Goal: Task Accomplishment & Management: Manage account settings

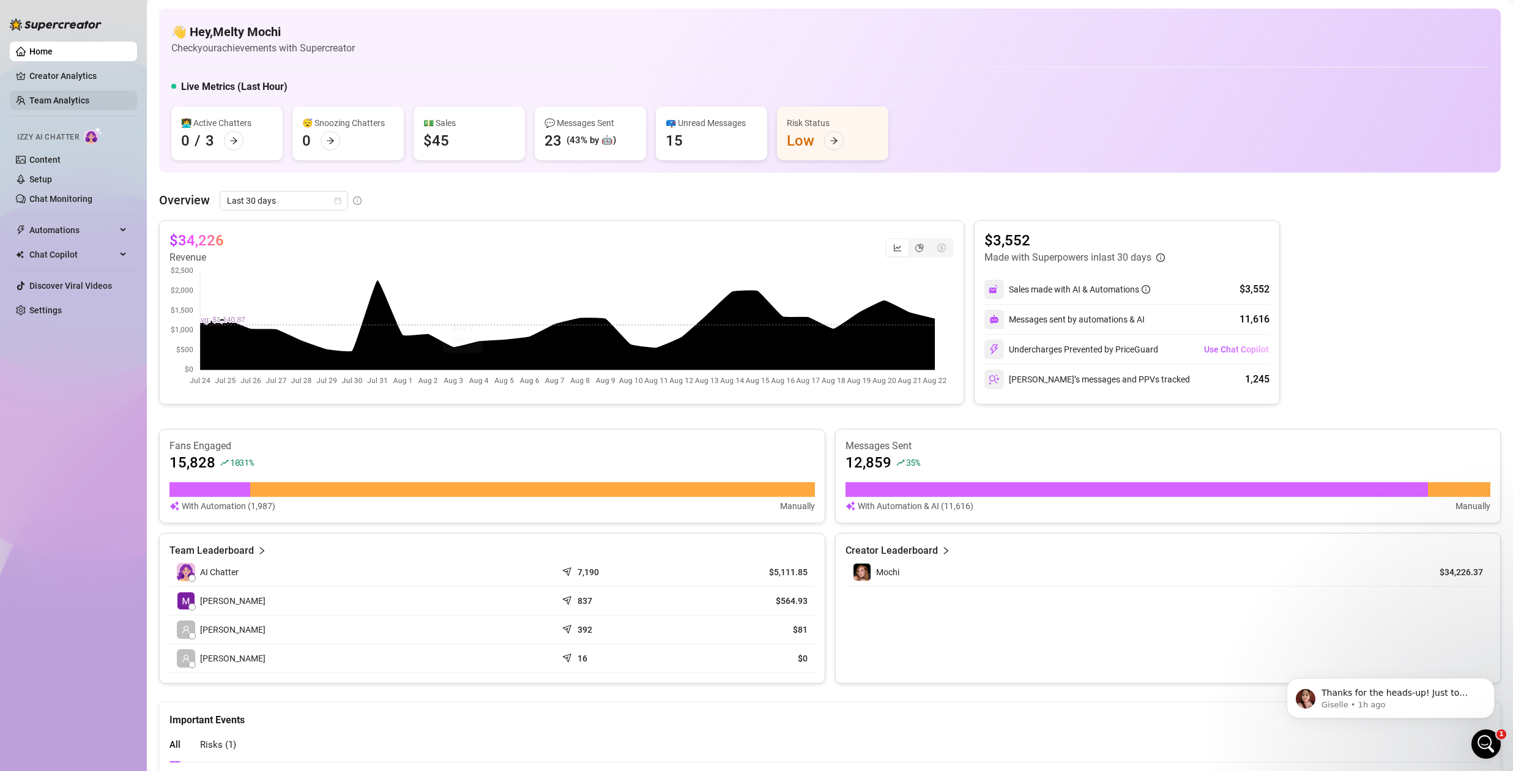
click at [68, 97] on link "Team Analytics" at bounding box center [59, 100] width 60 height 10
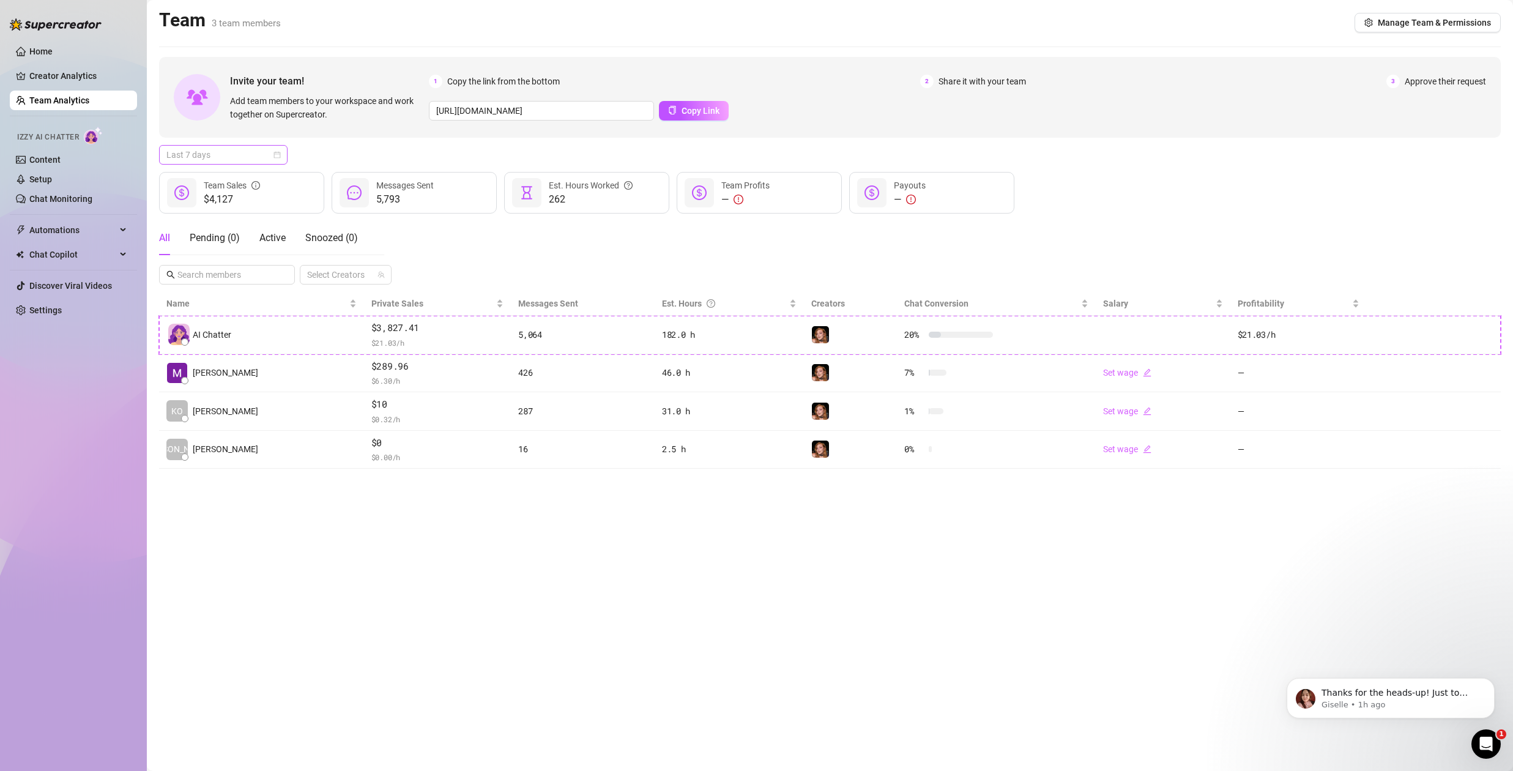
click at [268, 155] on span "Last 7 days" at bounding box center [223, 155] width 114 height 18
click at [215, 259] on div "Custom date" at bounding box center [223, 257] width 109 height 13
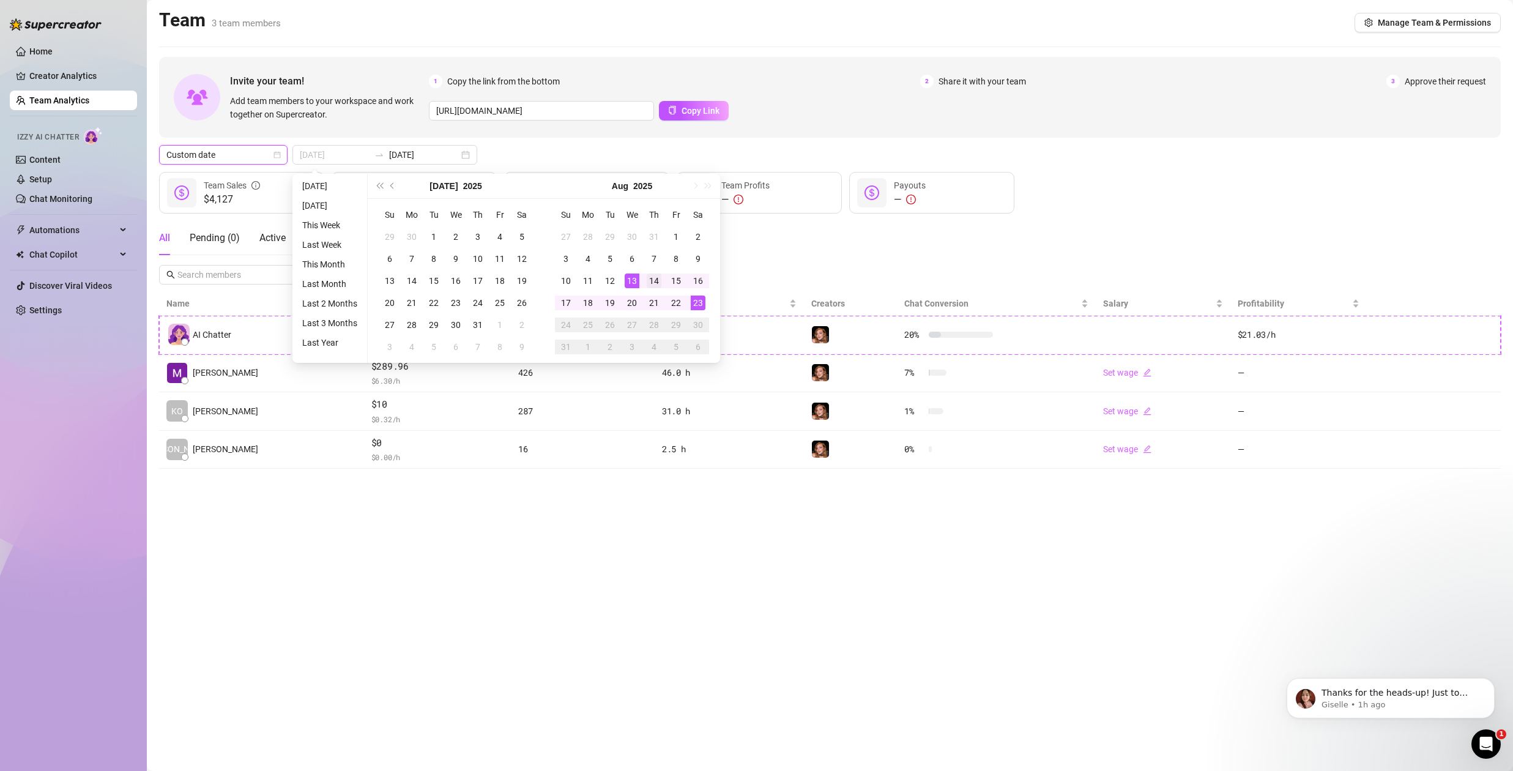
type input "[DATE]"
click at [650, 280] on div "14" at bounding box center [654, 280] width 15 height 15
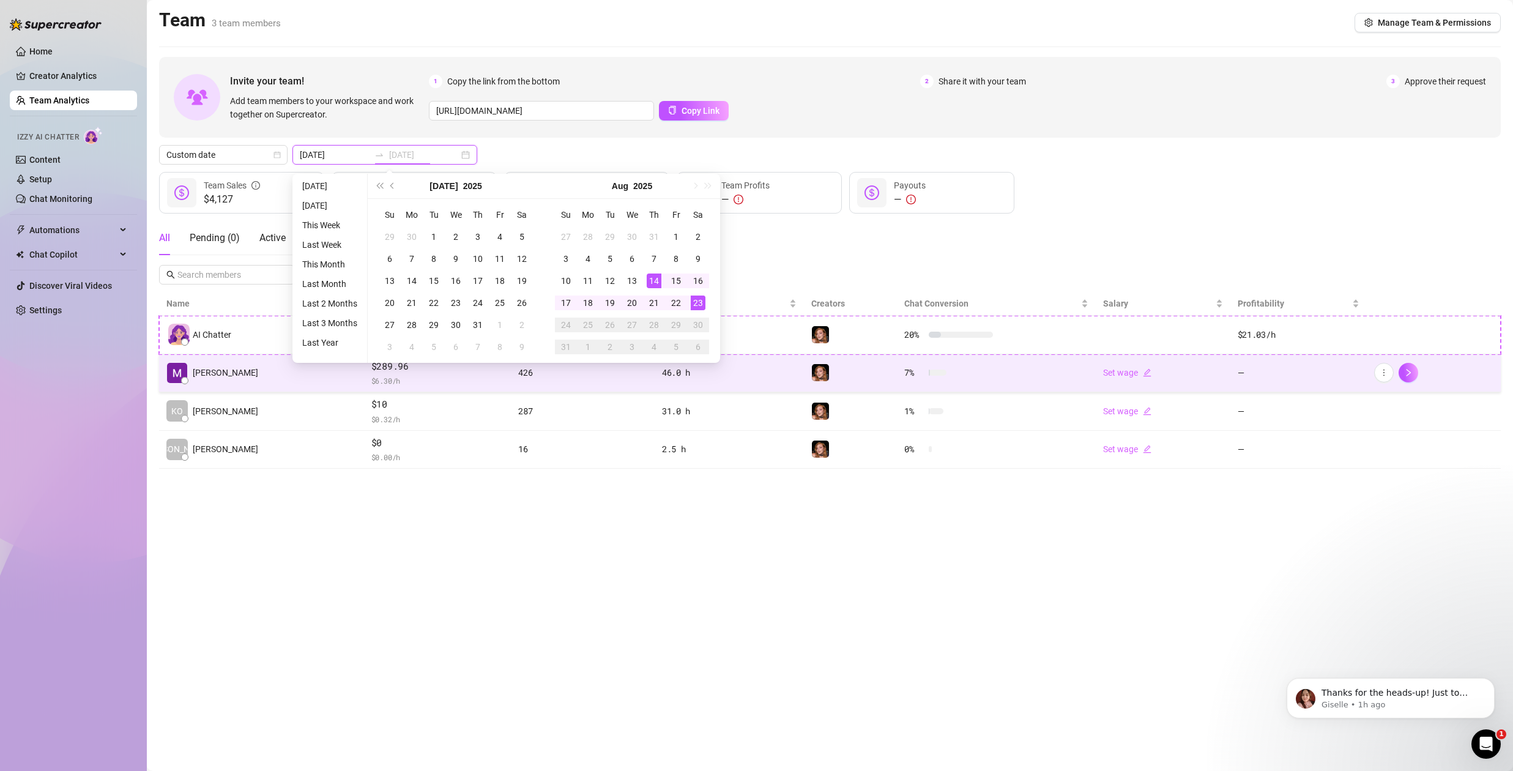
type input "[DATE]"
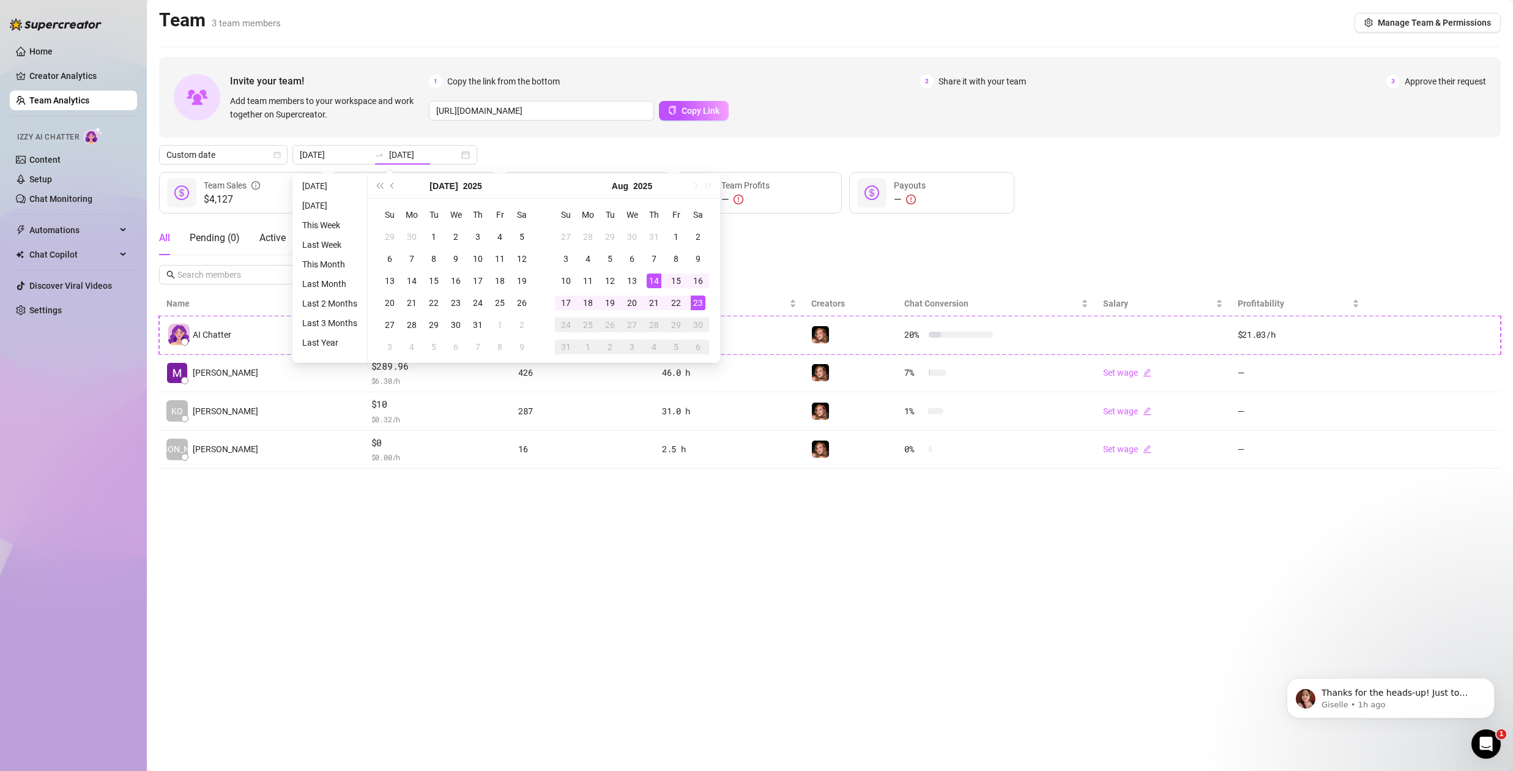
click at [748, 744] on main "Team 3 team members Manage Team & Permissions Invite your team! Add team member…" at bounding box center [830, 385] width 1366 height 771
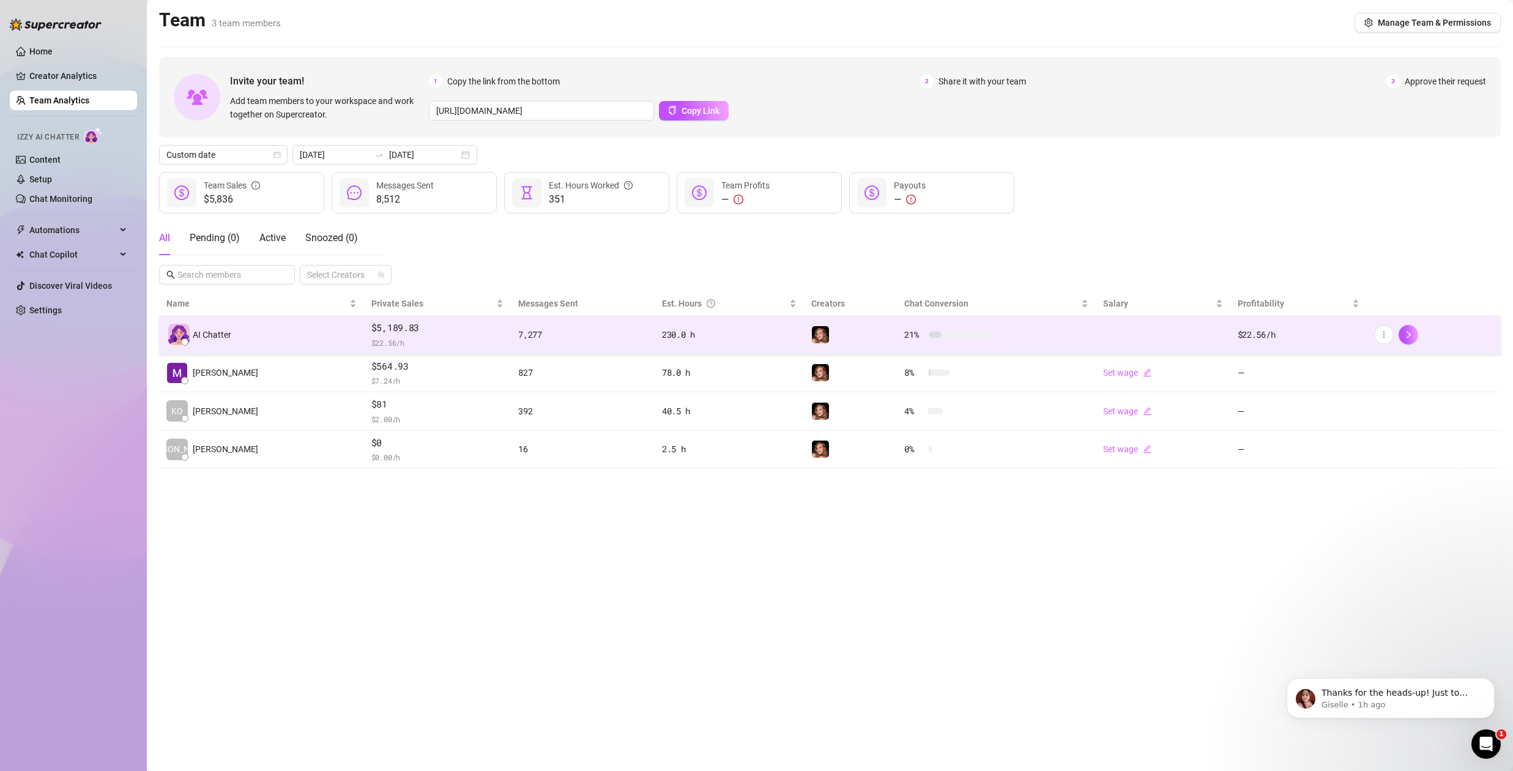
click at [418, 333] on span "$5,189.83" at bounding box center [437, 328] width 132 height 15
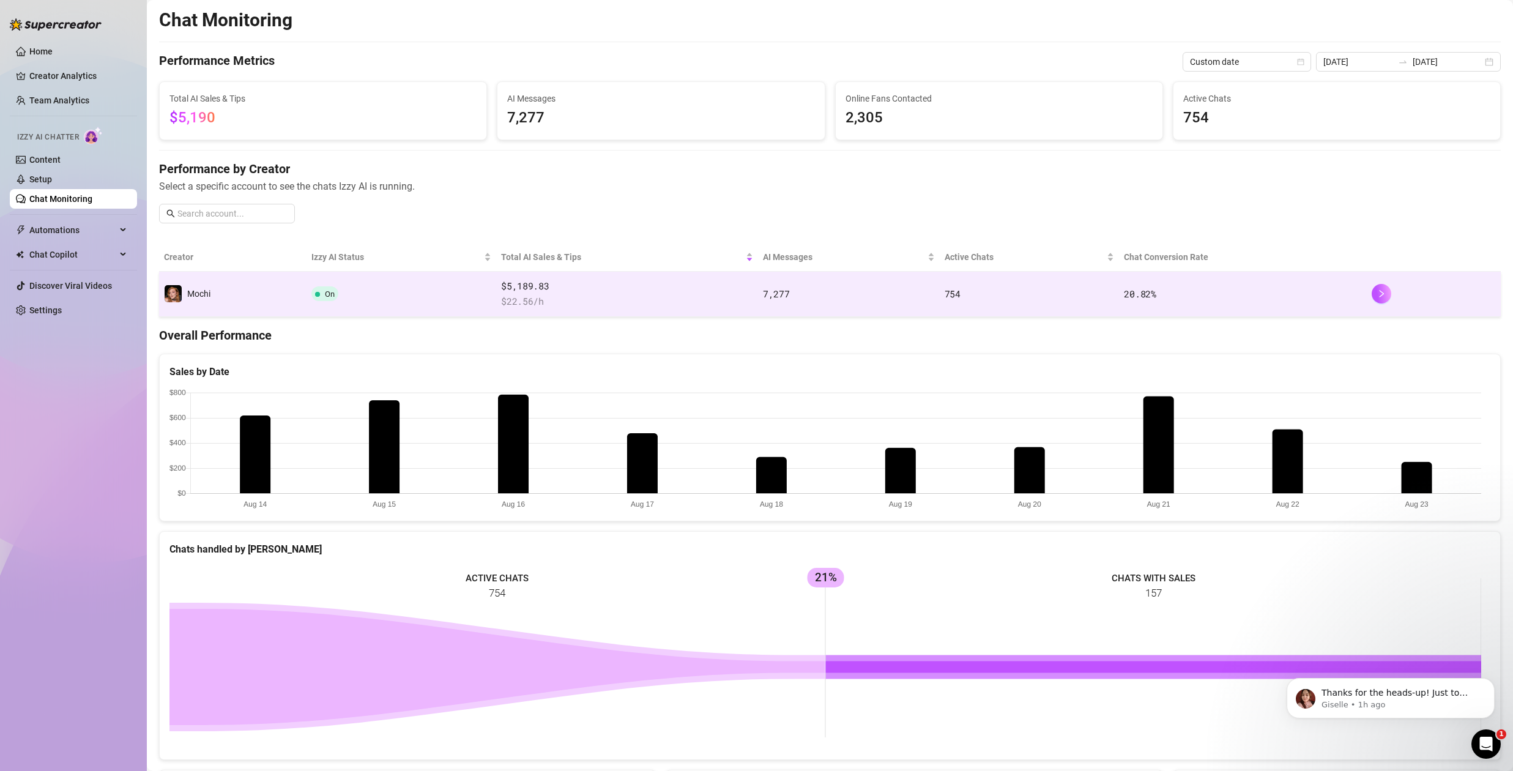
click at [484, 300] on td "On" at bounding box center [401, 294] width 190 height 45
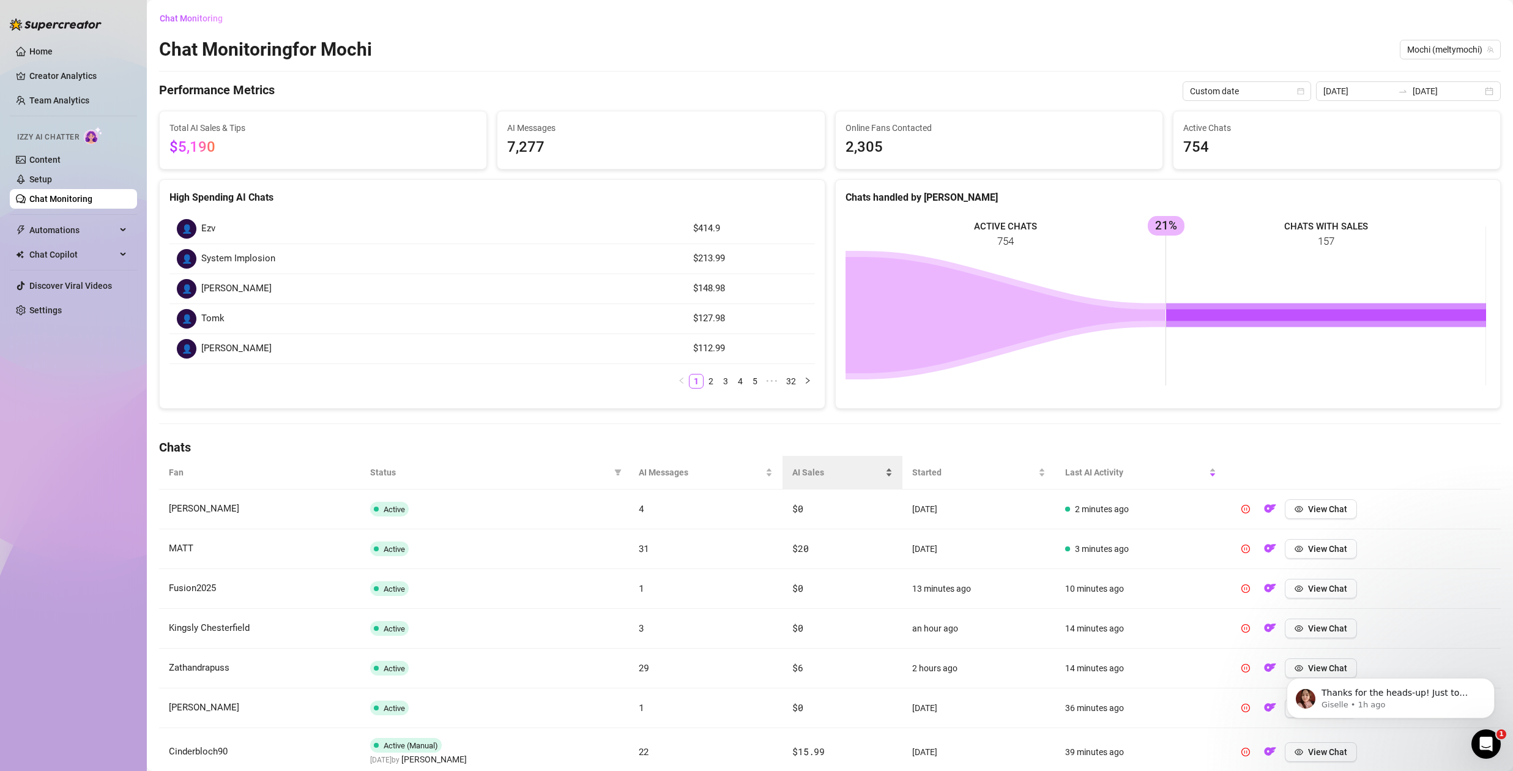
click at [803, 468] on span "AI Sales" at bounding box center [837, 472] width 90 height 13
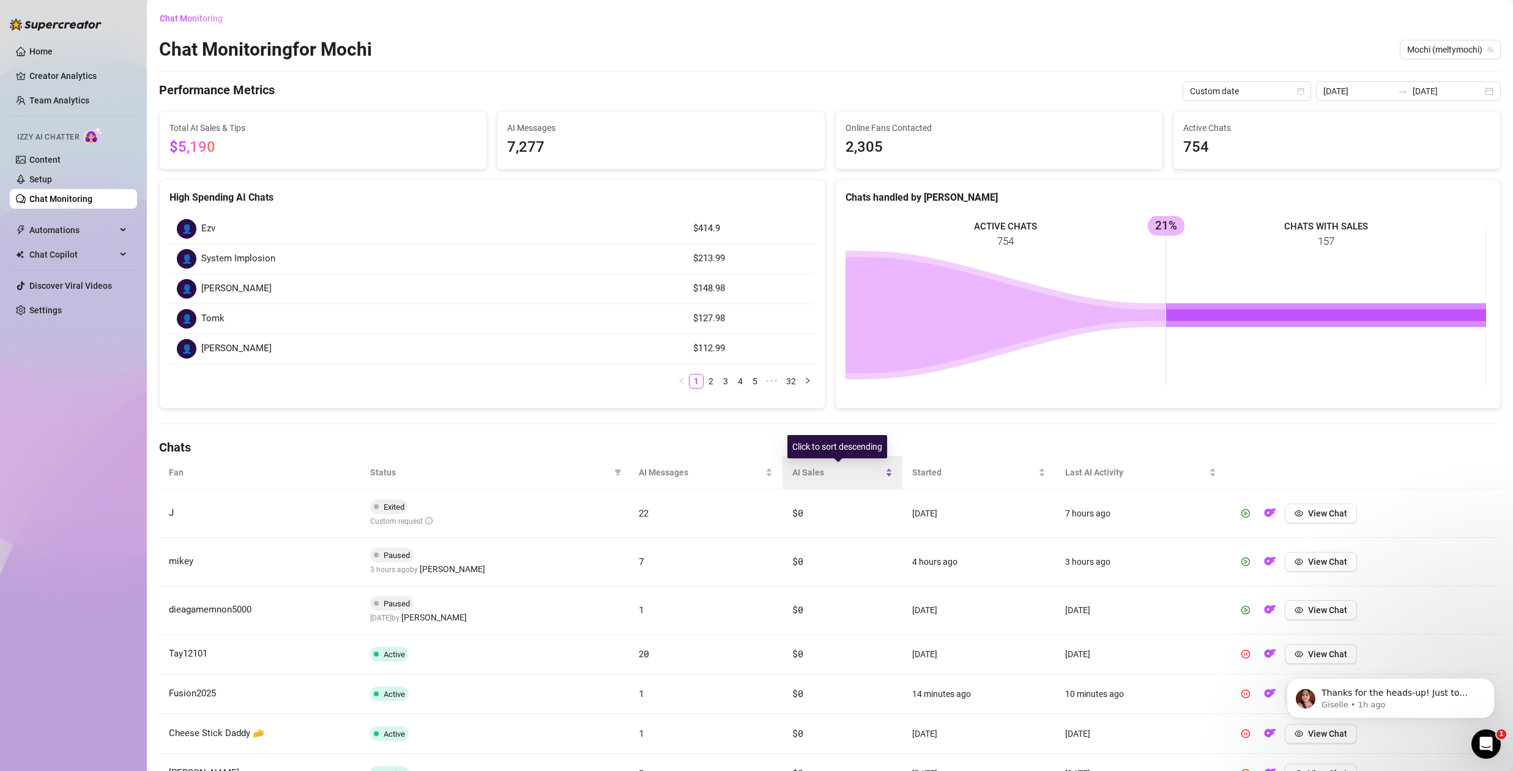
click at [813, 470] on span "AI Sales" at bounding box center [837, 472] width 90 height 13
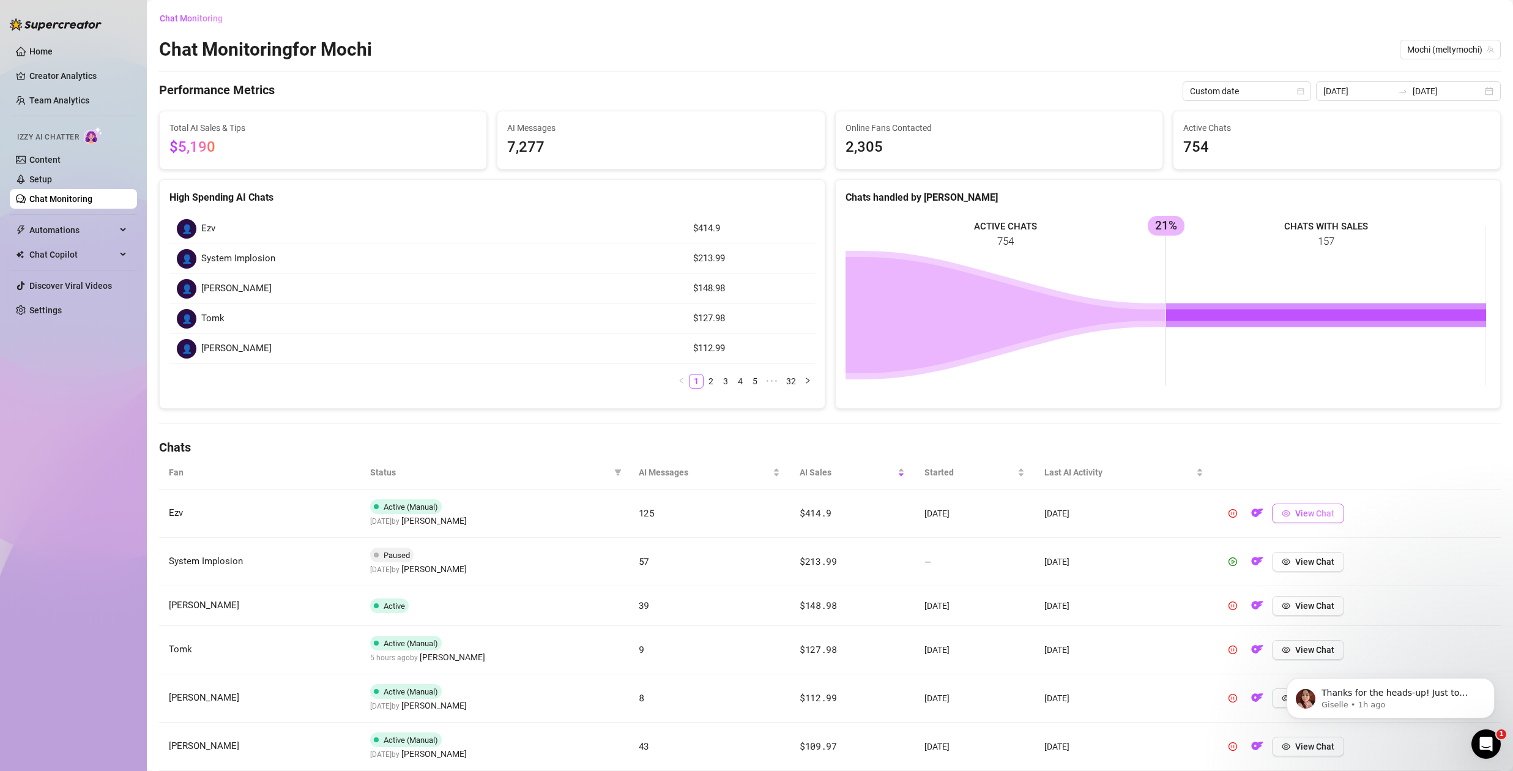
click at [1289, 513] on button "View Chat" at bounding box center [1308, 513] width 72 height 20
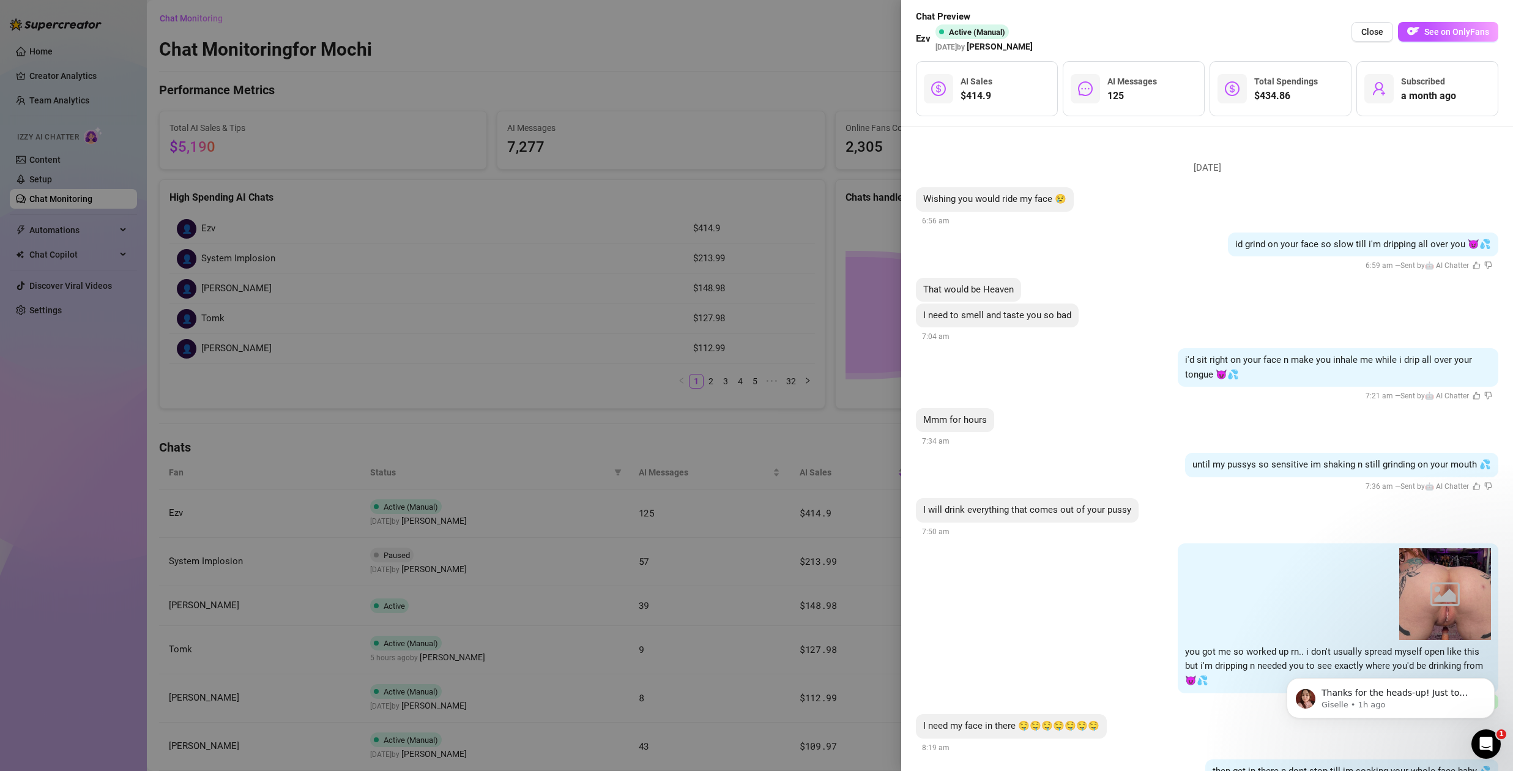
click at [860, 459] on div at bounding box center [756, 385] width 1513 height 771
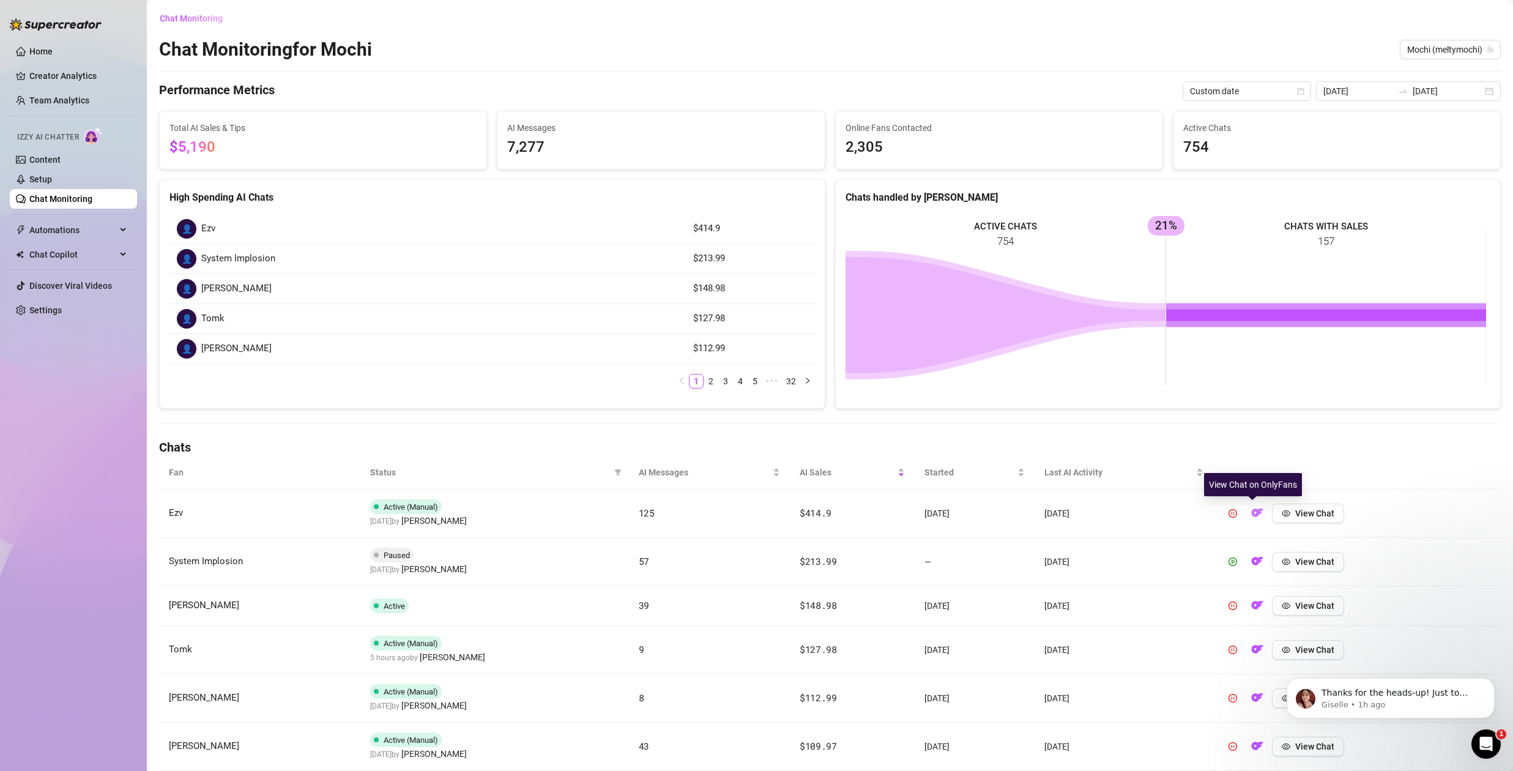
click at [1256, 511] on img "button" at bounding box center [1257, 513] width 12 height 12
click at [50, 158] on link "Content" at bounding box center [44, 160] width 31 height 10
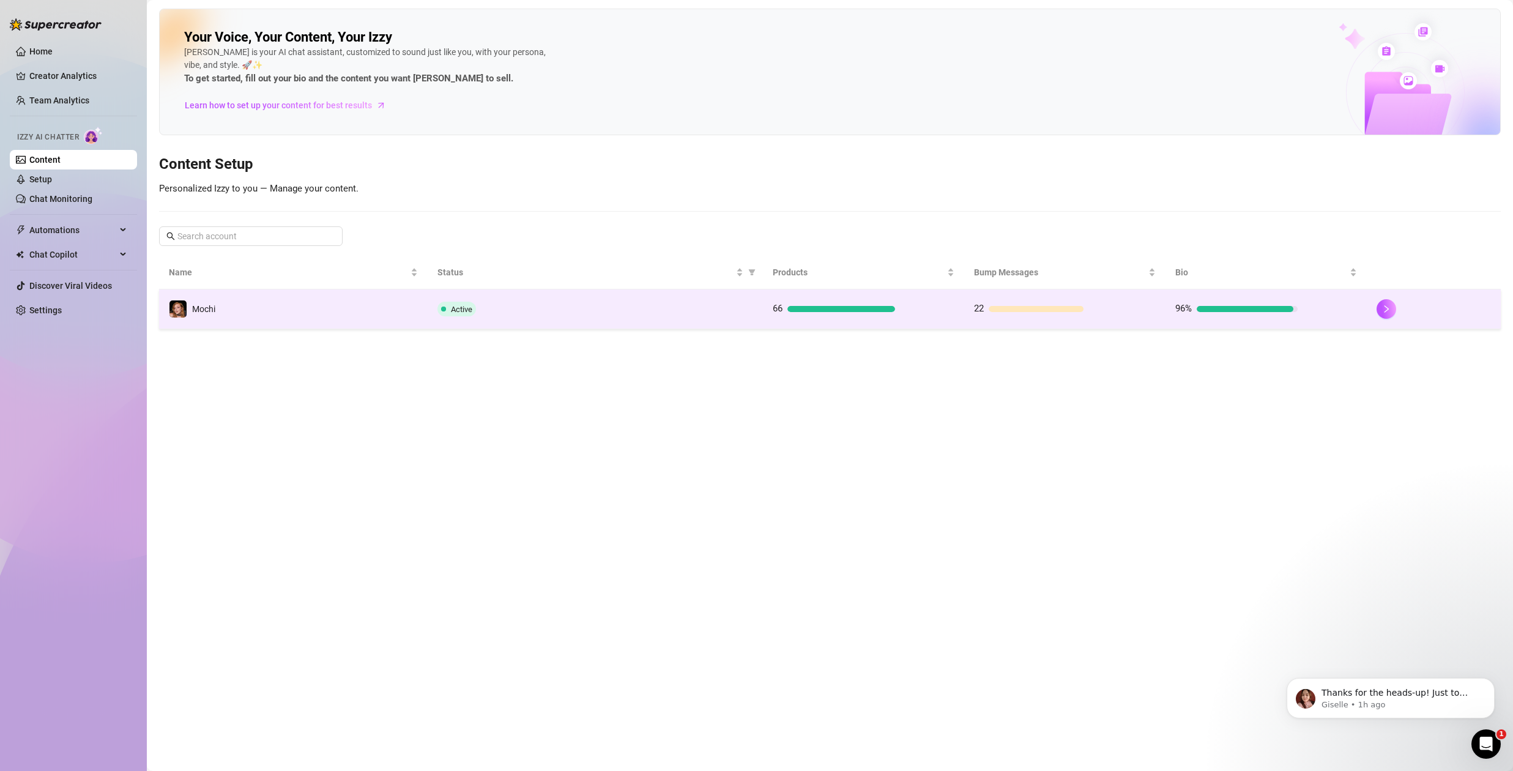
click at [602, 297] on td "Active" at bounding box center [595, 309] width 335 height 40
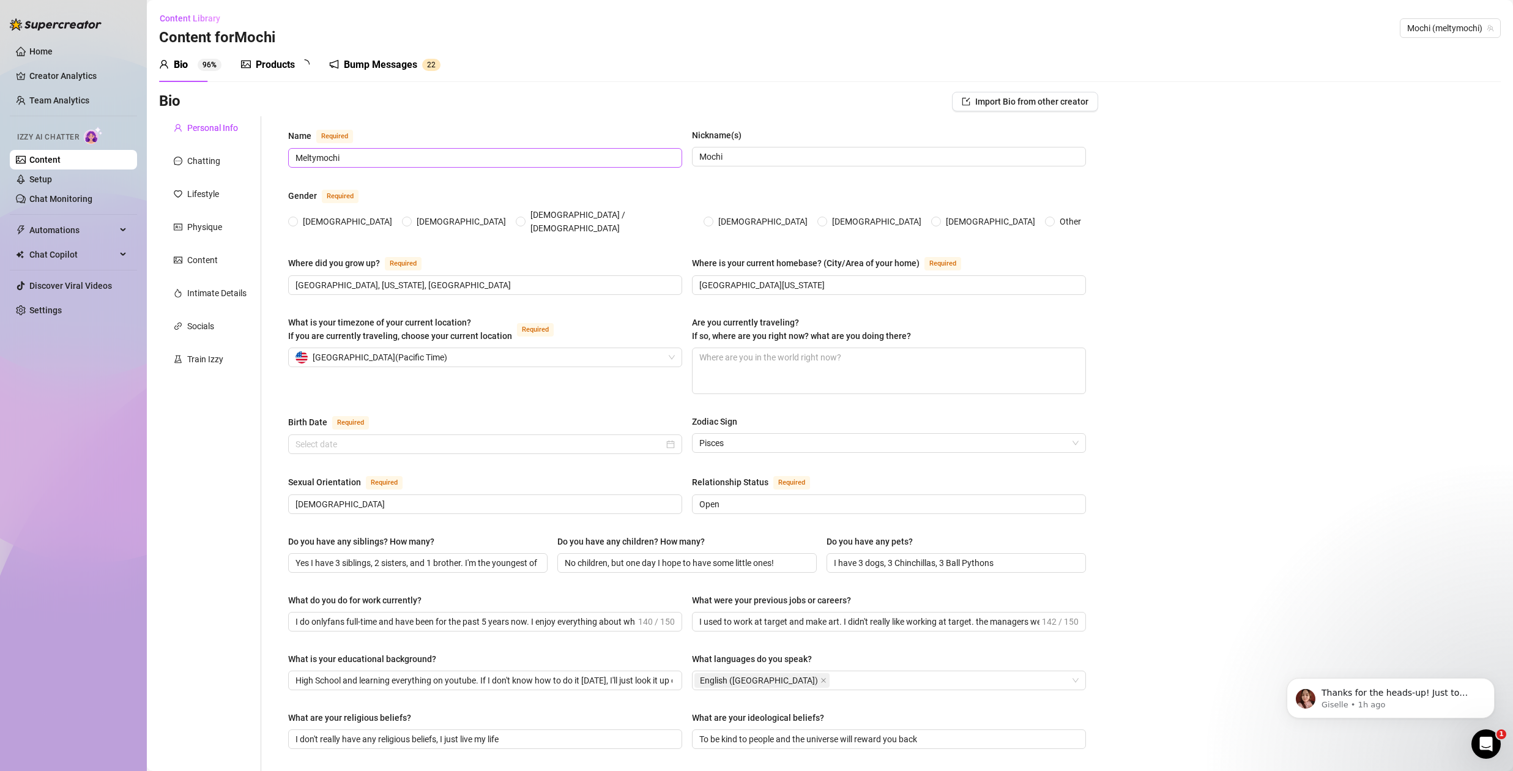
radio input "true"
type input "[DATE]"
click at [196, 161] on div "Chatting" at bounding box center [203, 160] width 33 height 13
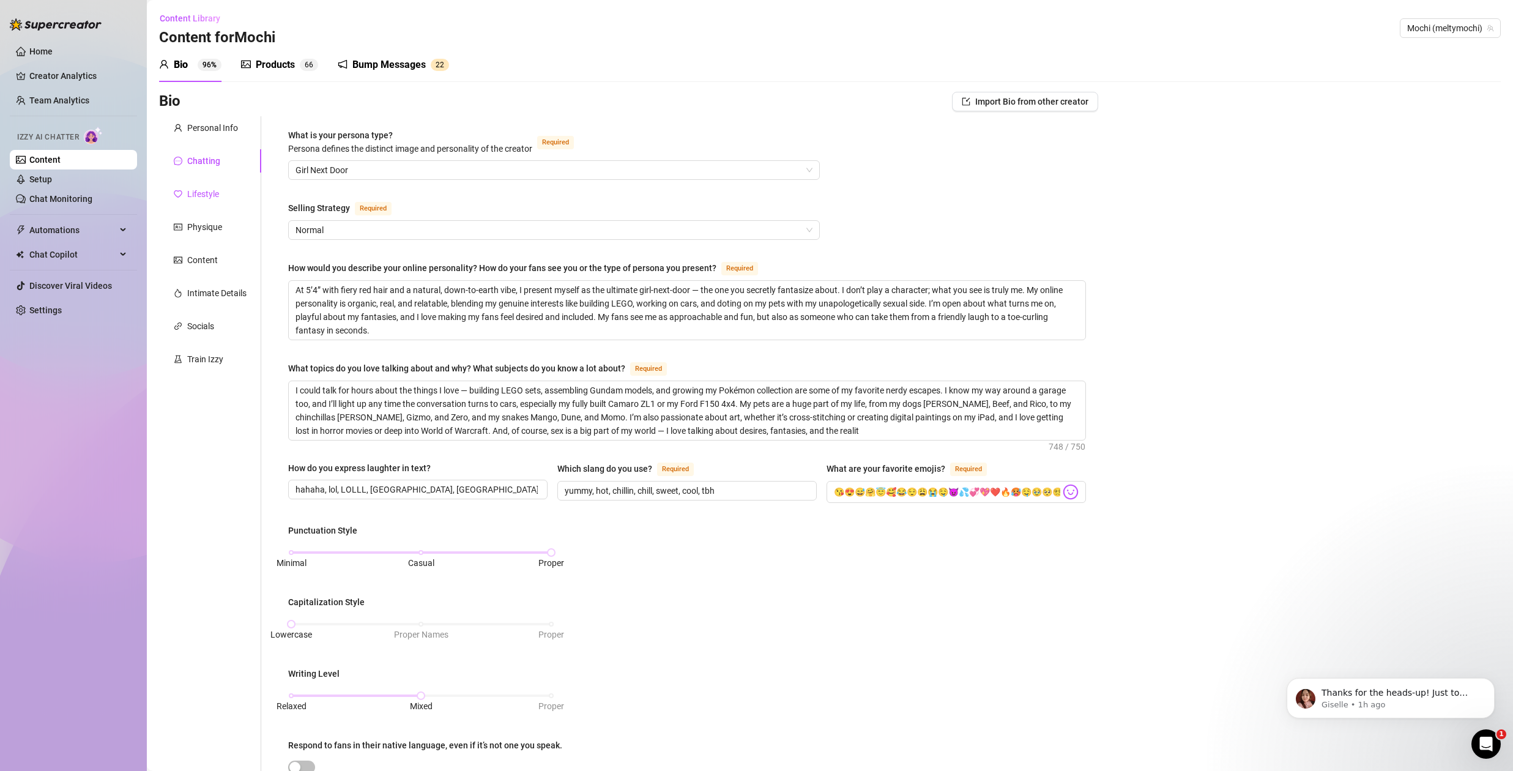
click at [206, 191] on div "Lifestyle" at bounding box center [203, 193] width 32 height 13
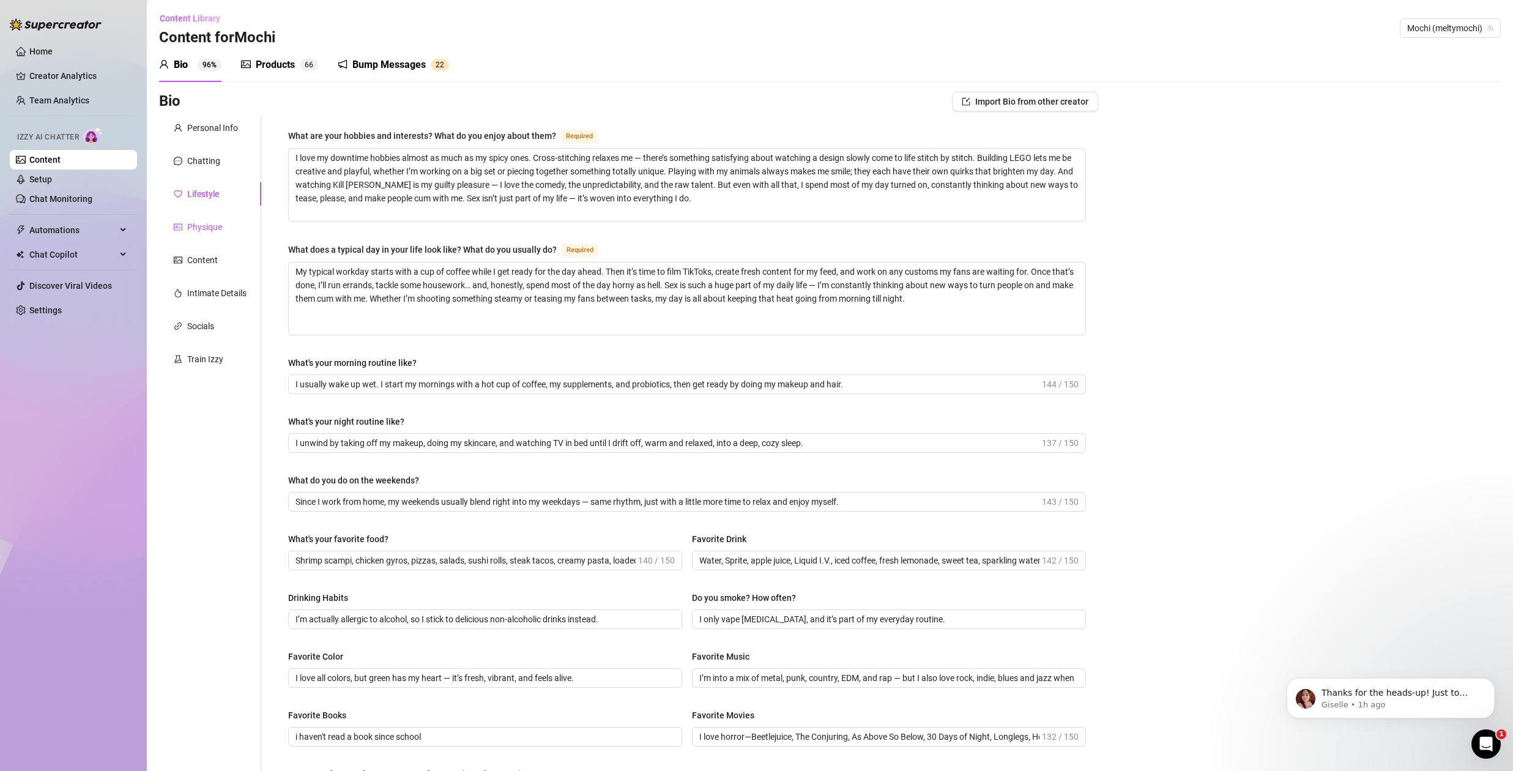
click at [196, 221] on div "Physique" at bounding box center [204, 226] width 35 height 13
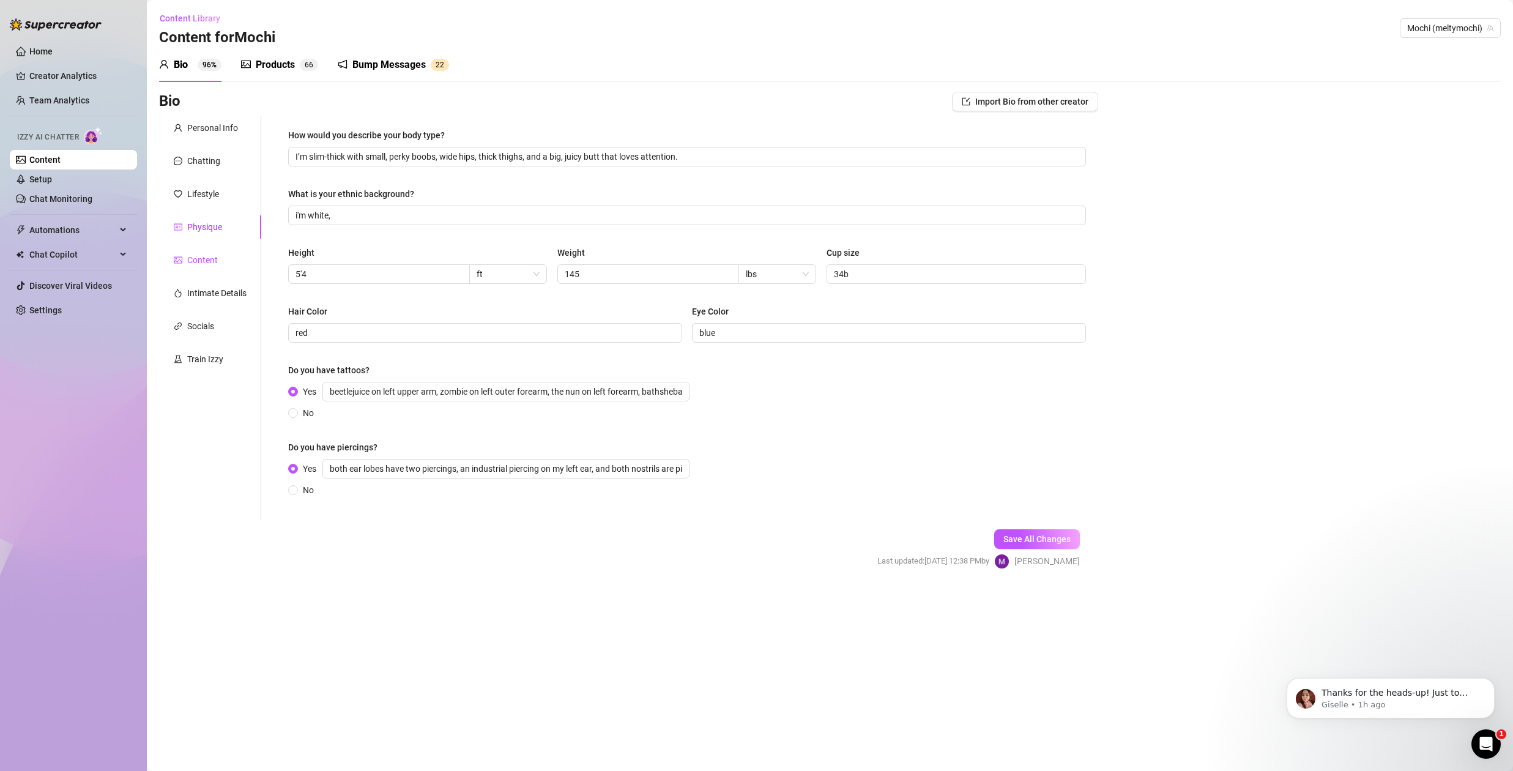
click at [205, 258] on div "Content" at bounding box center [202, 259] width 31 height 13
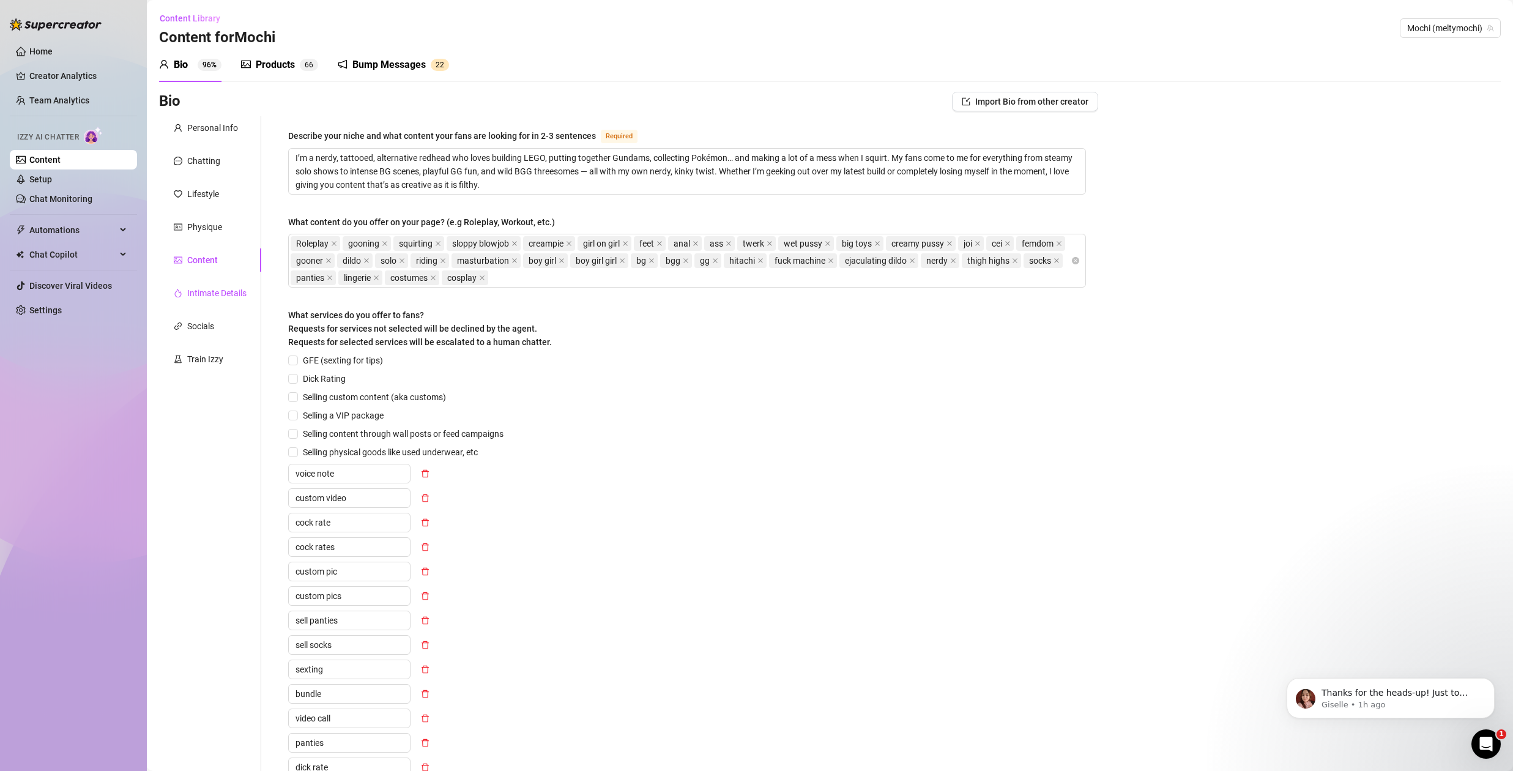
click at [216, 295] on div "Intimate Details" at bounding box center [216, 292] width 59 height 13
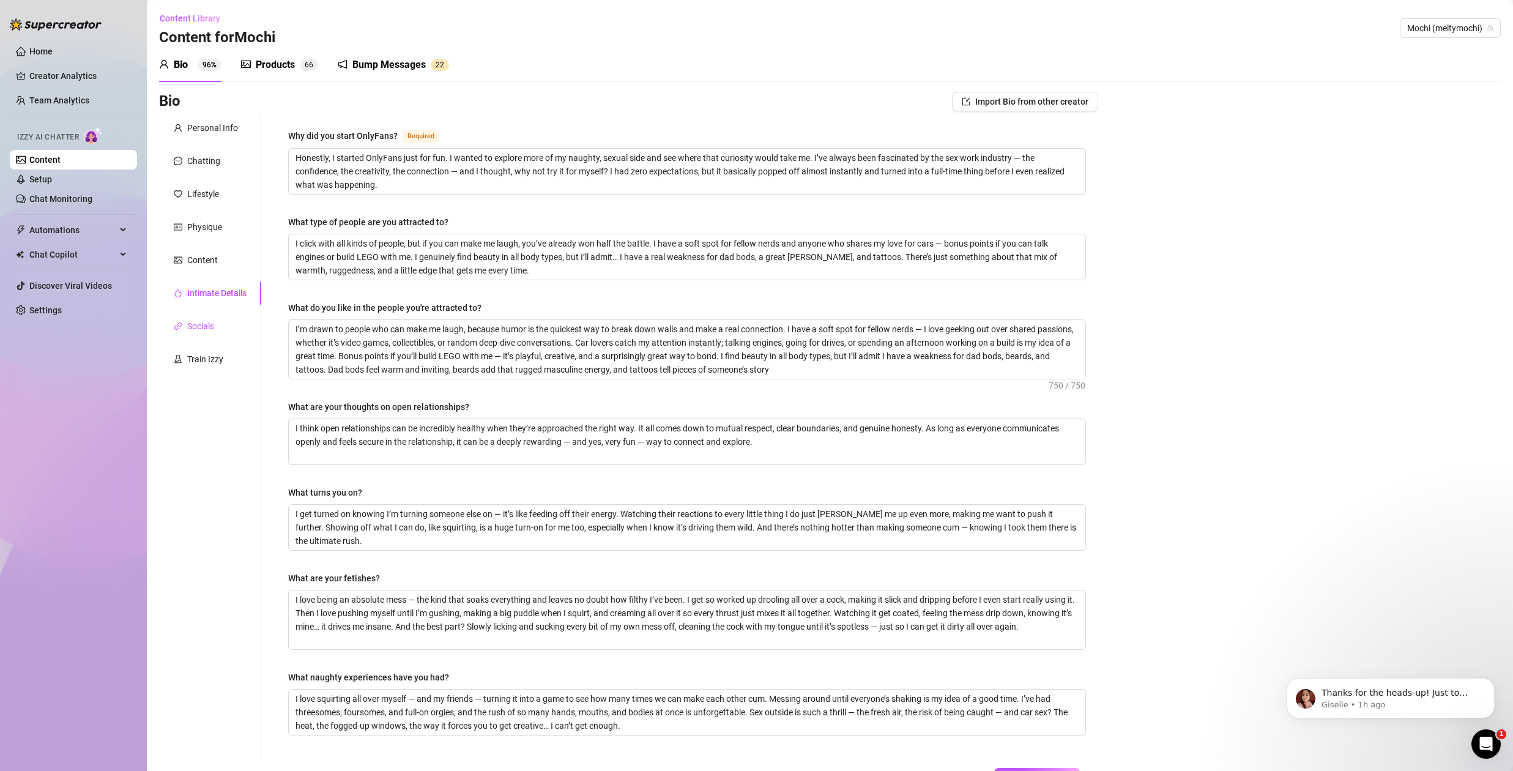
click at [199, 325] on div "Socials" at bounding box center [200, 325] width 27 height 13
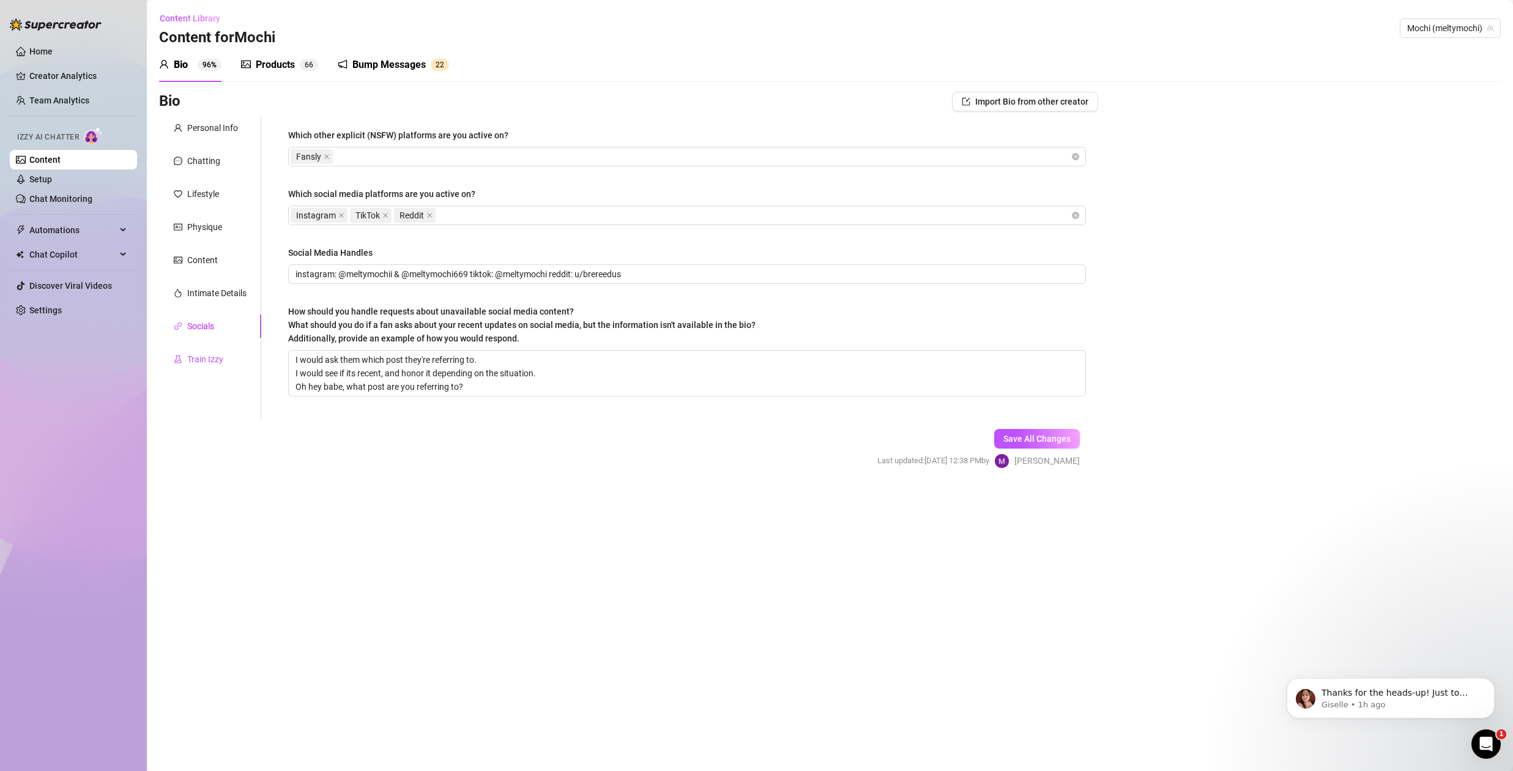
click at [207, 360] on div "Train Izzy" at bounding box center [205, 358] width 36 height 13
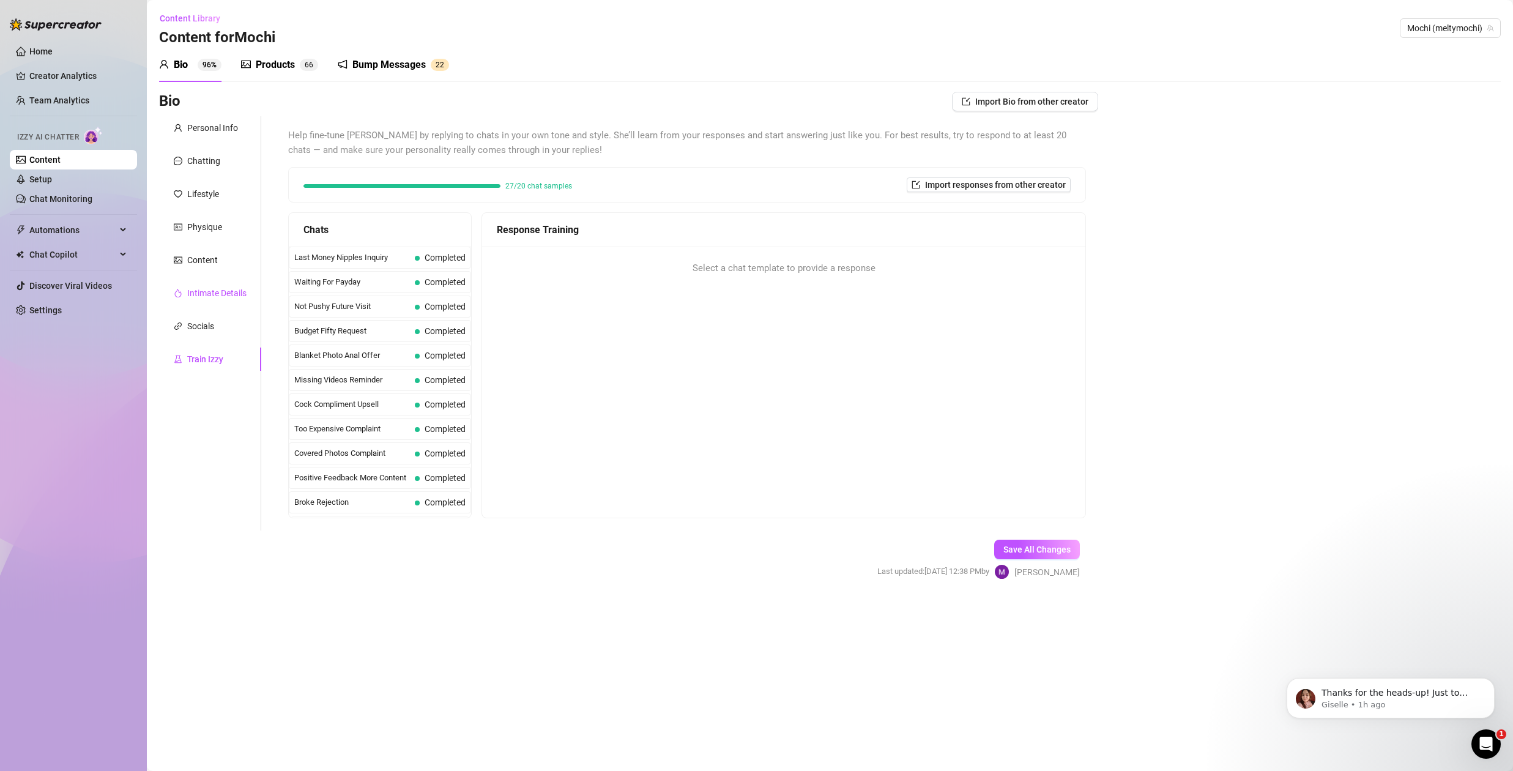
click at [201, 290] on div "Intimate Details" at bounding box center [216, 292] width 59 height 13
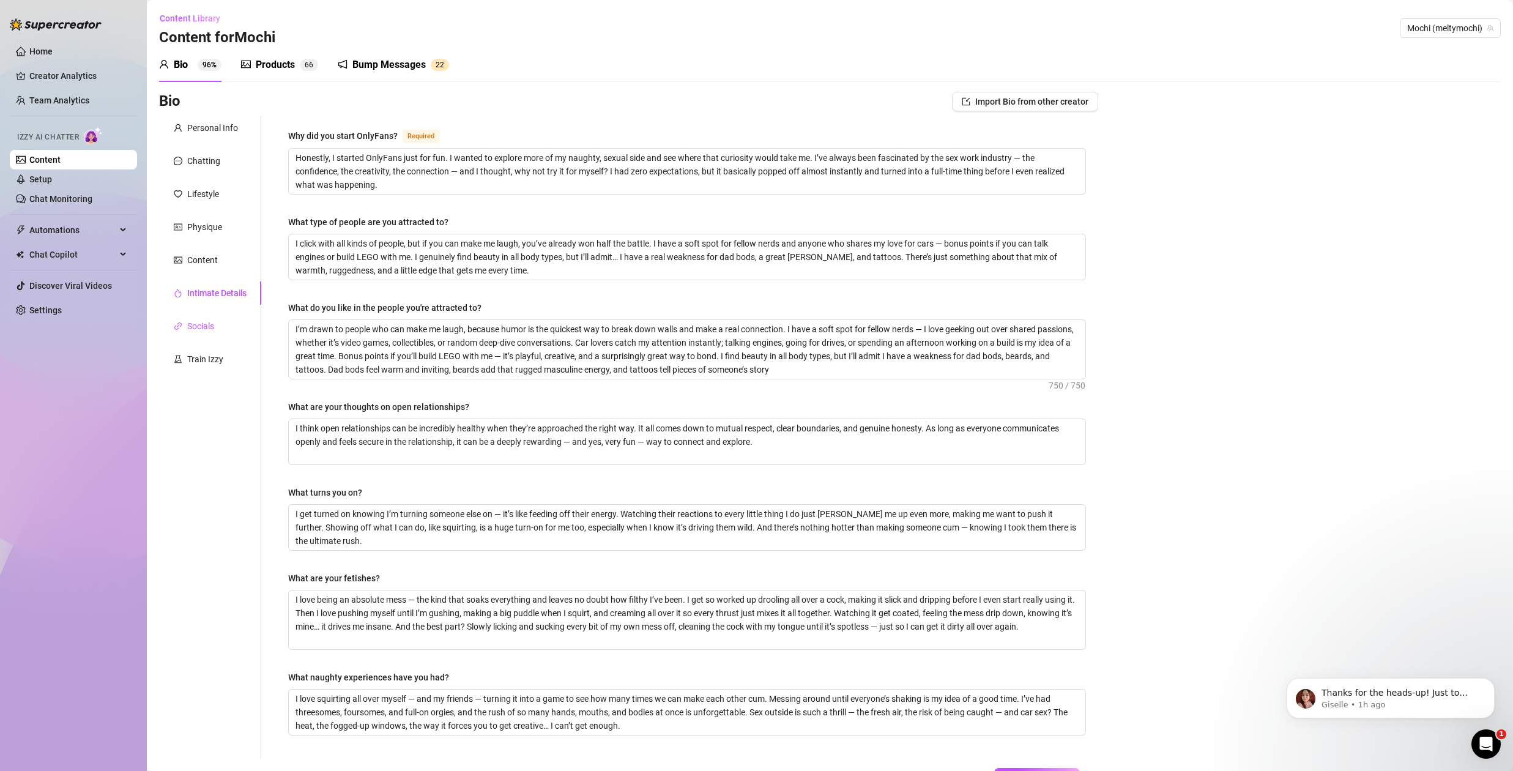
click at [205, 327] on div "Socials" at bounding box center [200, 325] width 27 height 13
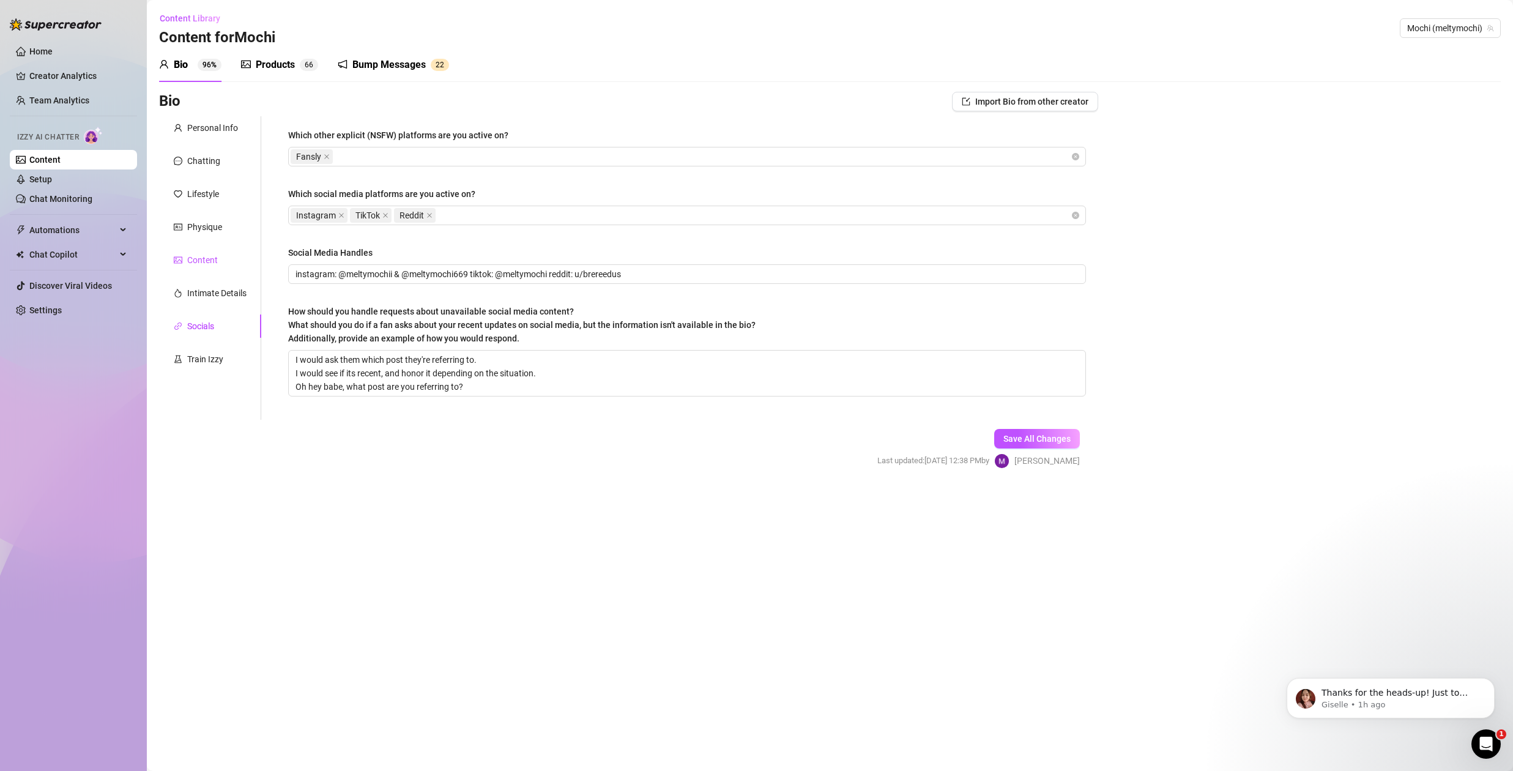
click at [199, 259] on div "Content" at bounding box center [202, 259] width 31 height 13
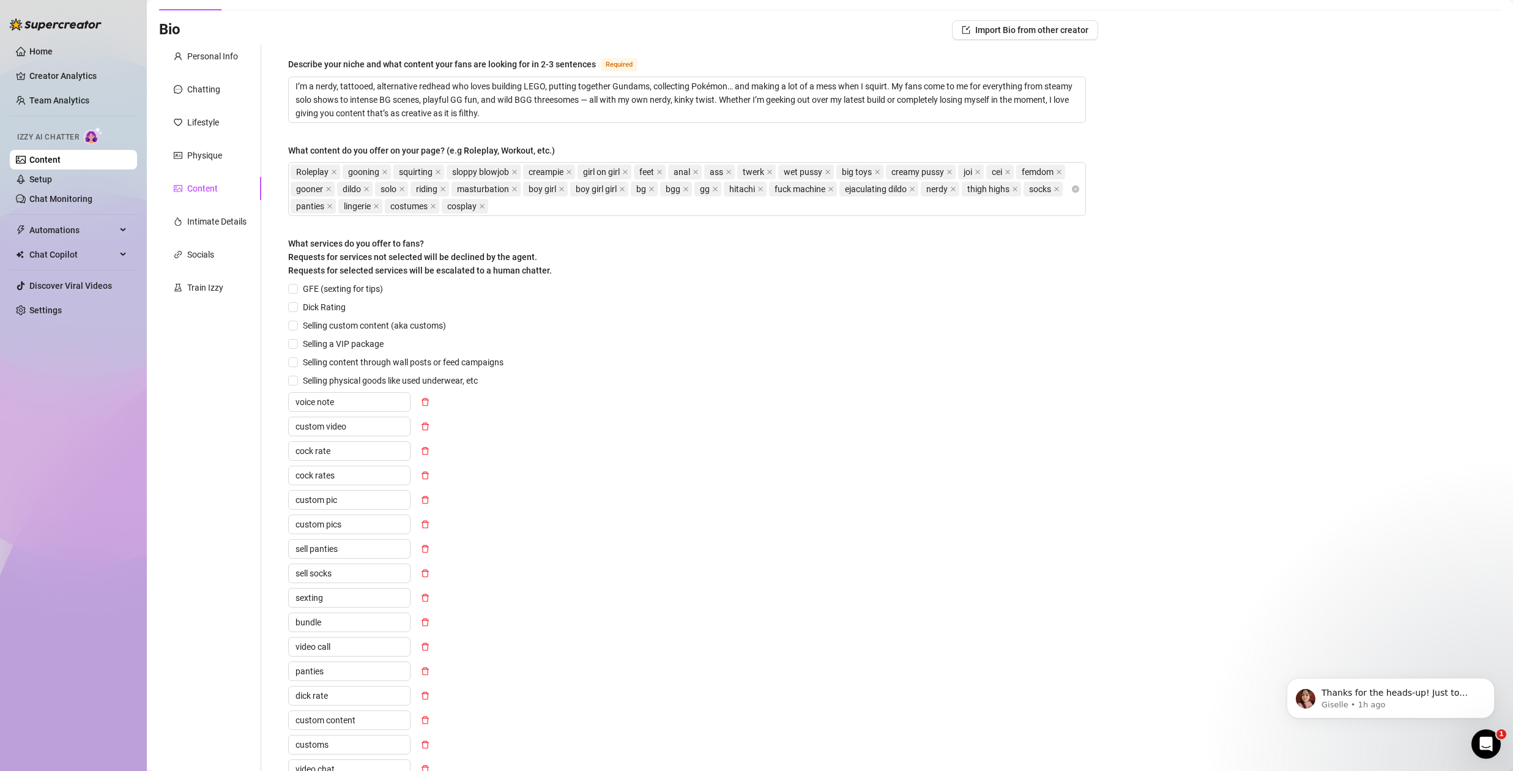
scroll to position [2, 0]
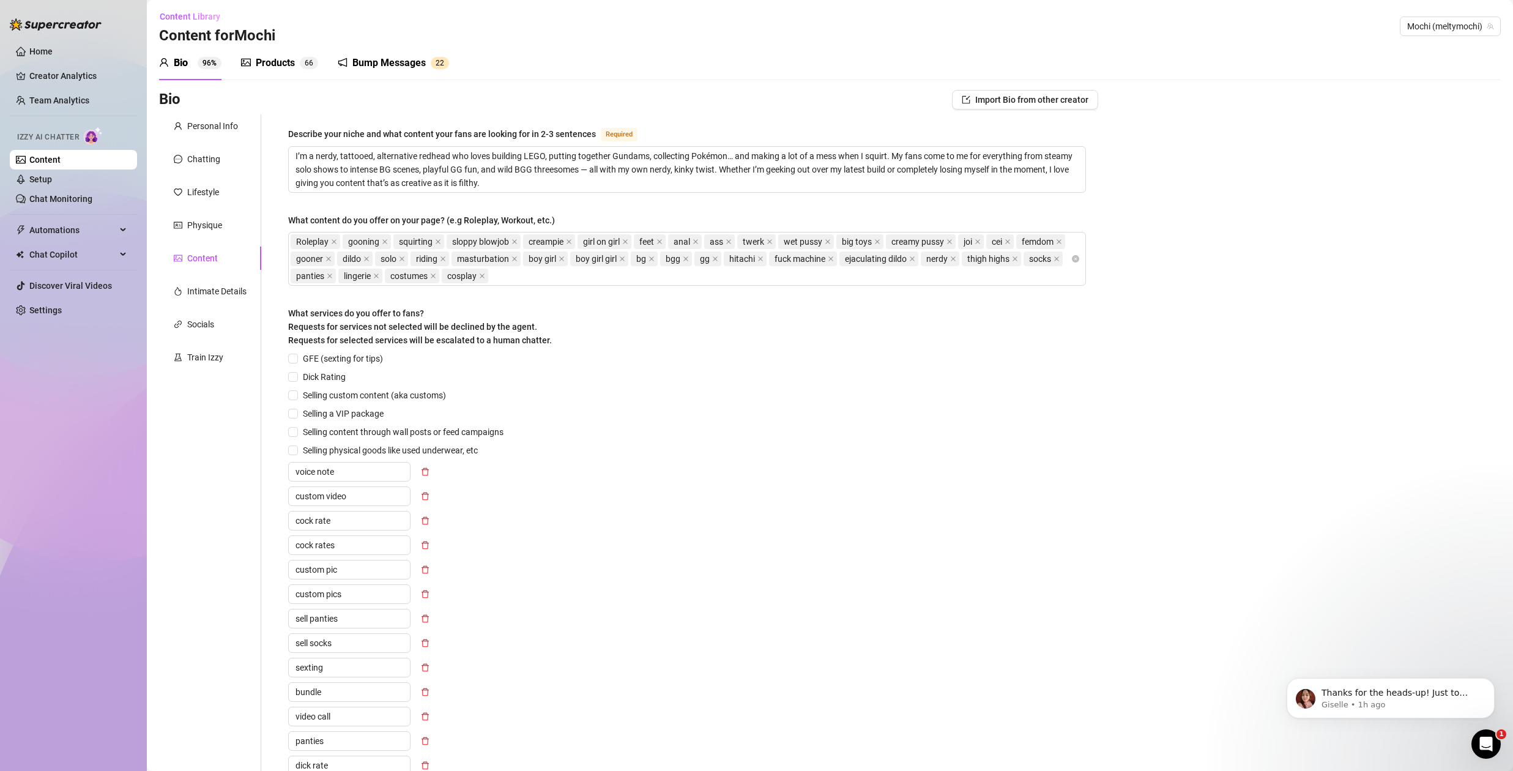
click at [1390, 154] on div "Bio Import Bio from other creator Personal Info Chatting Lifestyle Physique Con…" at bounding box center [830, 557] width 1342 height 935
click at [287, 62] on div "Products" at bounding box center [275, 63] width 39 height 15
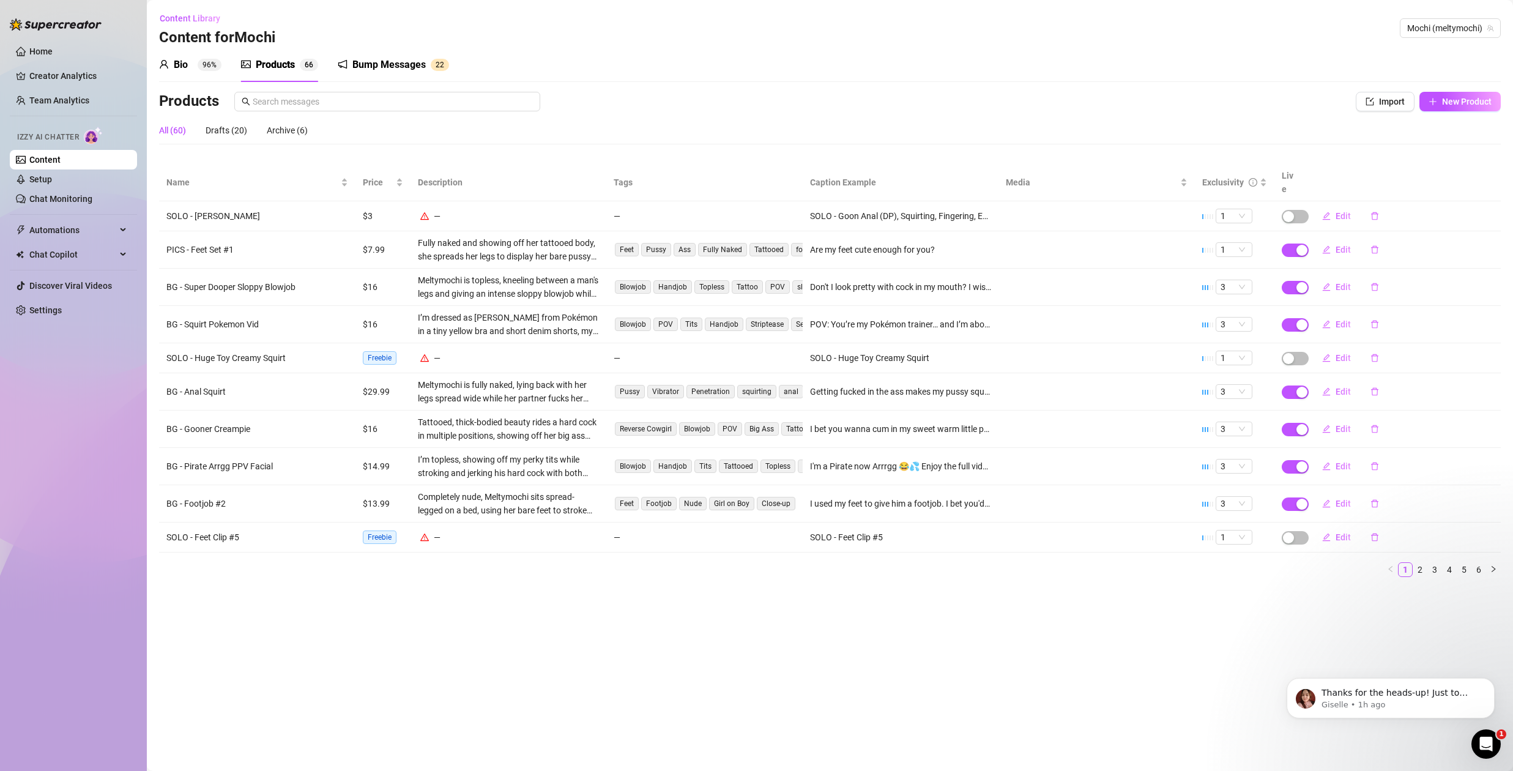
scroll to position [0, 0]
click at [1348, 282] on span "Edit" at bounding box center [1342, 287] width 15 height 10
type textarea "Don't I look pretty with cock in my mouth? I wish I was doing this to your cock…"
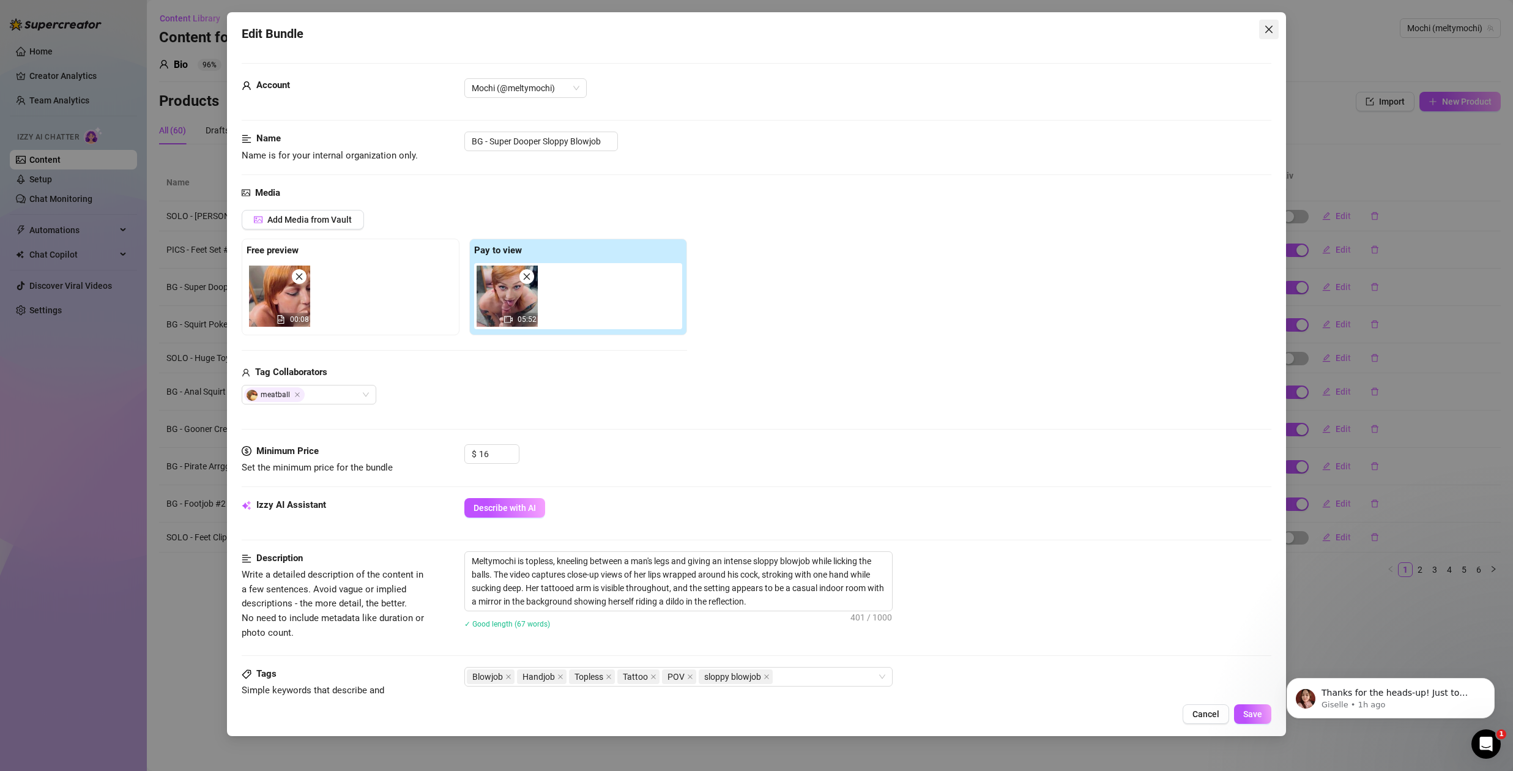
click at [1271, 28] on icon "close" at bounding box center [1269, 29] width 10 height 10
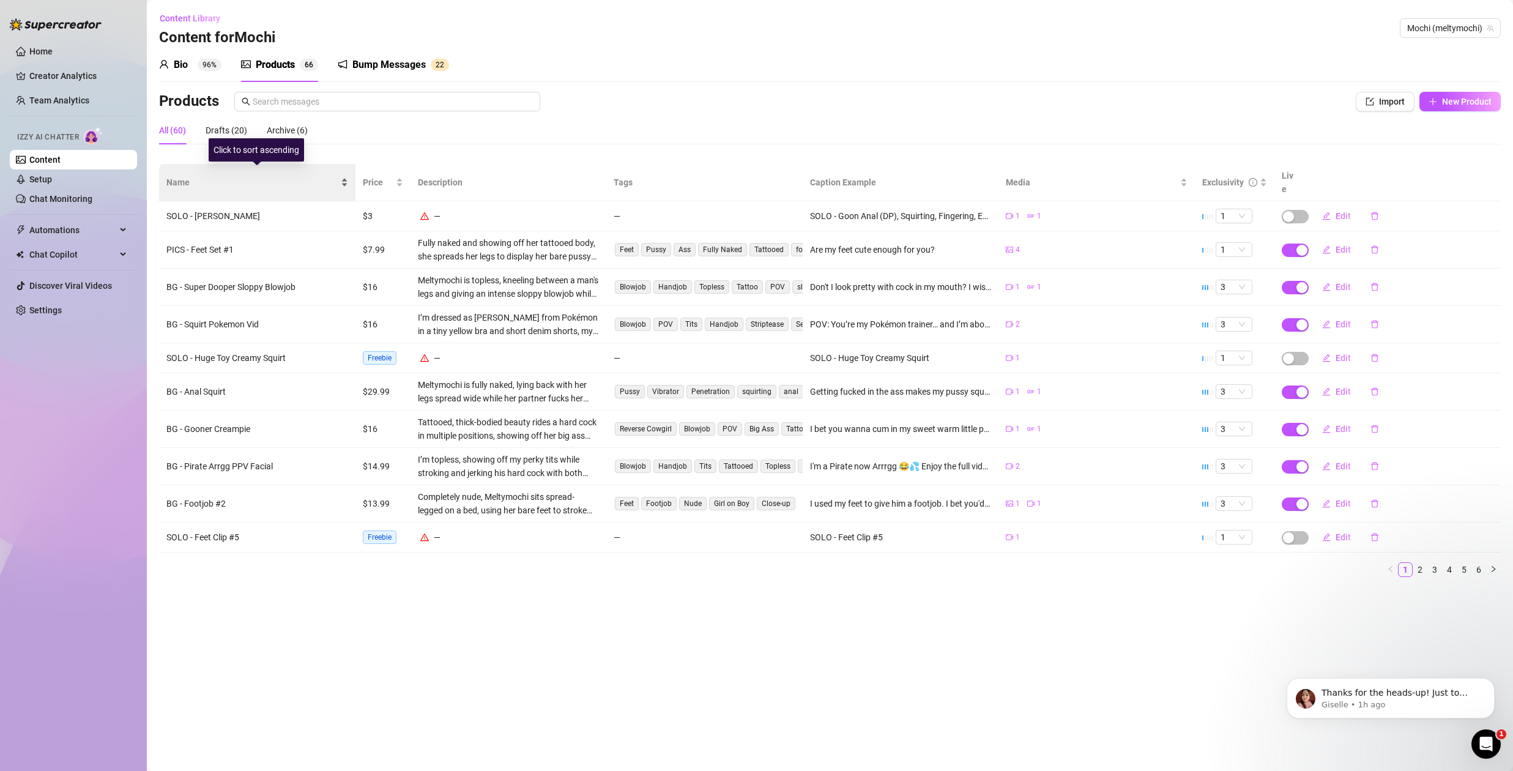
click at [237, 179] on span "Name" at bounding box center [252, 182] width 172 height 13
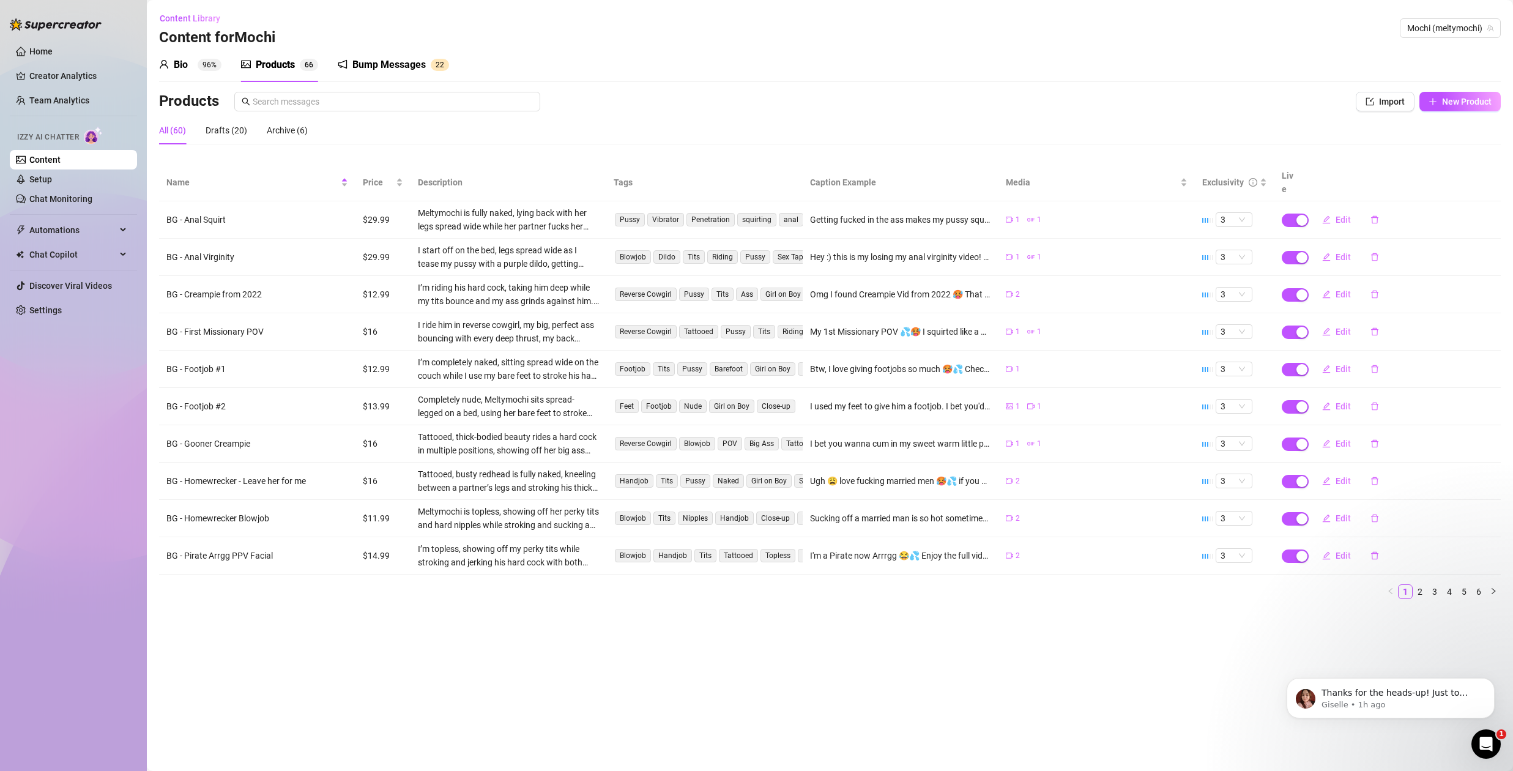
click at [185, 66] on div "Bio" at bounding box center [181, 65] width 14 height 15
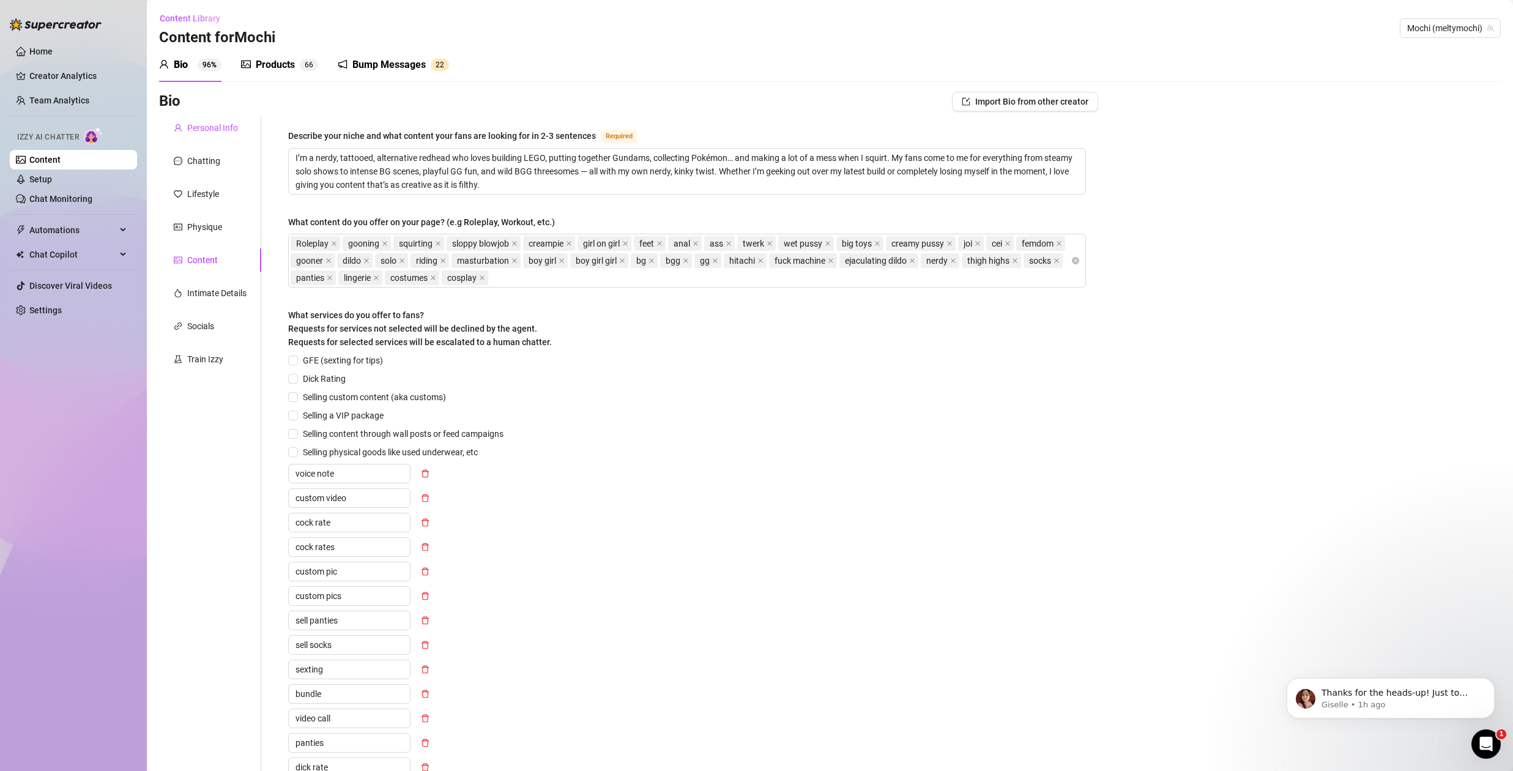
click at [213, 132] on div "Personal Info" at bounding box center [212, 127] width 51 height 13
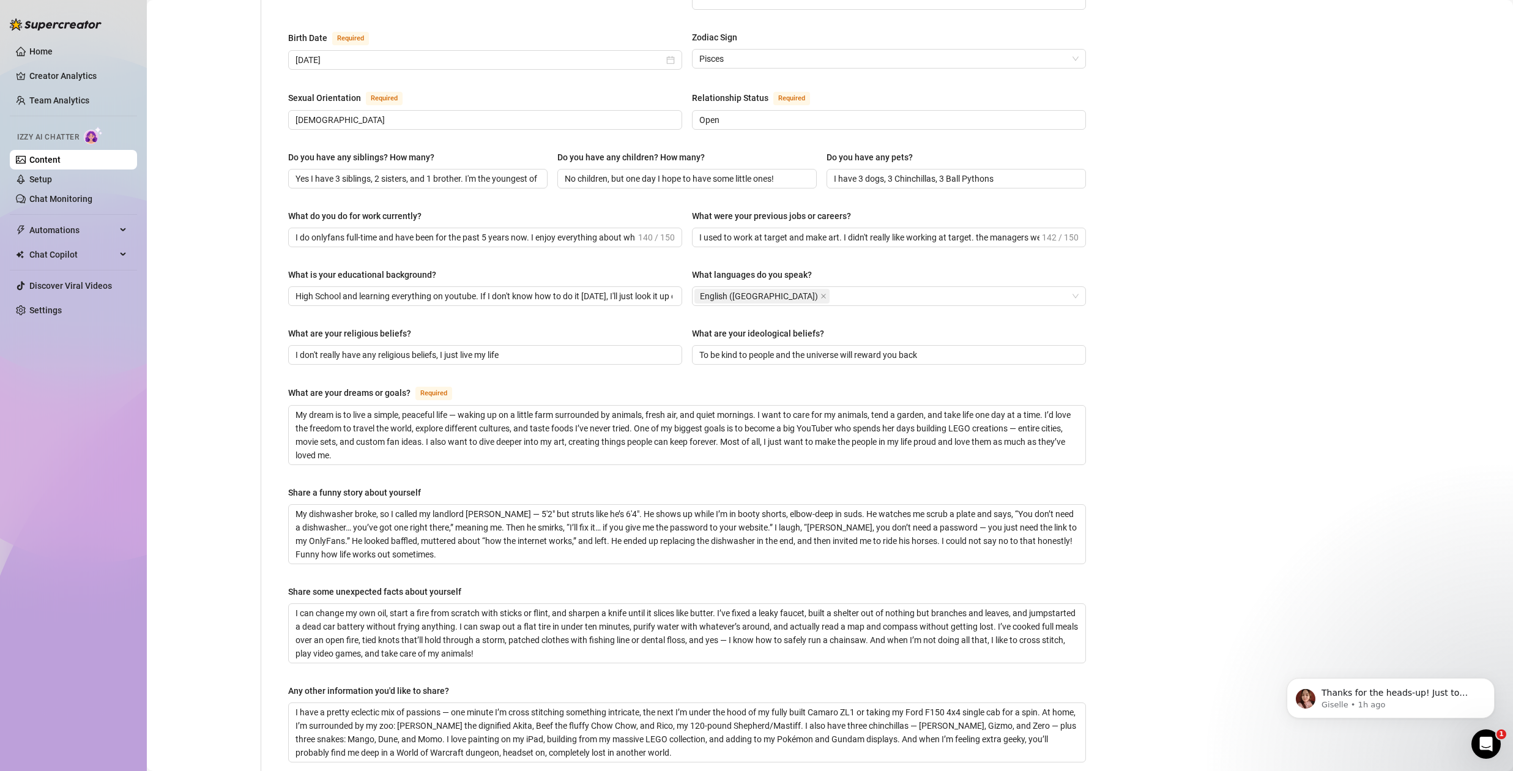
scroll to position [423, 0]
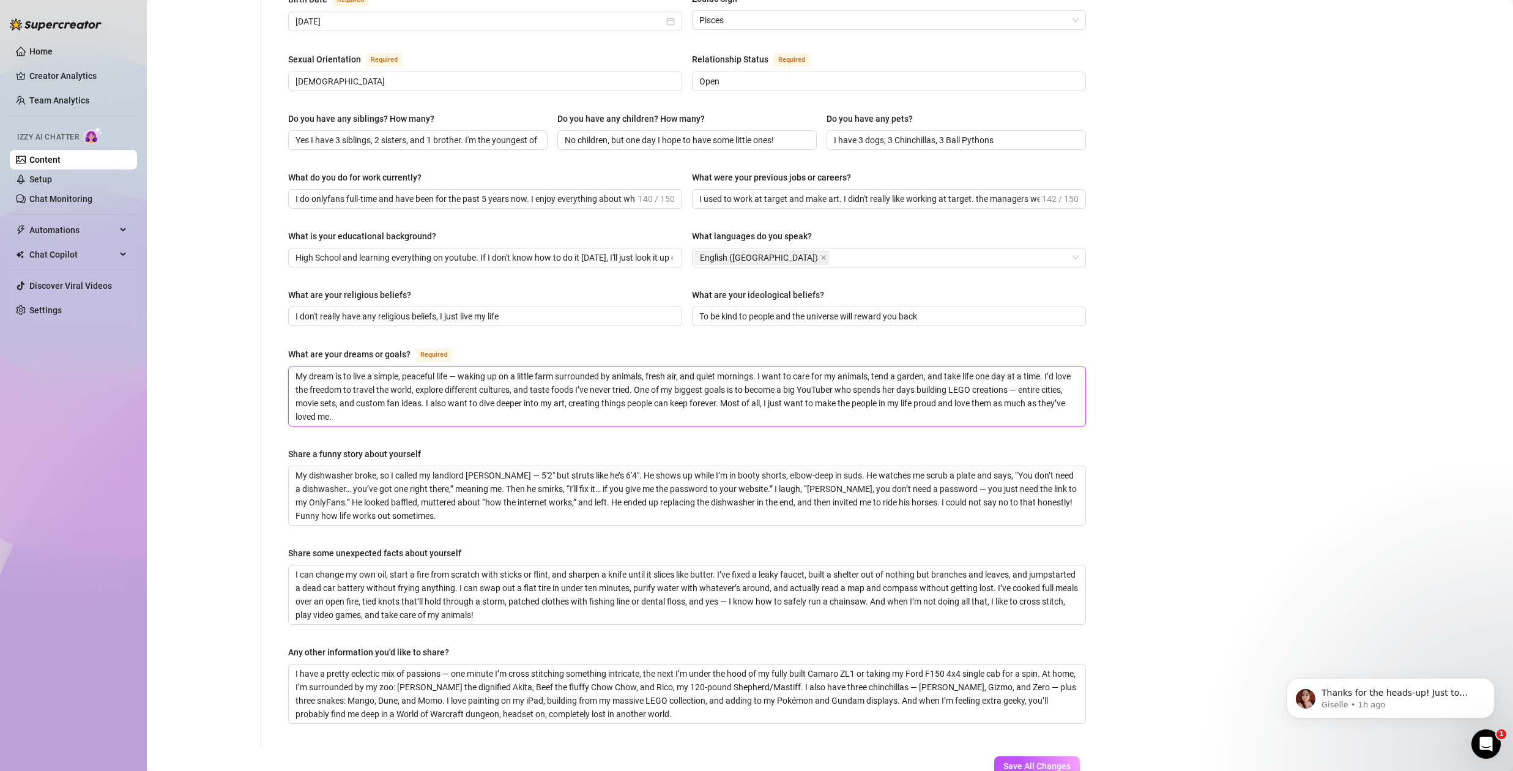
click at [384, 409] on textarea "My dream is to live a simple, peaceful life — waking up on a little farm surrou…" at bounding box center [687, 396] width 796 height 59
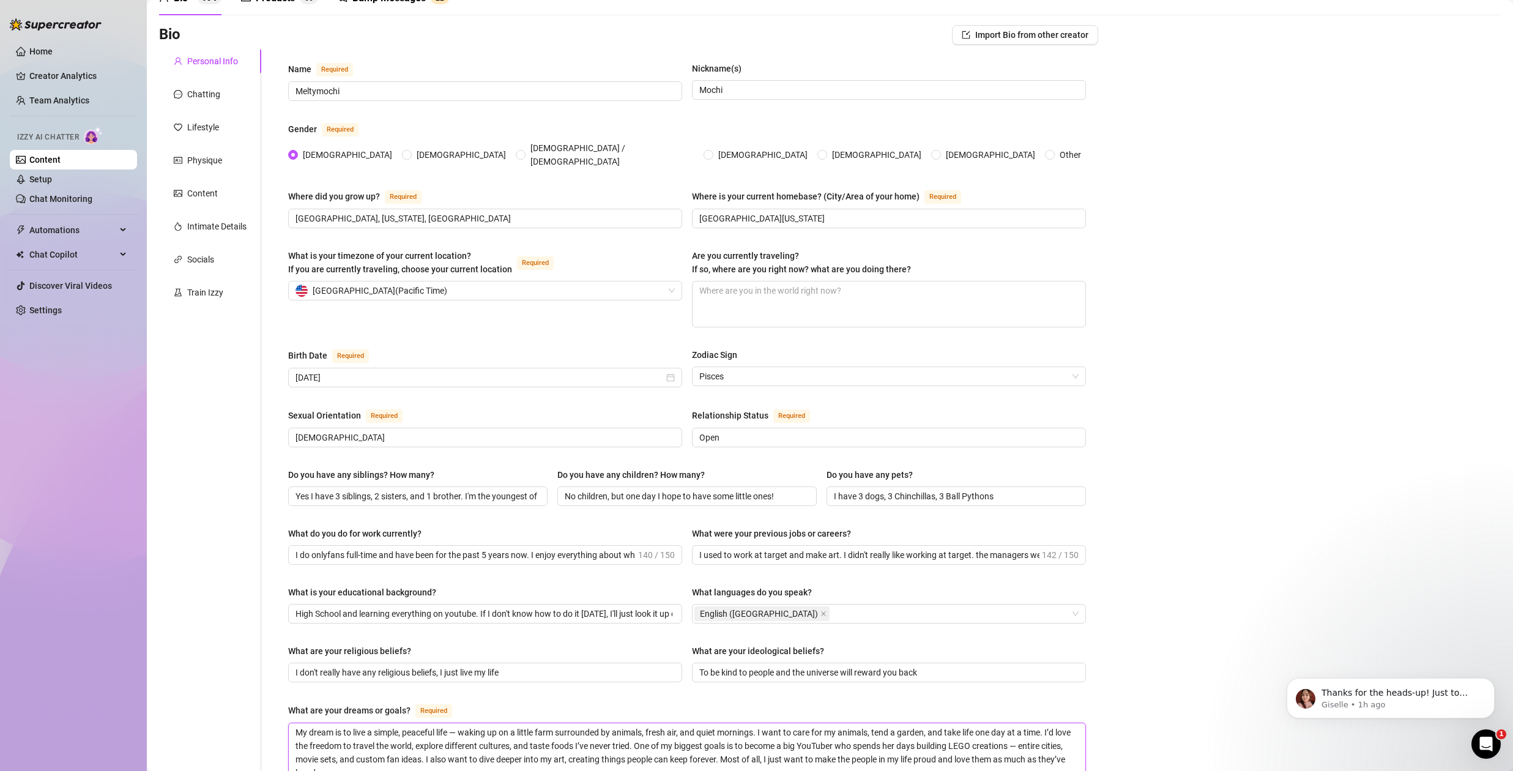
scroll to position [0, 0]
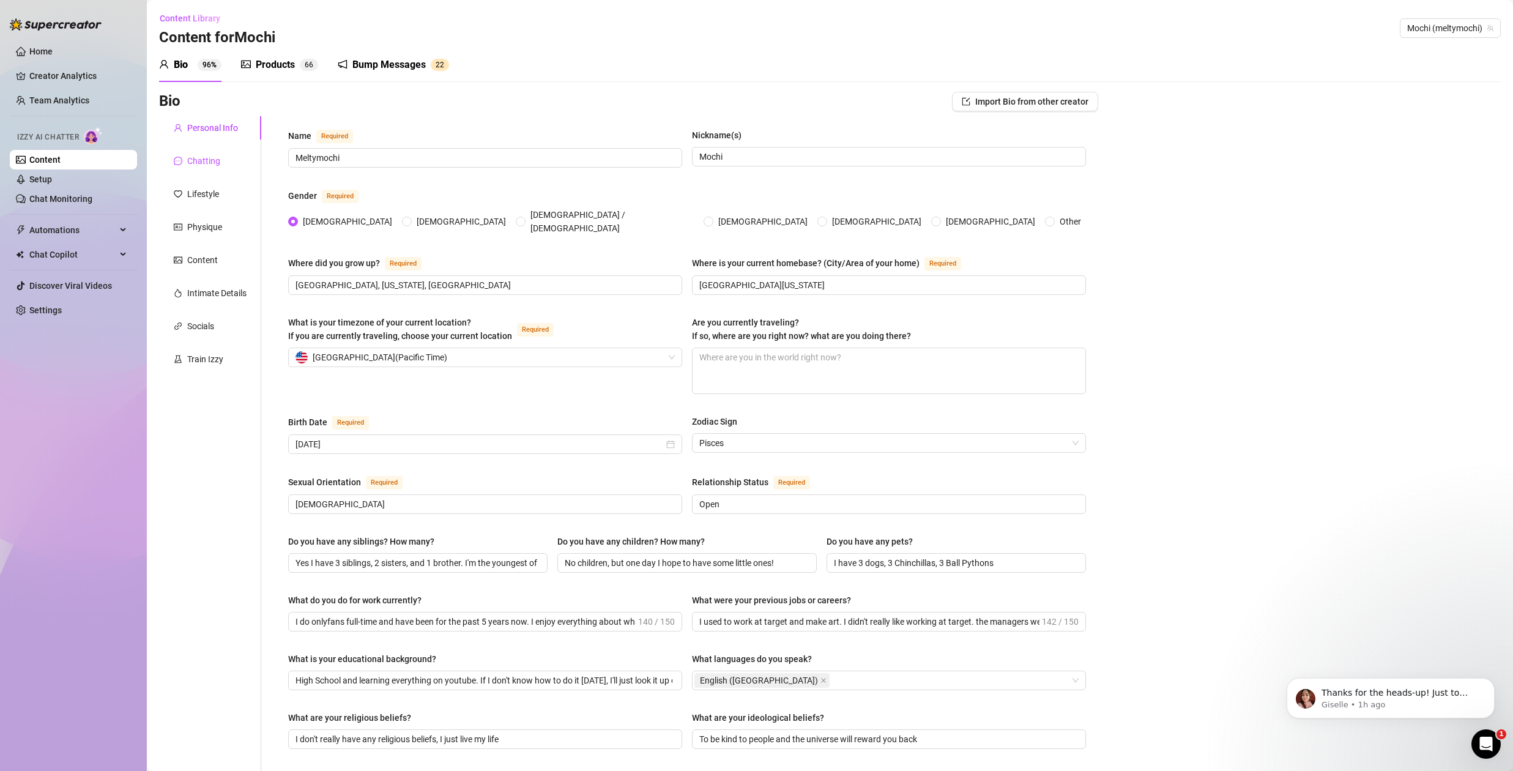
click at [199, 156] on div "Chatting" at bounding box center [203, 160] width 33 height 13
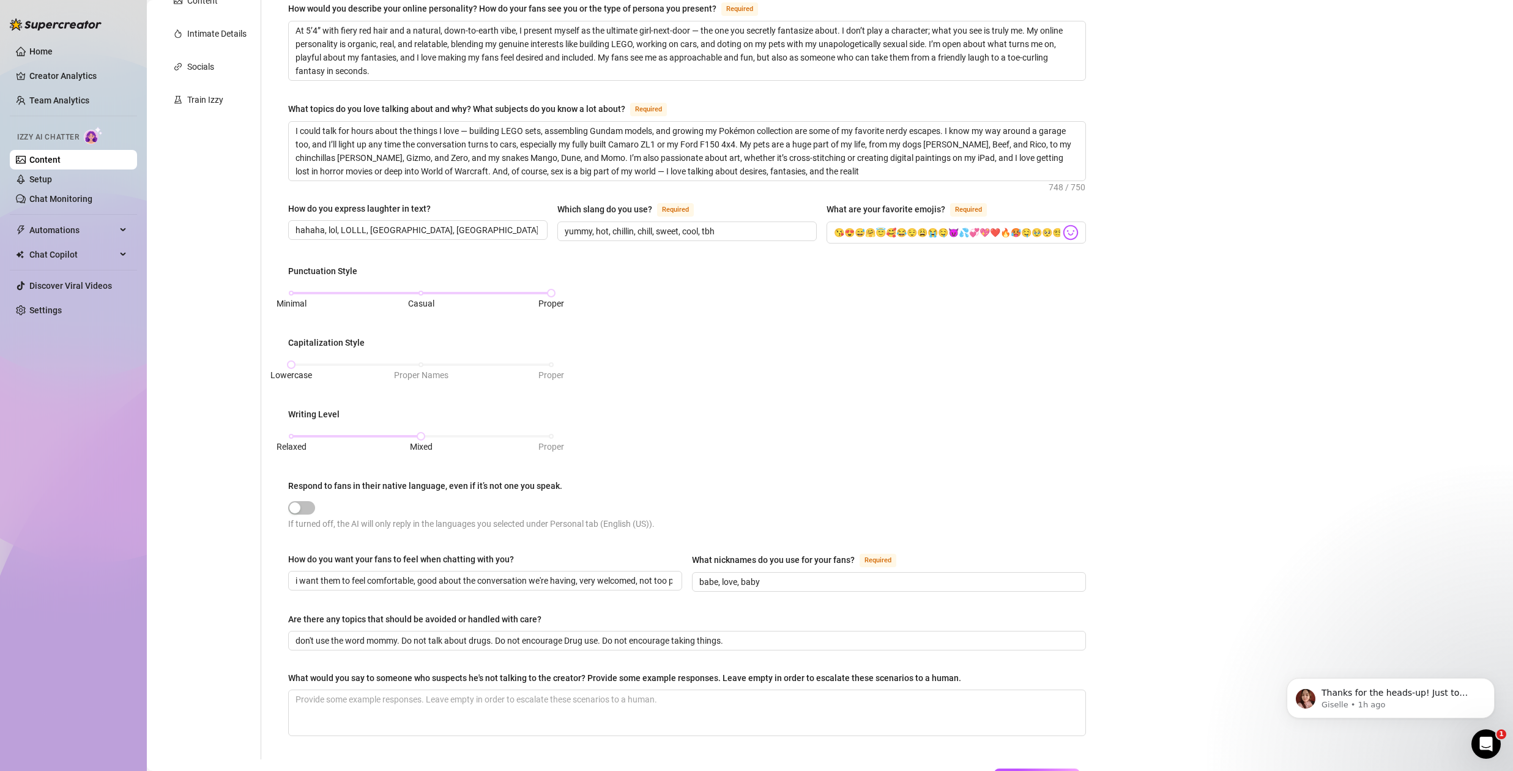
scroll to position [239, 0]
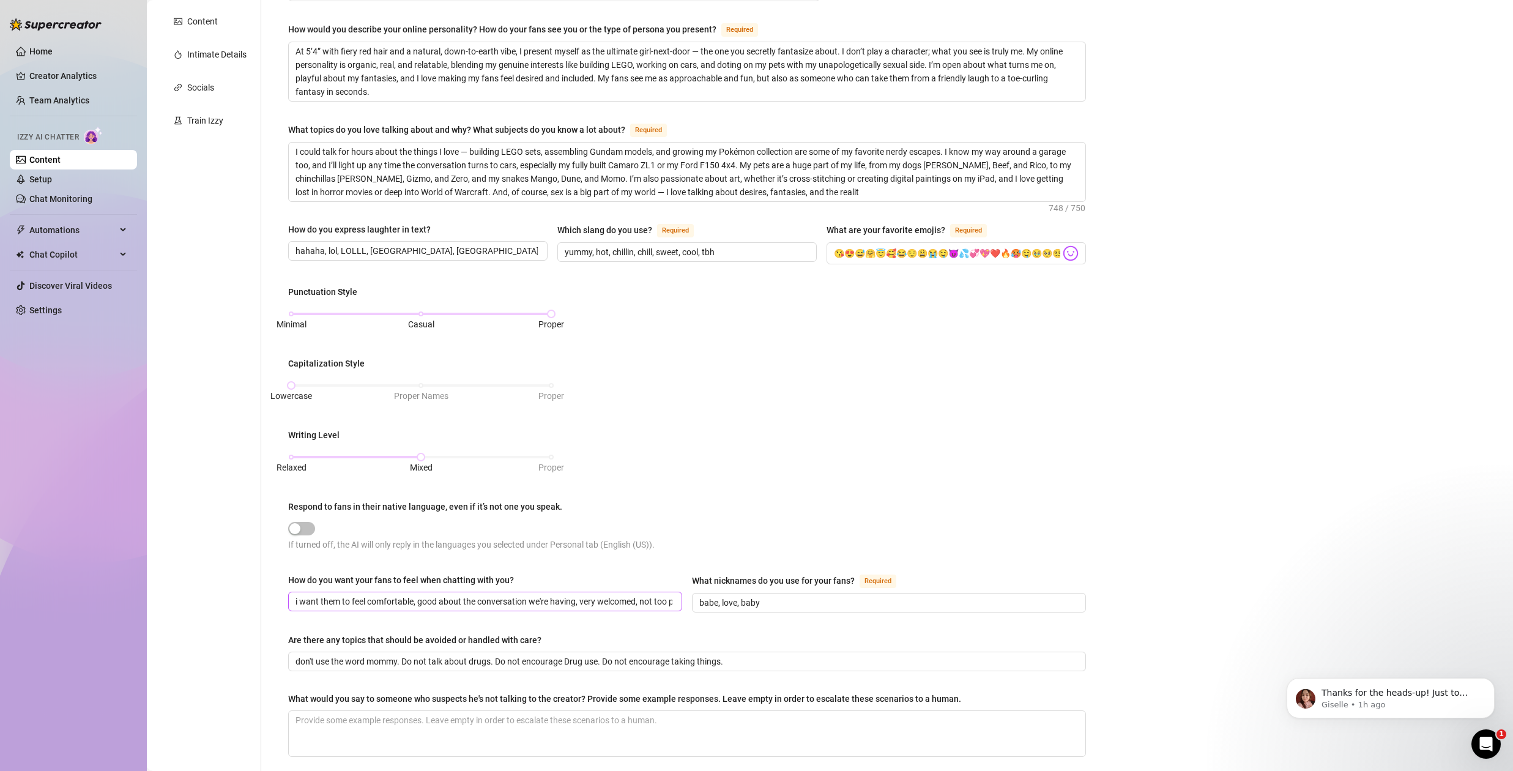
drag, startPoint x: 295, startPoint y: 599, endPoint x: 431, endPoint y: 596, distance: 135.8
click at [428, 597] on span "i want them to feel comfortable, good about the conversation we're having, very…" at bounding box center [485, 602] width 394 height 20
drag, startPoint x: 448, startPoint y: 599, endPoint x: 590, endPoint y: 594, distance: 142.0
click at [585, 595] on input "i want them to feel comfortable, good about the conversation we're having, very…" at bounding box center [483, 601] width 377 height 13
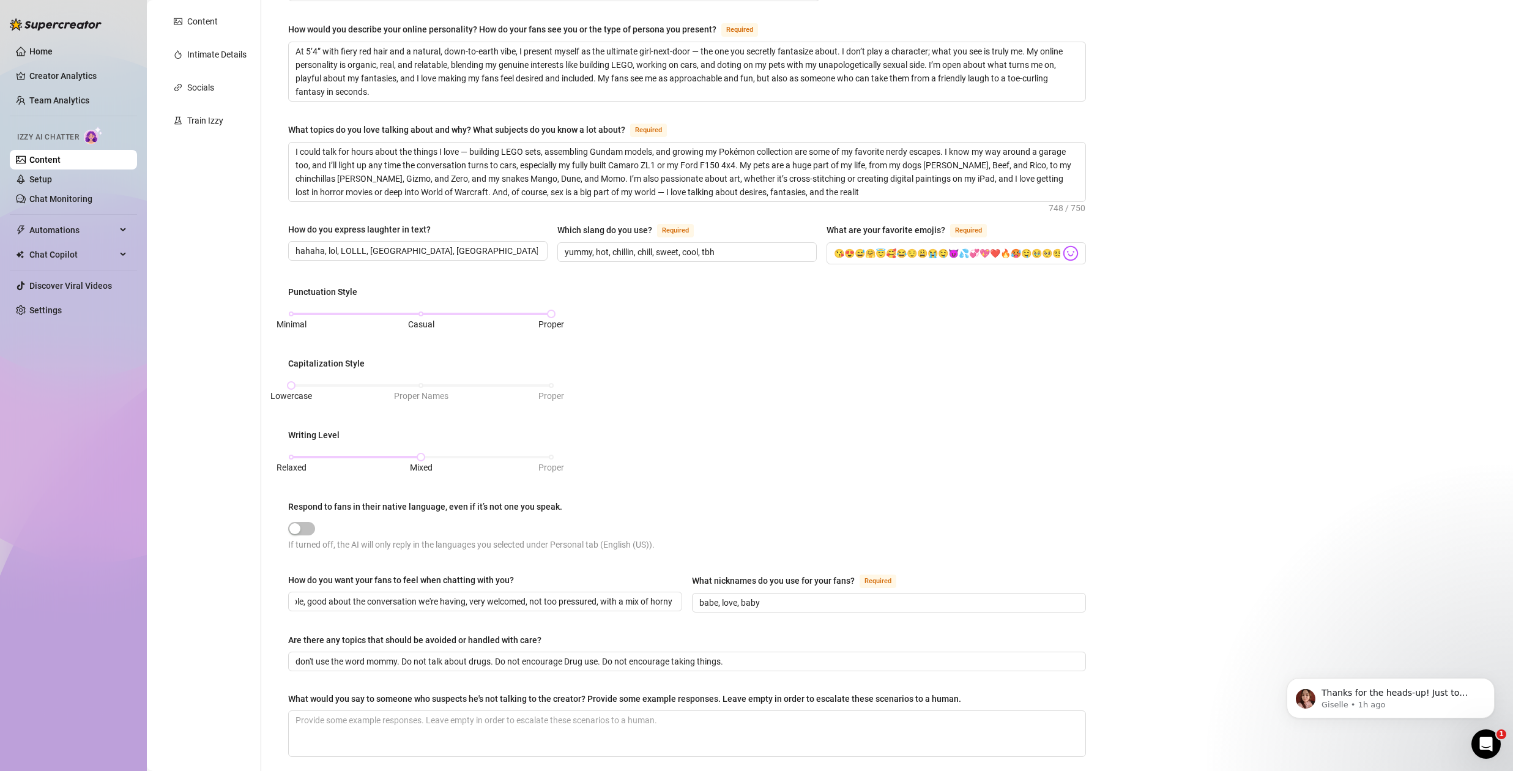
click at [640, 627] on div "What is your persona type? [PERSON_NAME] defines the distinct image and persona…" at bounding box center [687, 329] width 798 height 878
drag, startPoint x: 733, startPoint y: 597, endPoint x: 790, endPoint y: 598, distance: 57.5
click at [787, 596] on input "babe, love, baby" at bounding box center [887, 602] width 377 height 13
drag, startPoint x: 803, startPoint y: 607, endPoint x: 798, endPoint y: 612, distance: 7.4
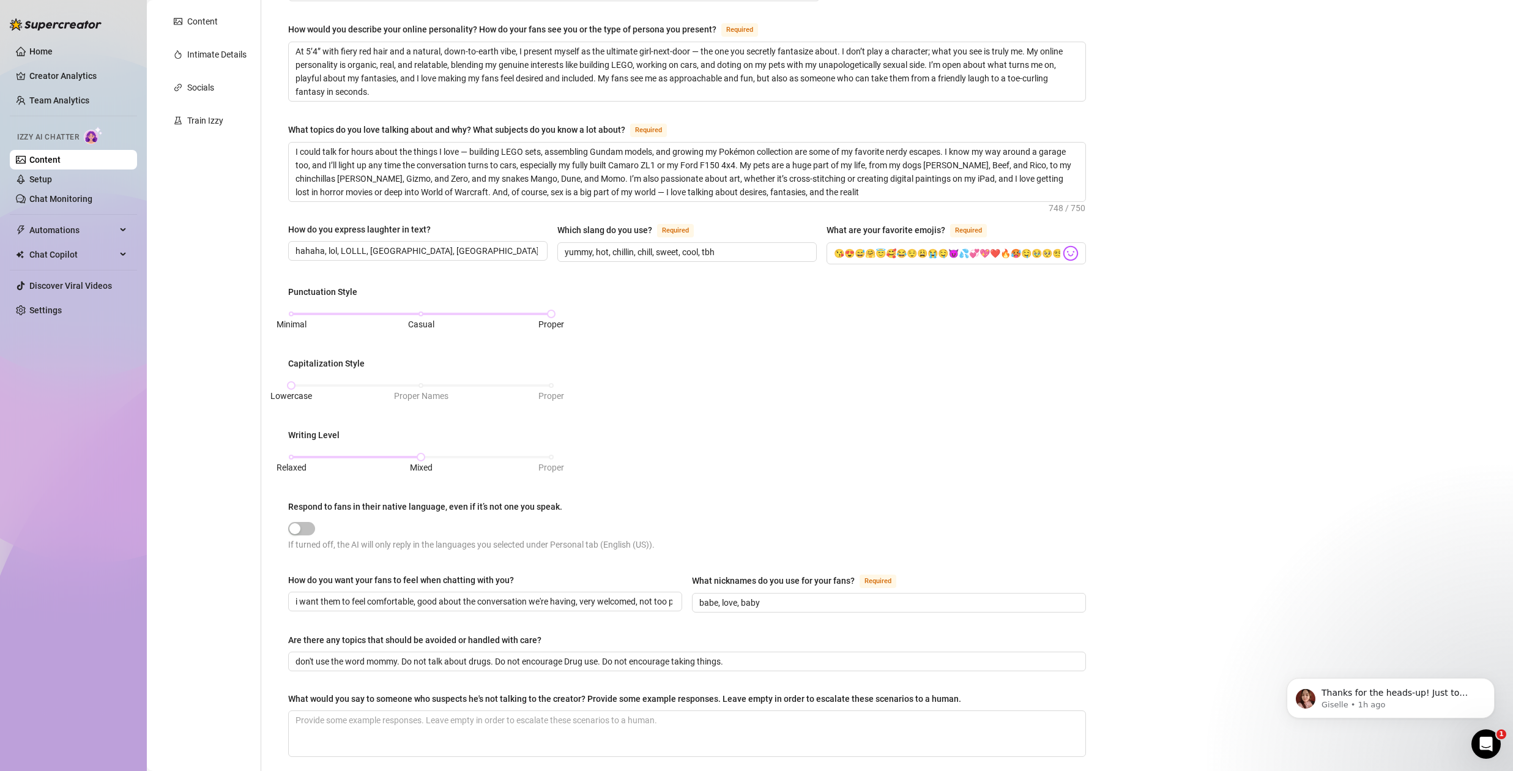
click at [803, 607] on span "babe, love, baby" at bounding box center [889, 603] width 394 height 20
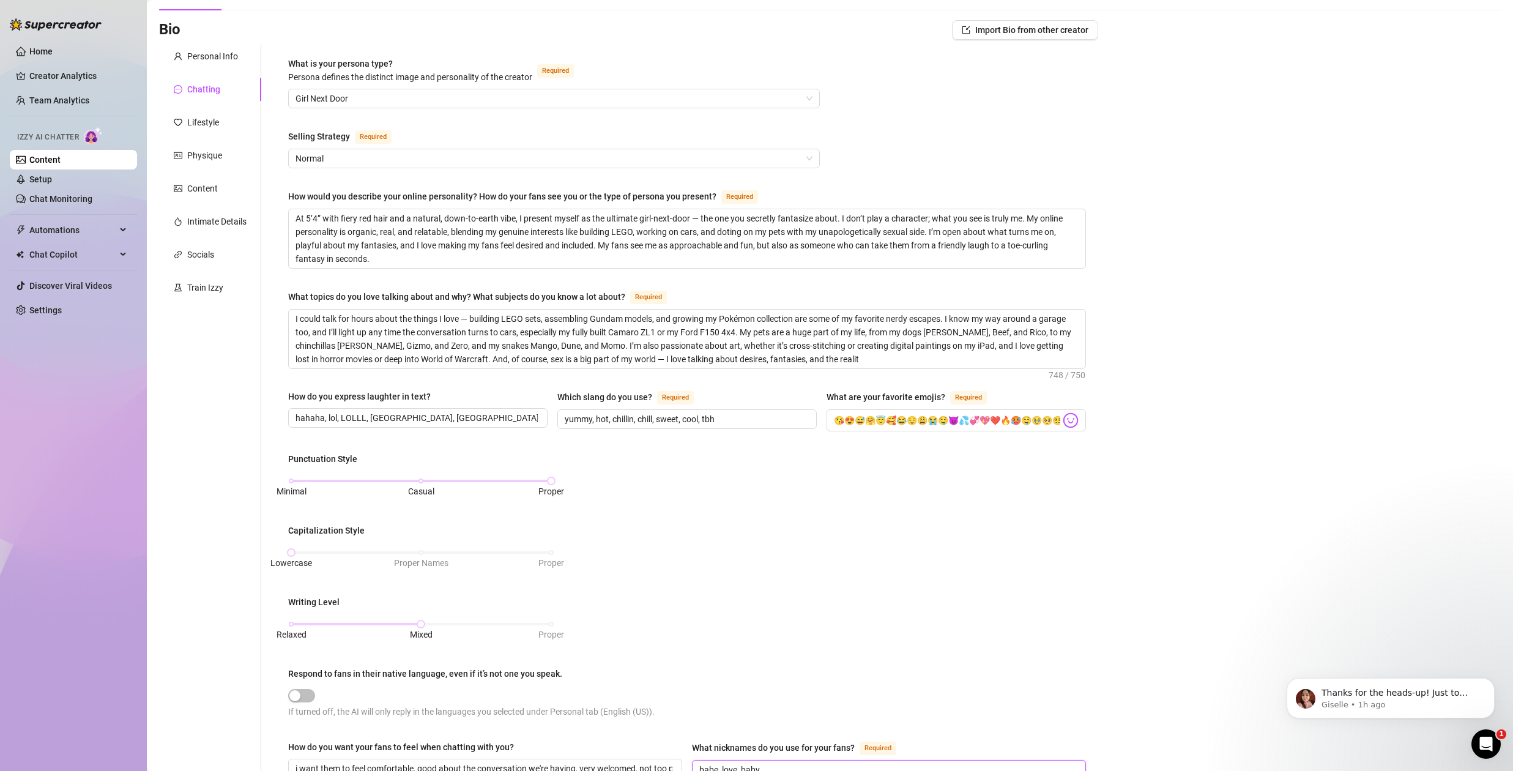
scroll to position [102, 0]
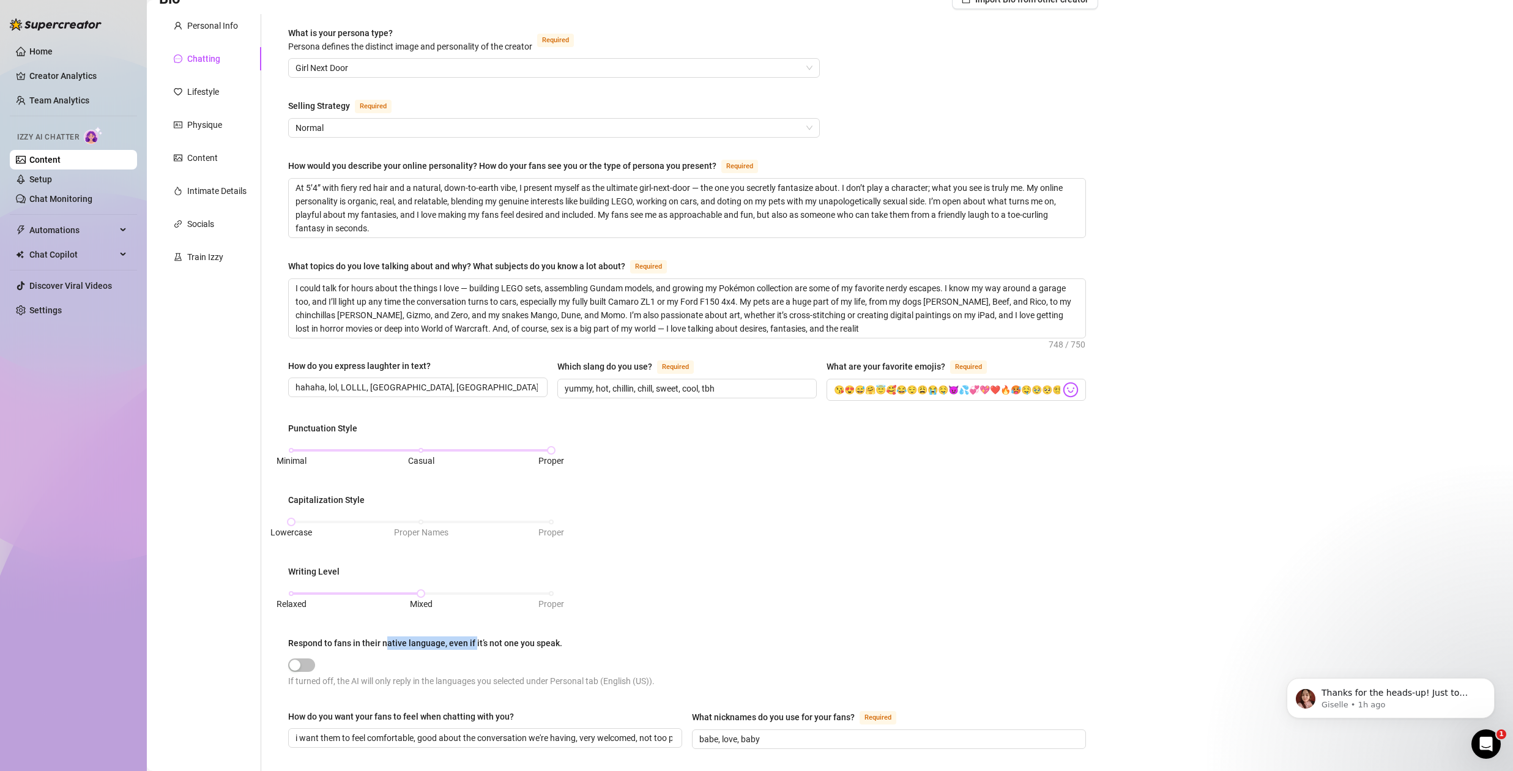
drag, startPoint x: 431, startPoint y: 638, endPoint x: 527, endPoint y: 640, distance: 96.1
click at [513, 639] on div "Respond to fans in their native language, even if it’s not one you speak." at bounding box center [425, 642] width 274 height 13
click at [538, 639] on div "Respond to fans in their native language, even if it’s not one you speak." at bounding box center [425, 642] width 274 height 13
click at [315, 658] on button "Respond to fans in their native language, even if it’s not one you speak." at bounding box center [301, 664] width 27 height 13
click at [538, 639] on div "Respond to fans in their native language, even if it’s not one you speak." at bounding box center [425, 642] width 274 height 13
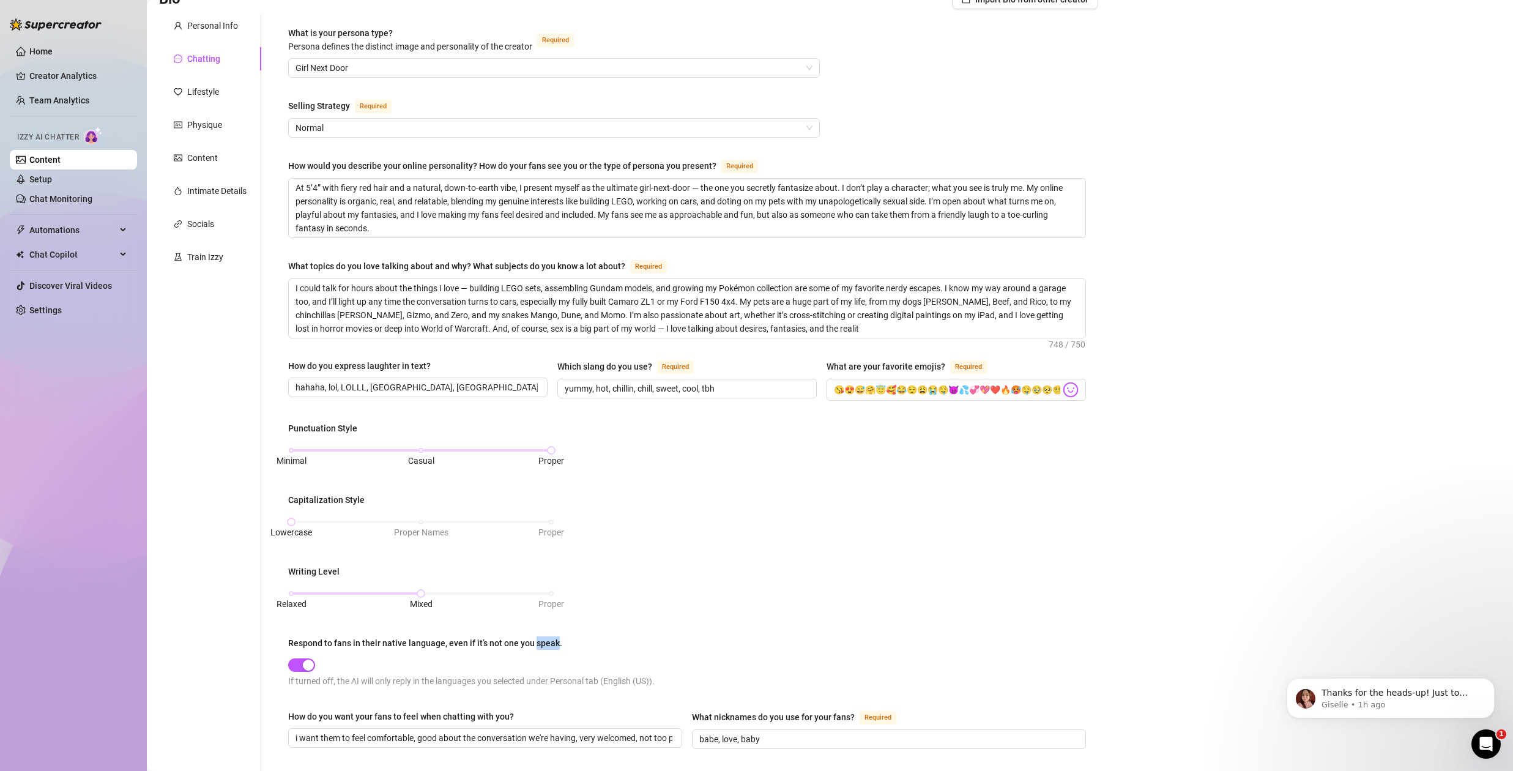
click at [315, 658] on button "Respond to fans in their native language, even if it’s not one you speak." at bounding box center [301, 664] width 27 height 13
click at [538, 639] on div "Respond to fans in their native language, even if it’s not one you speak." at bounding box center [425, 642] width 274 height 13
click at [315, 658] on button "Respond to fans in their native language, even if it’s not one you speak." at bounding box center [301, 664] width 27 height 13
click at [305, 663] on div "button" at bounding box center [308, 664] width 11 height 11
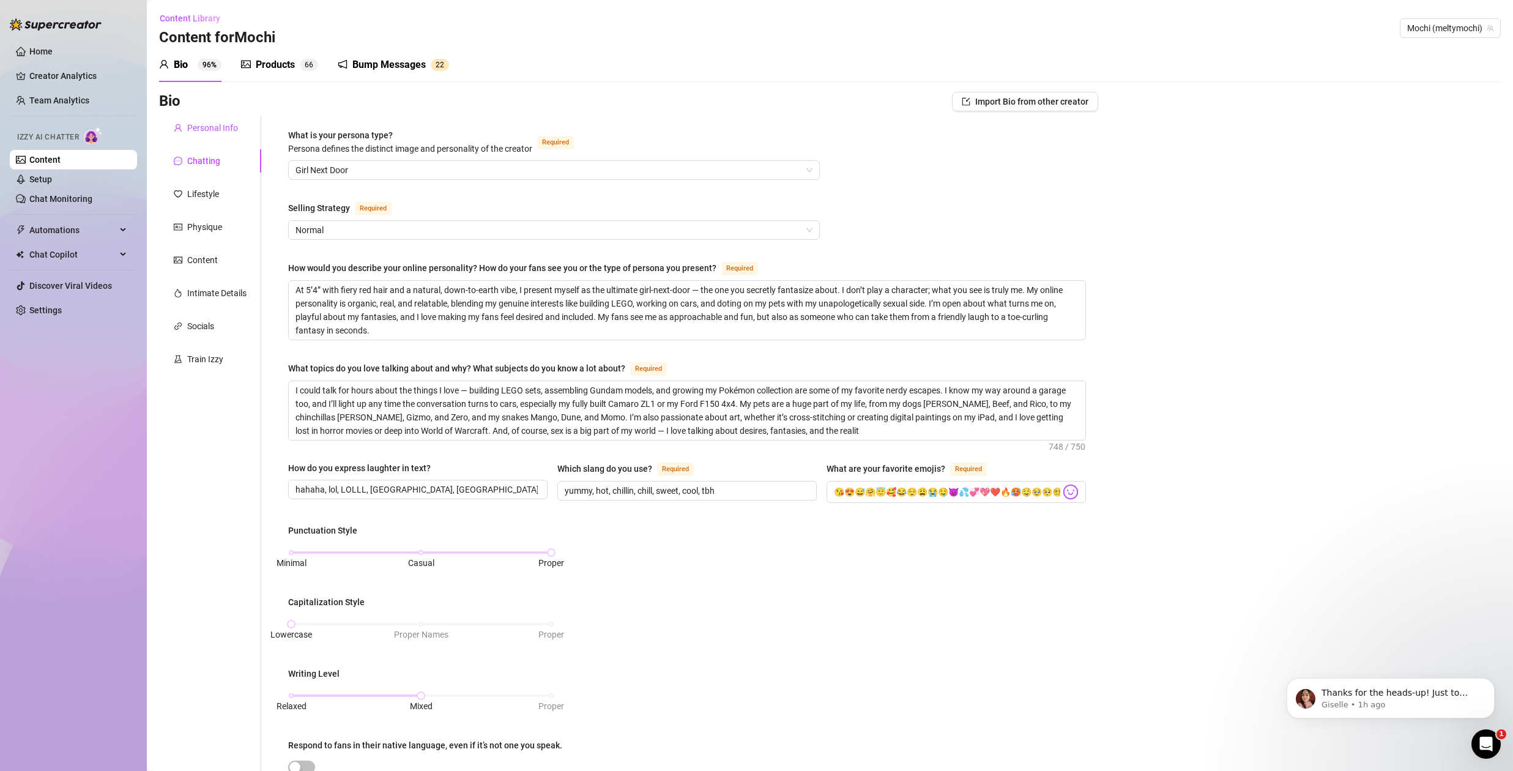
click at [216, 122] on div "Personal Info" at bounding box center [212, 127] width 51 height 13
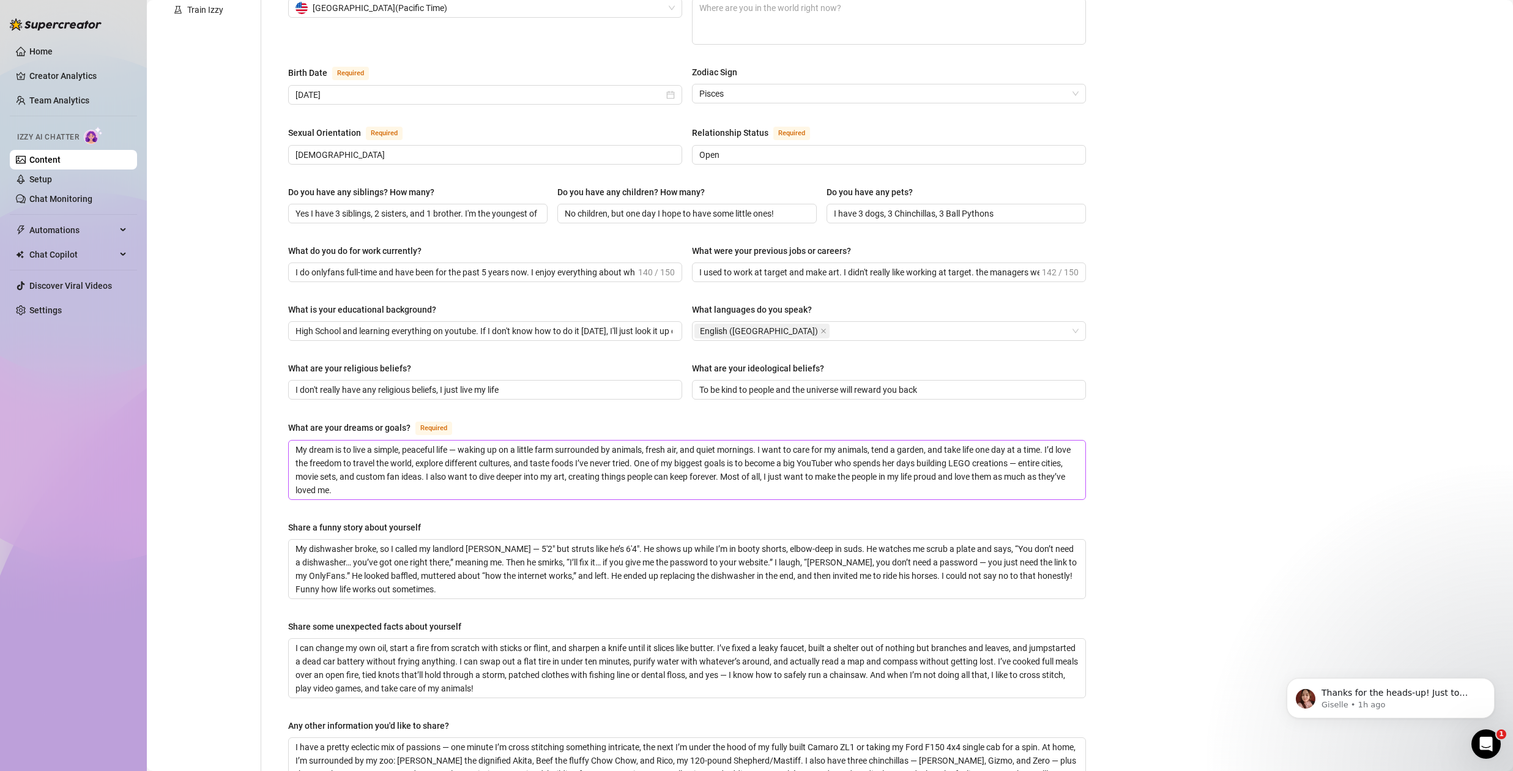
scroll to position [363, 0]
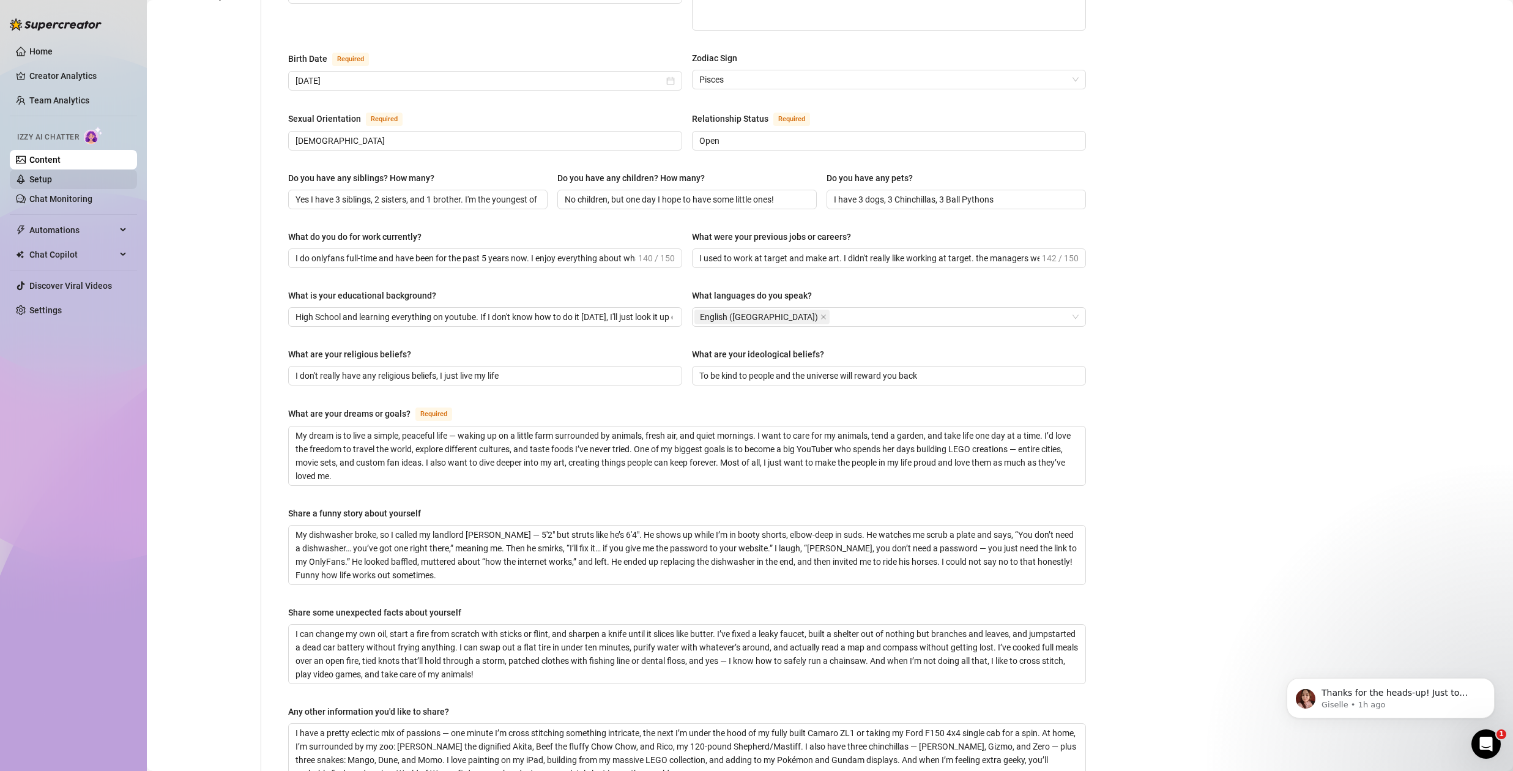
click at [50, 176] on link "Setup" at bounding box center [40, 179] width 23 height 10
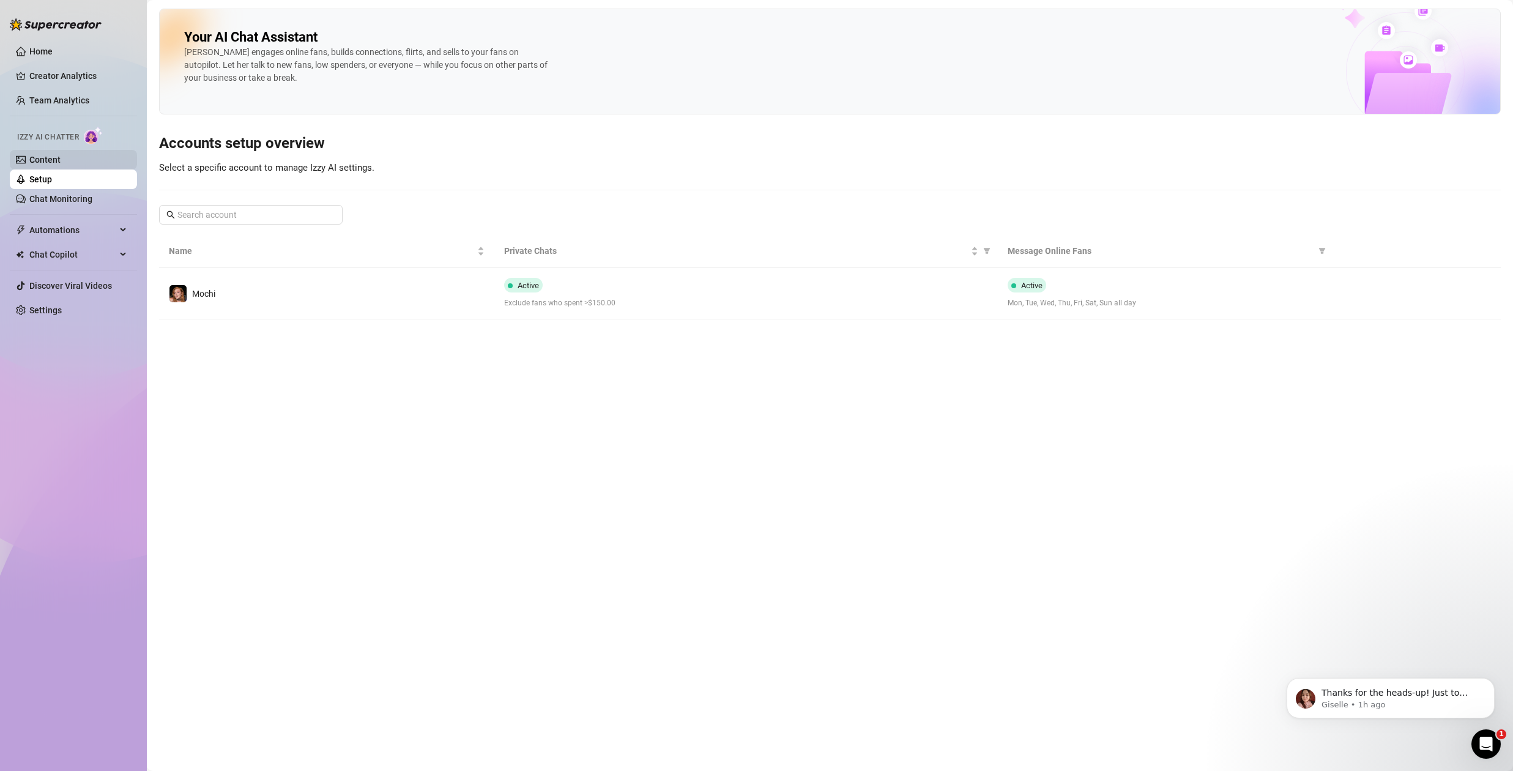
click at [48, 155] on link "Content" at bounding box center [44, 160] width 31 height 10
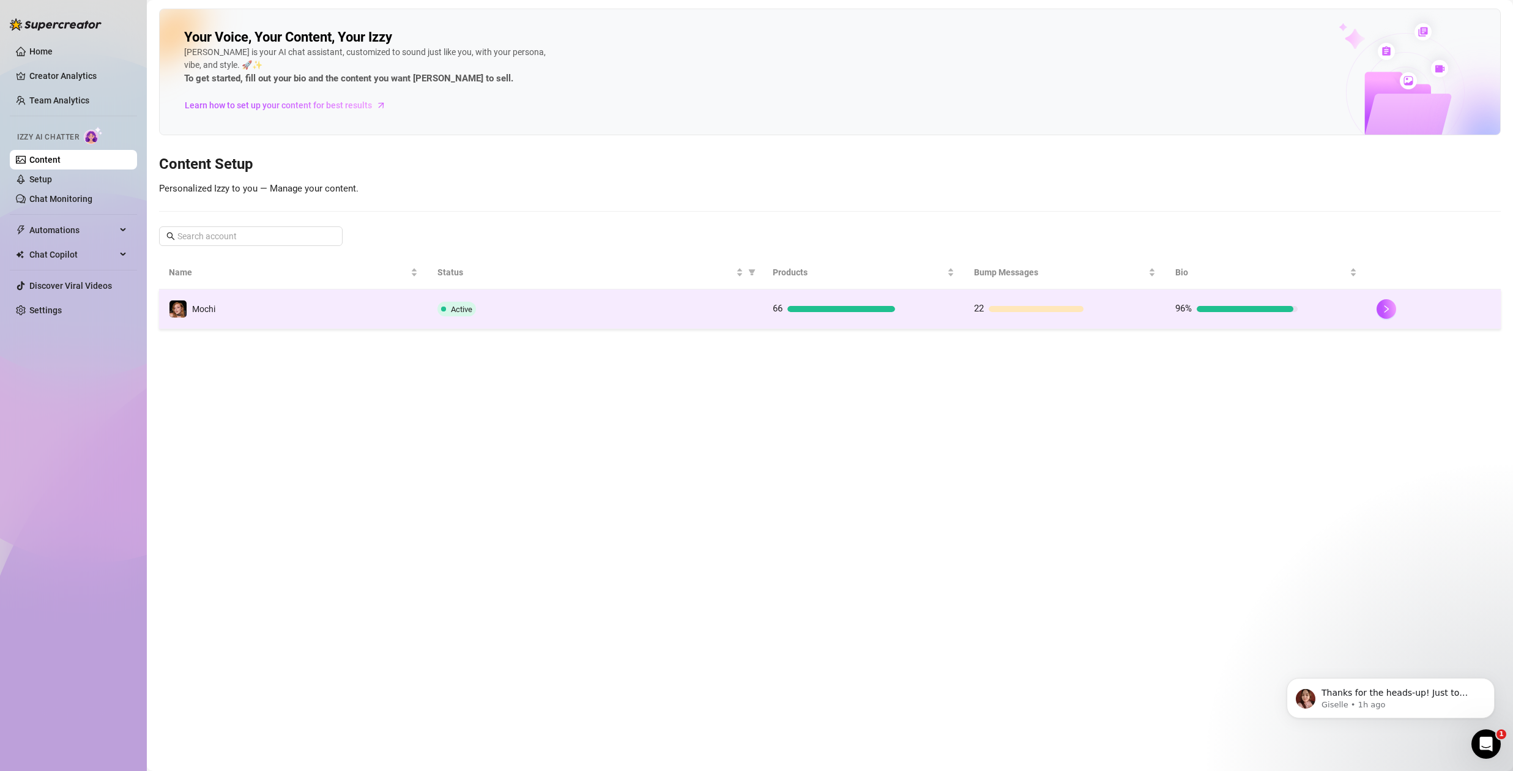
click at [559, 294] on td "Active" at bounding box center [595, 309] width 335 height 40
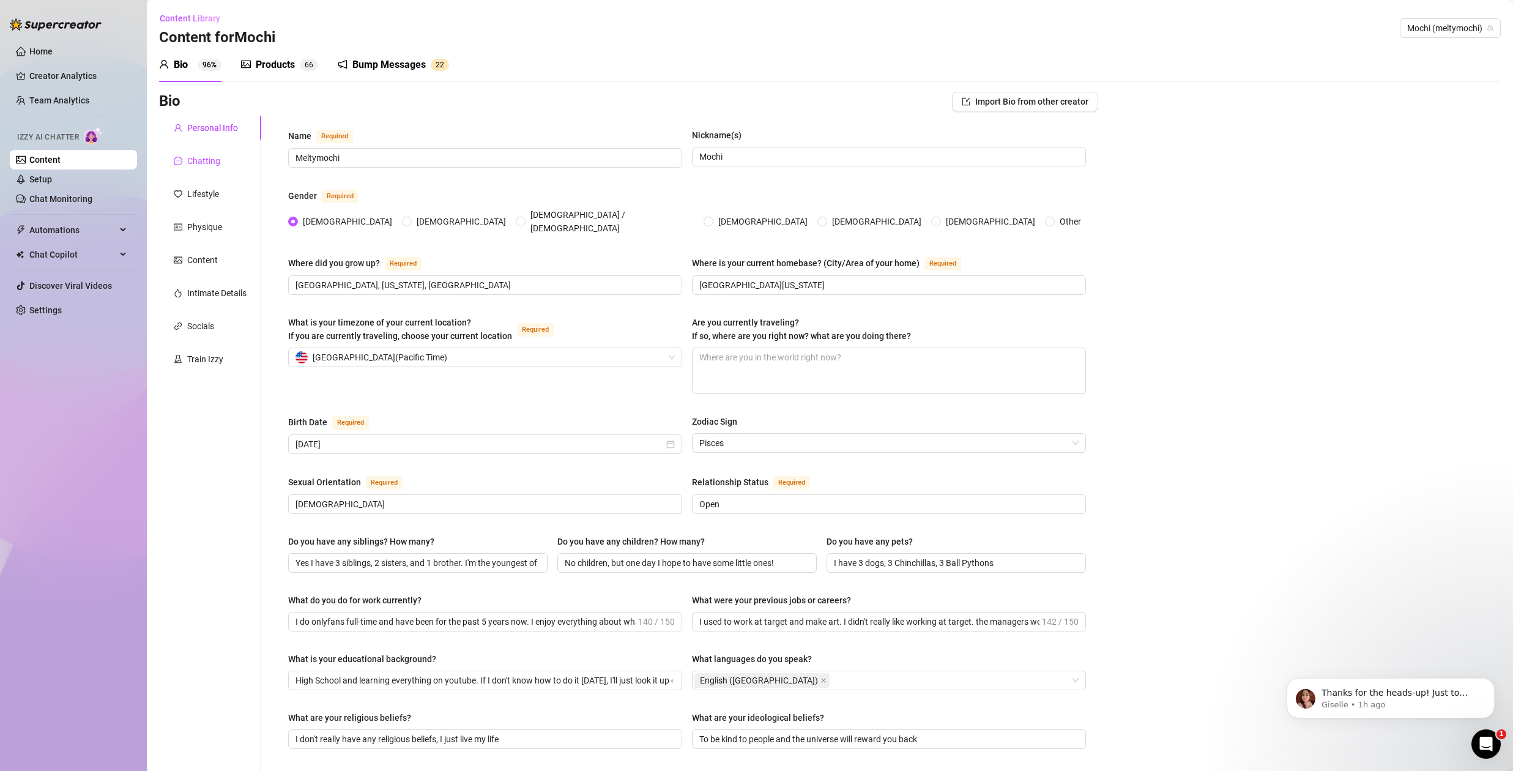
click at [197, 154] on div "Chatting" at bounding box center [203, 160] width 33 height 13
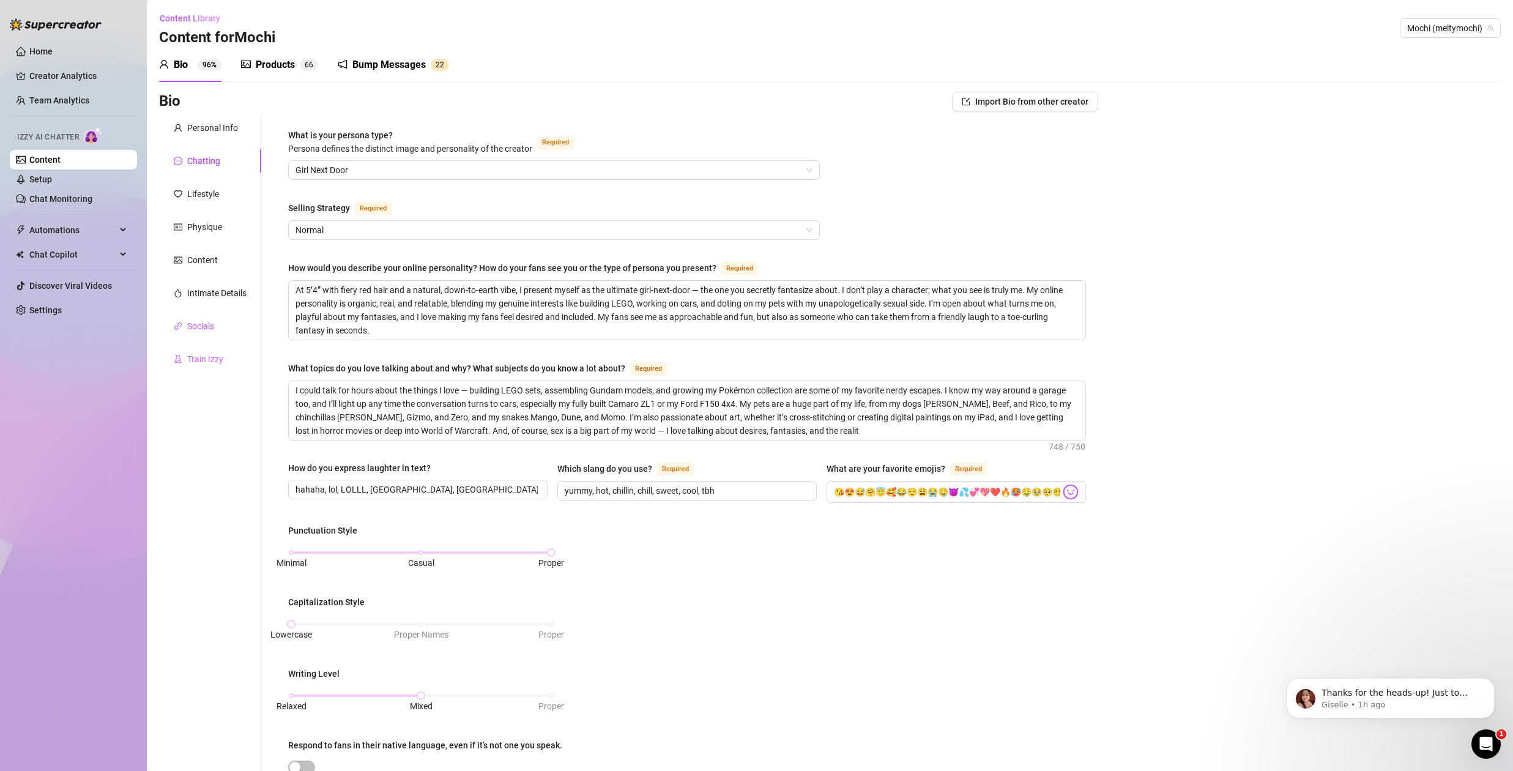
drag, startPoint x: 199, startPoint y: 328, endPoint x: 207, endPoint y: 359, distance: 32.1
click at [199, 328] on div "Socials" at bounding box center [200, 325] width 27 height 13
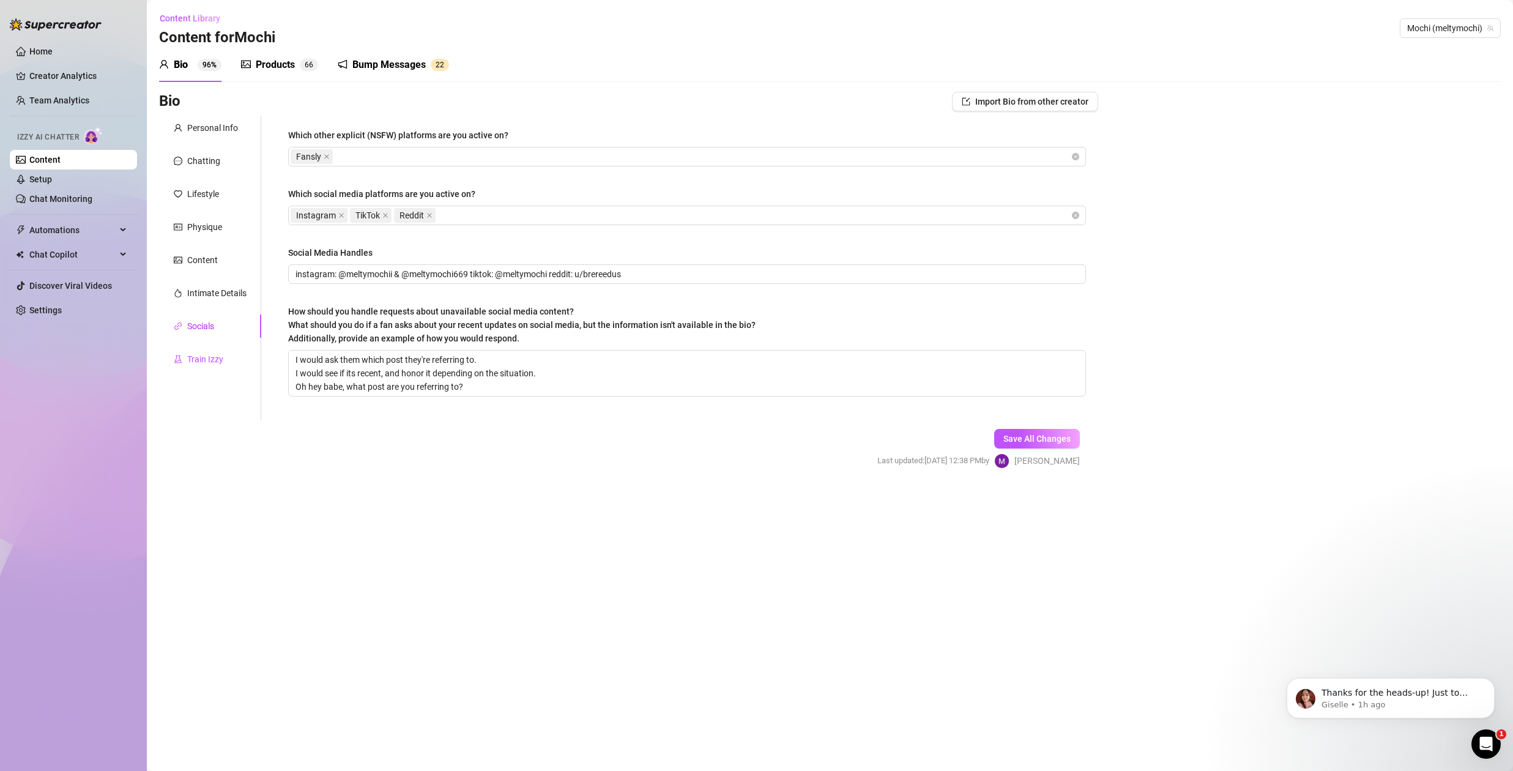
click at [208, 360] on div "Train Izzy" at bounding box center [205, 358] width 36 height 13
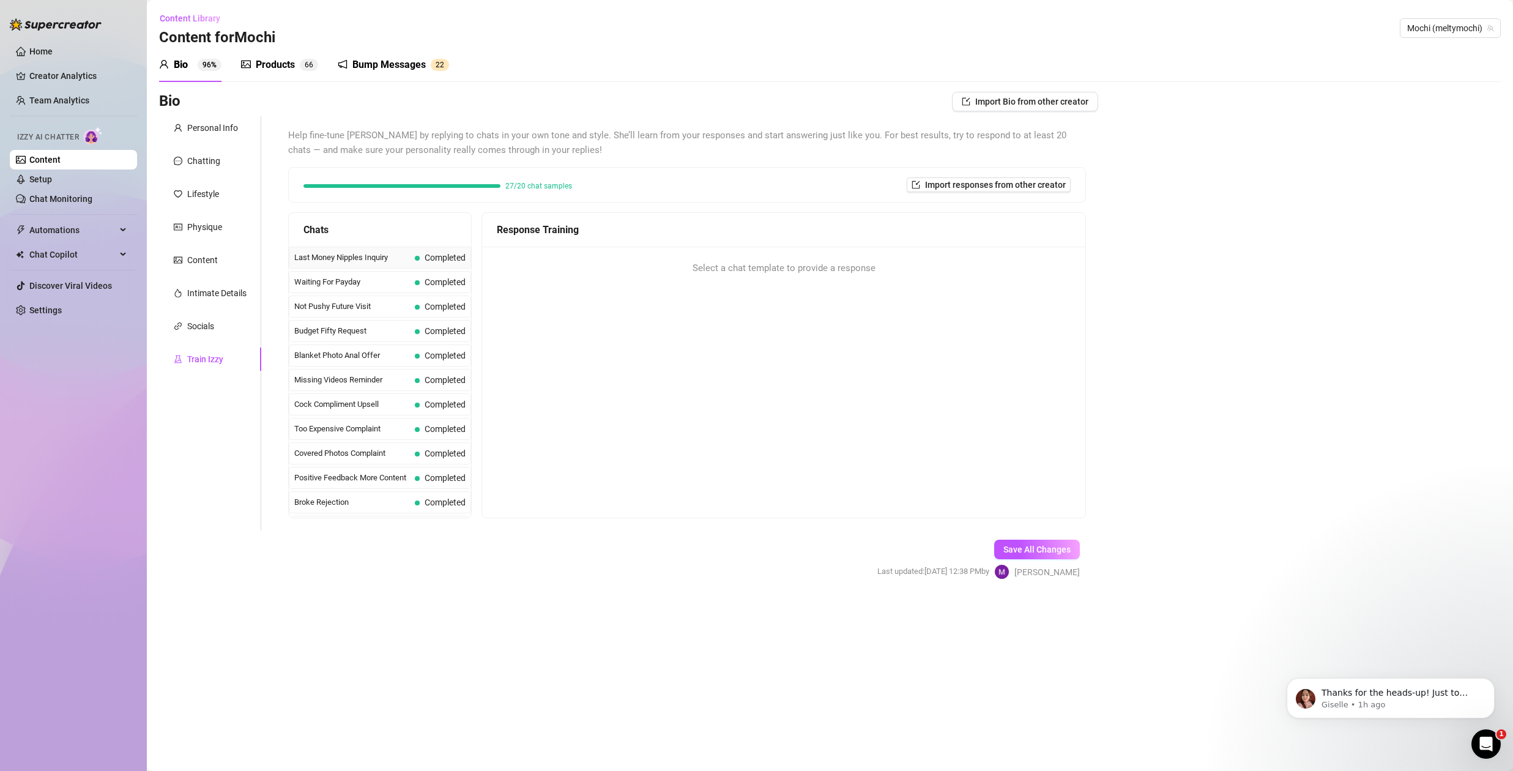
click at [379, 259] on span "Last Money Nipples Inquiry" at bounding box center [352, 257] width 116 height 12
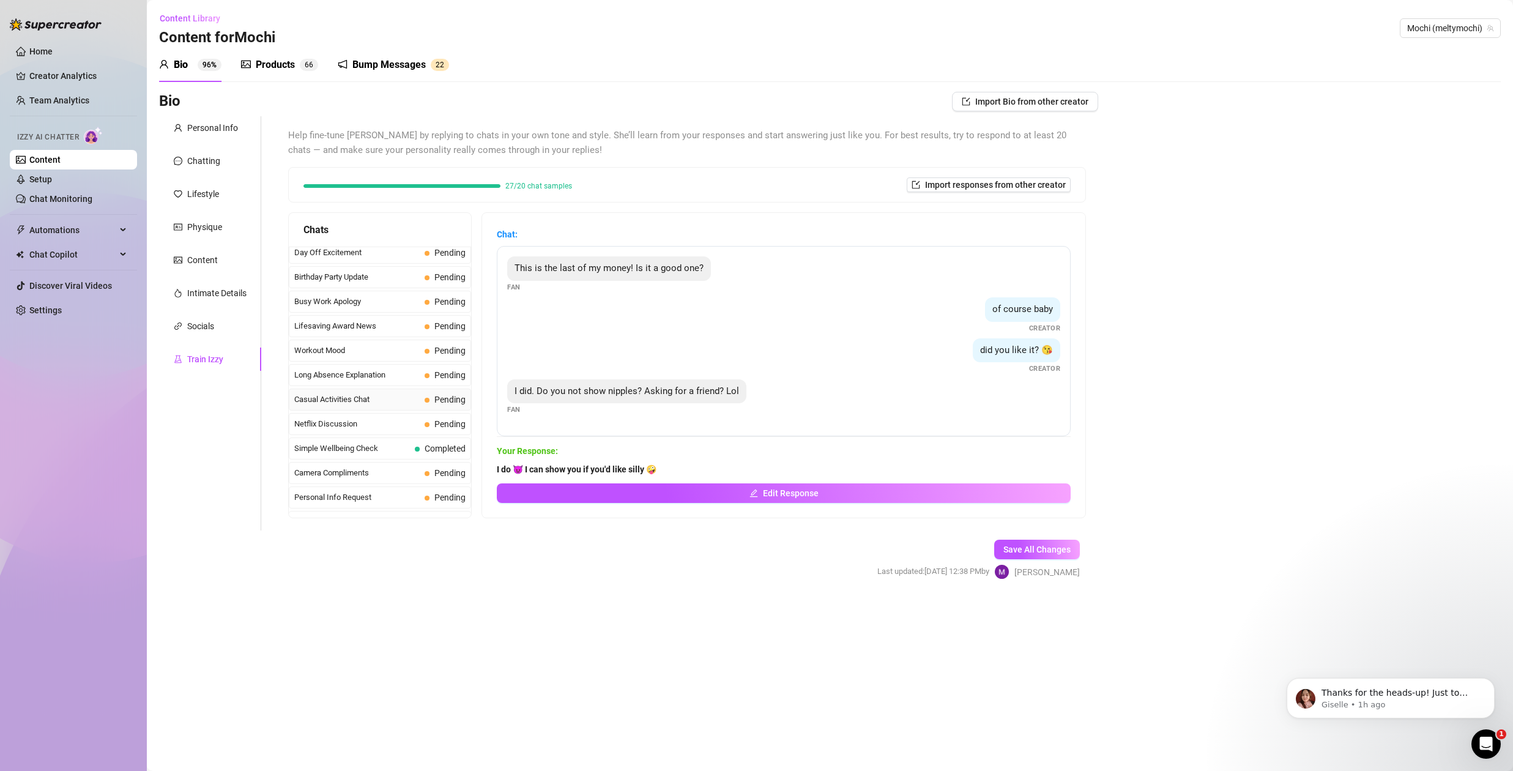
scroll to position [1098, 0]
drag, startPoint x: 284, startPoint y: 64, endPoint x: 322, endPoint y: 84, distance: 42.4
click at [284, 64] on div "Products" at bounding box center [275, 65] width 39 height 15
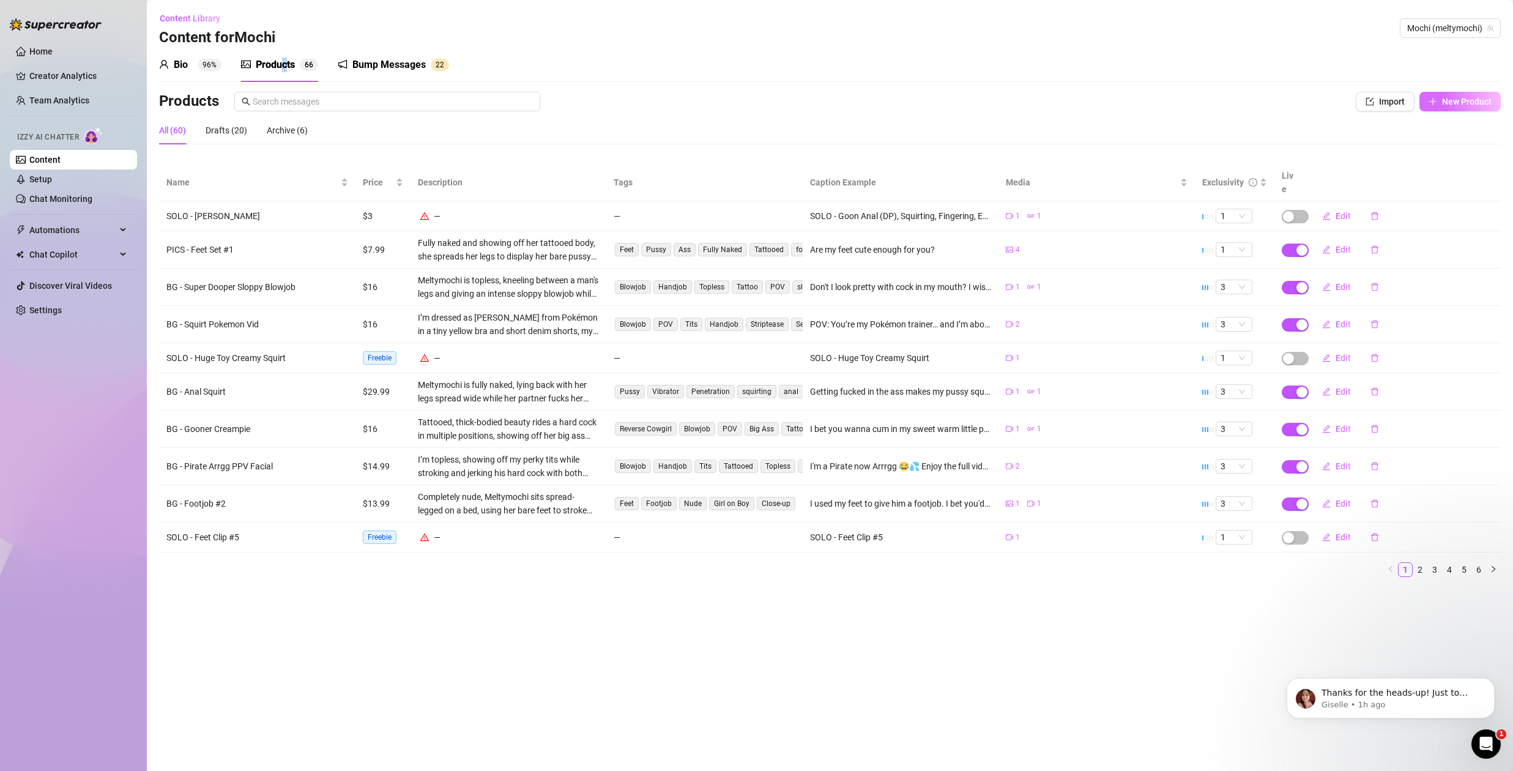
click at [1455, 101] on span "New Product" at bounding box center [1467, 102] width 50 height 10
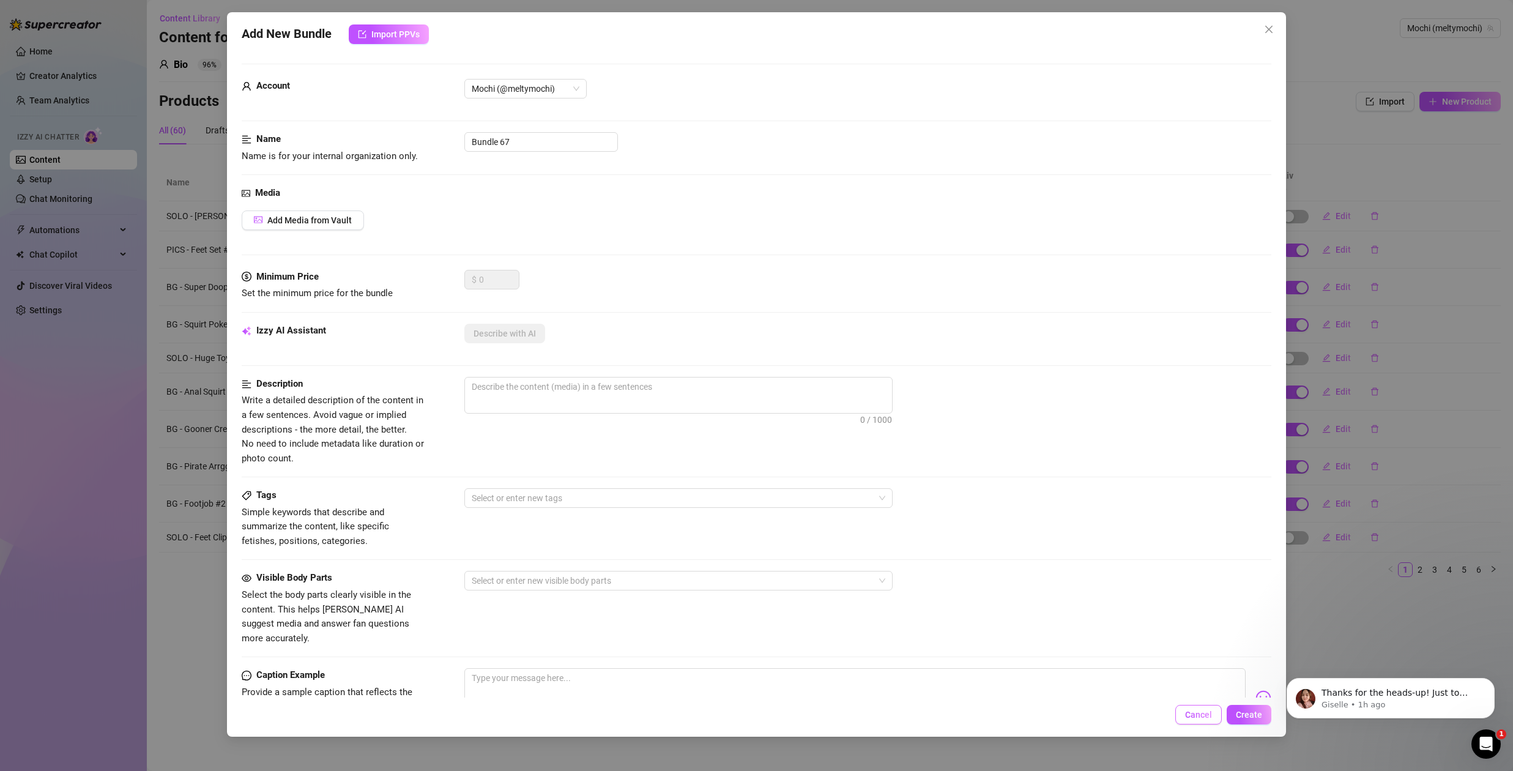
click at [1199, 714] on span "Cancel" at bounding box center [1198, 715] width 27 height 10
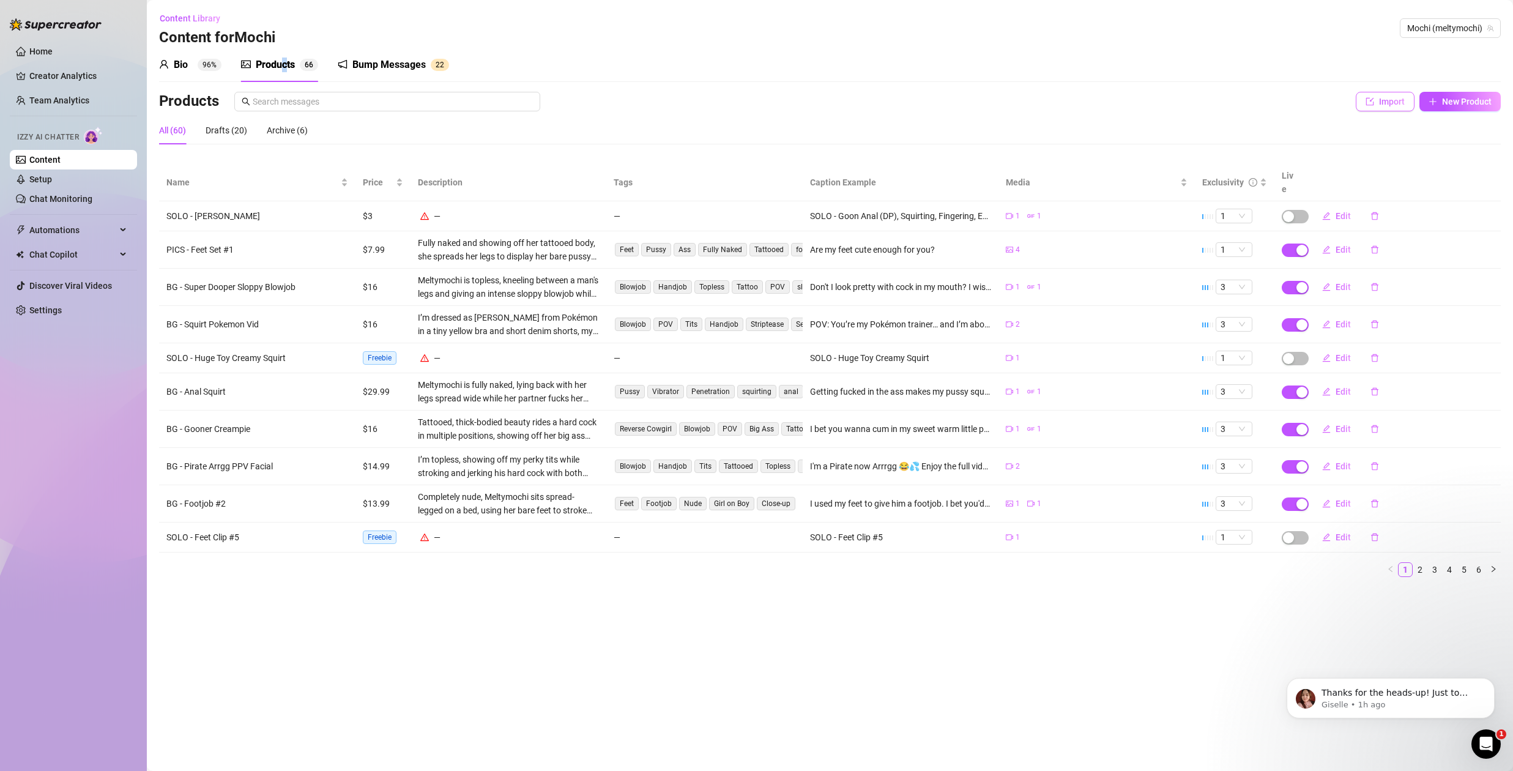
click at [1390, 101] on span "Import" at bounding box center [1392, 102] width 26 height 10
type textarea "Type your message here..."
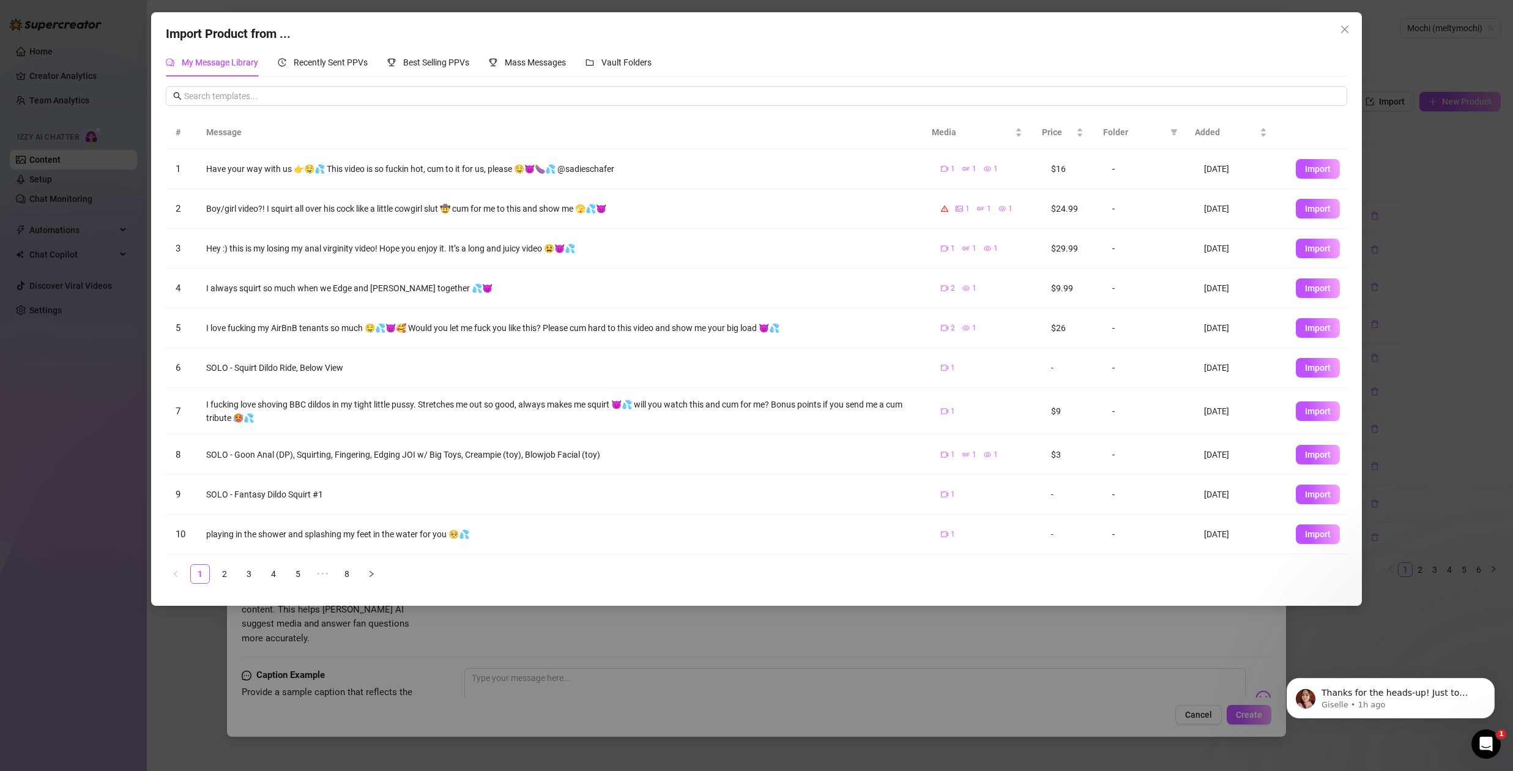
click at [1435, 229] on div "Import Product from ... My Message Library Recently Sent PPVs Best Selling PPVs…" at bounding box center [756, 385] width 1513 height 771
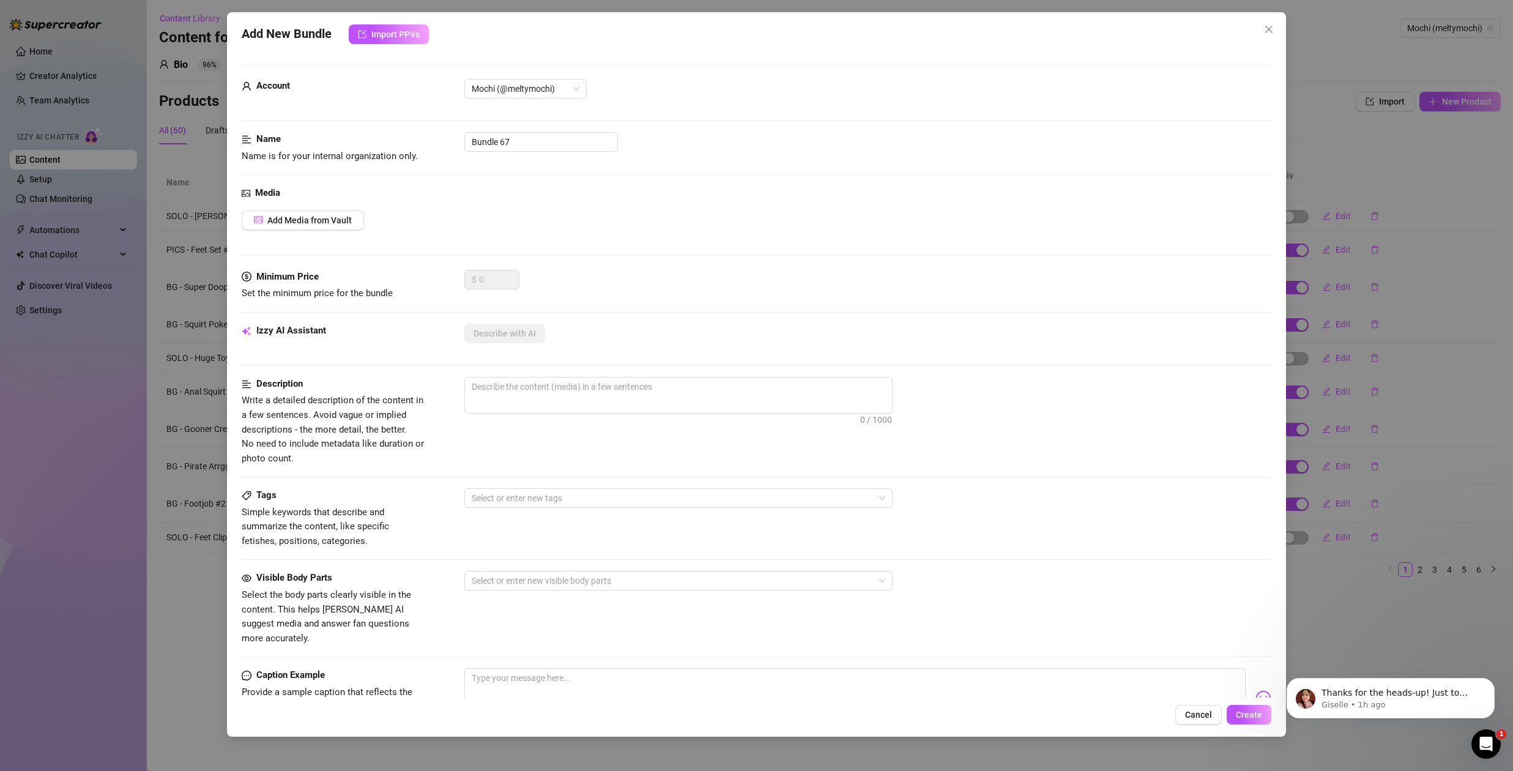
click at [72, 426] on div "Add New Bundle Import PPVs Account Mochi (@meltymochi) Name Name is for your in…" at bounding box center [756, 385] width 1513 height 771
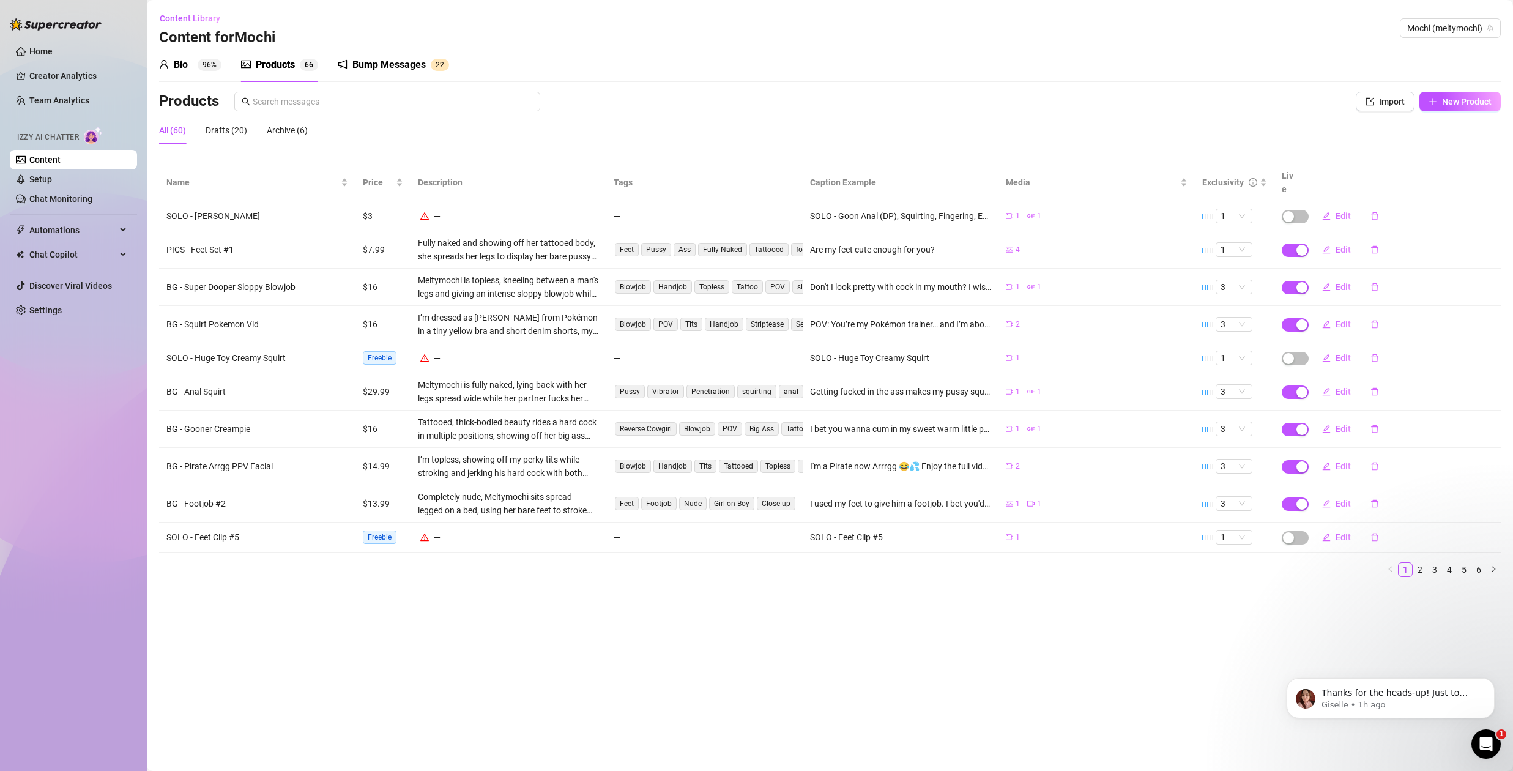
click at [356, 579] on main "Content Library Content for [PERSON_NAME] (meltymochi) Bio 96% Products 6 6 Bum…" at bounding box center [830, 385] width 1366 height 771
click at [49, 308] on link "Settings" at bounding box center [45, 310] width 32 height 10
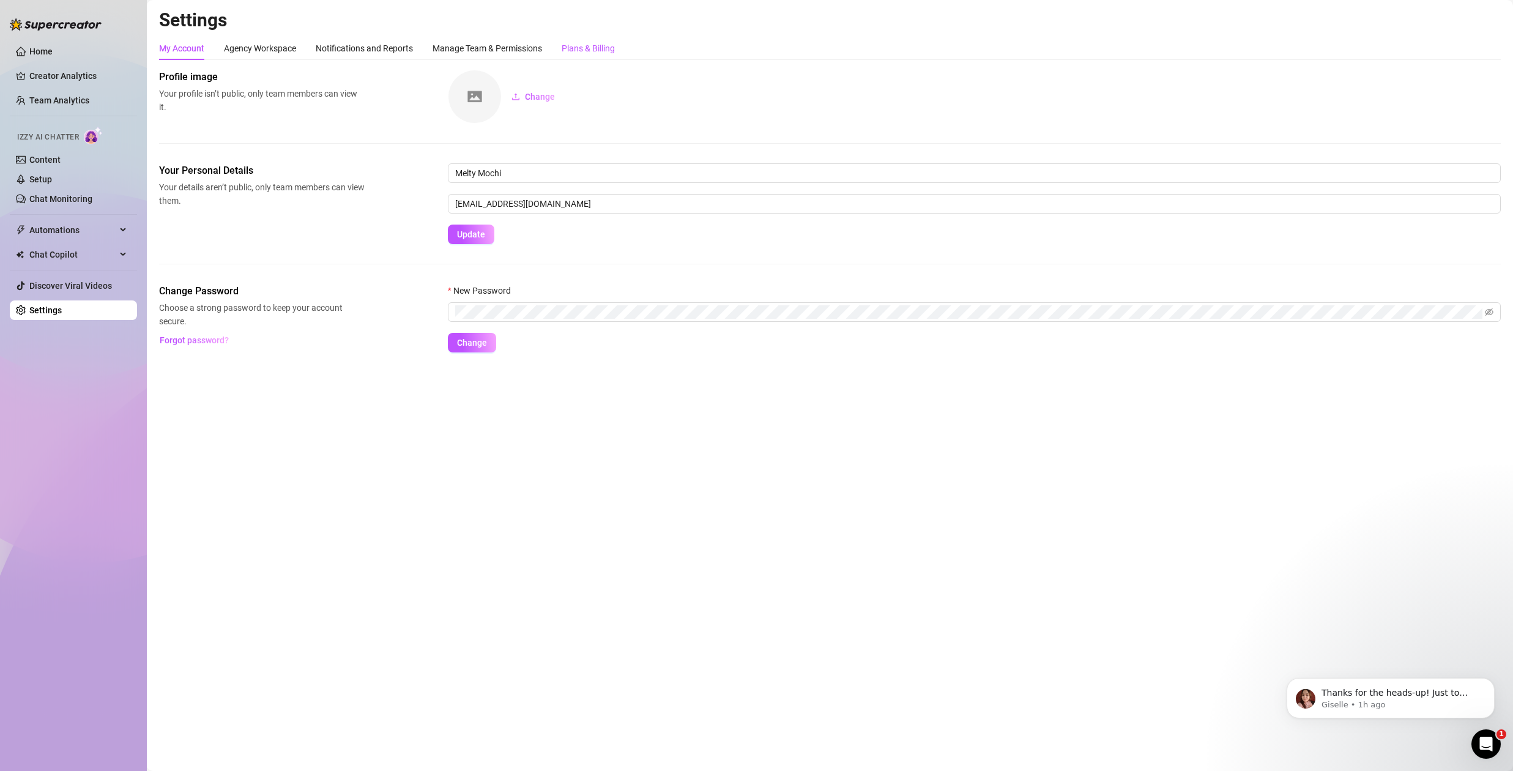
click at [586, 45] on div "Plans & Billing" at bounding box center [588, 48] width 53 height 13
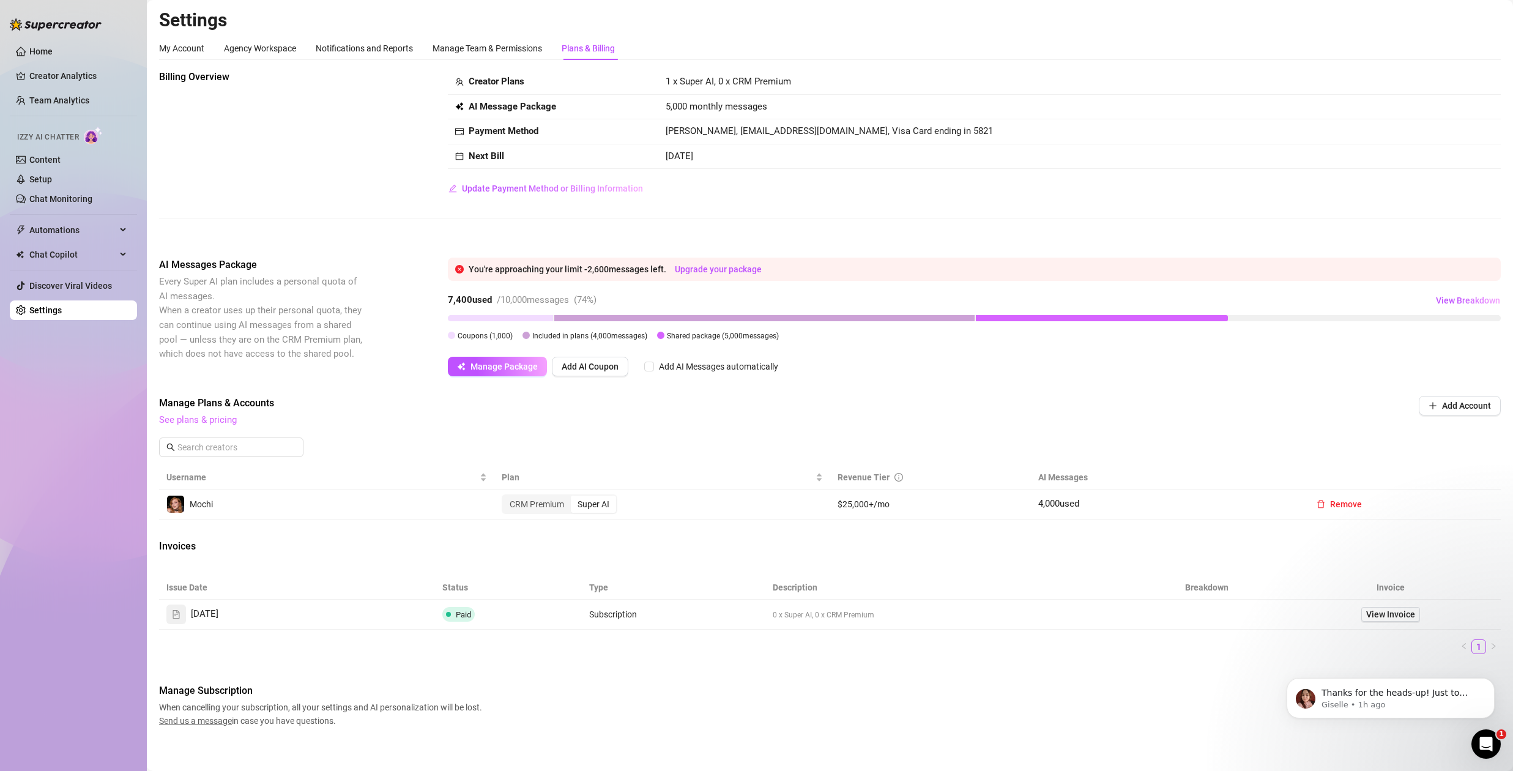
click at [199, 420] on link "See plans & pricing" at bounding box center [198, 419] width 78 height 11
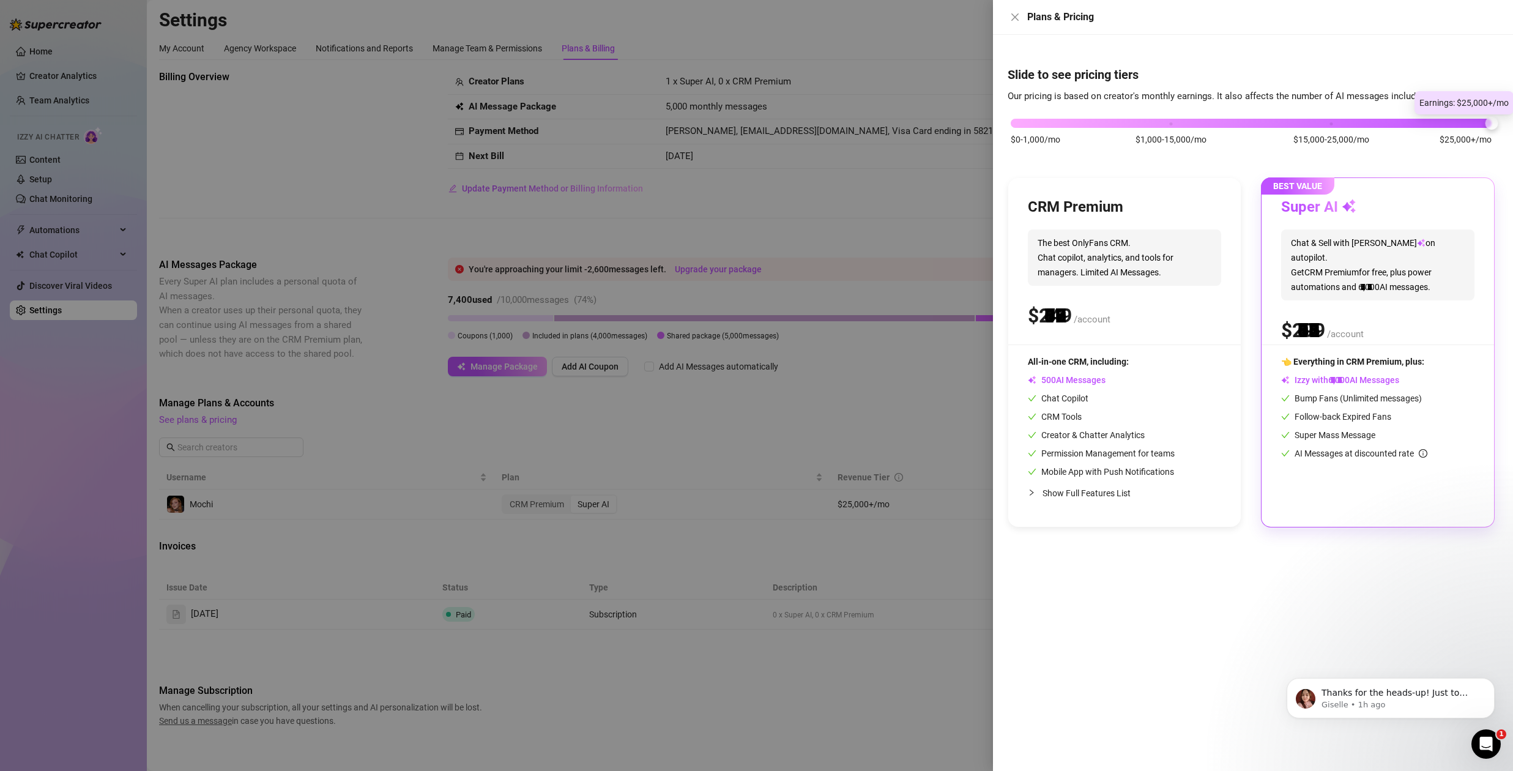
drag, startPoint x: 1172, startPoint y: 125, endPoint x: 1508, endPoint y: 127, distance: 335.8
click at [1508, 127] on div "Slide to see pricing tiers Our pricing is based on creator's monthly earnings. …" at bounding box center [1253, 403] width 520 height 736
click at [1318, 128] on div "$0-1,000/mo $1,000-15,000/mo $15,000-25,000/mo $25,000+/mo" at bounding box center [1251, 137] width 487 height 69
click at [1338, 121] on div "$0-1,000/mo $1,000-15,000/mo $15,000-25,000/mo $25,000+/mo" at bounding box center [1251, 119] width 481 height 7
drag, startPoint x: 1332, startPoint y: 123, endPoint x: 1480, endPoint y: 128, distance: 147.5
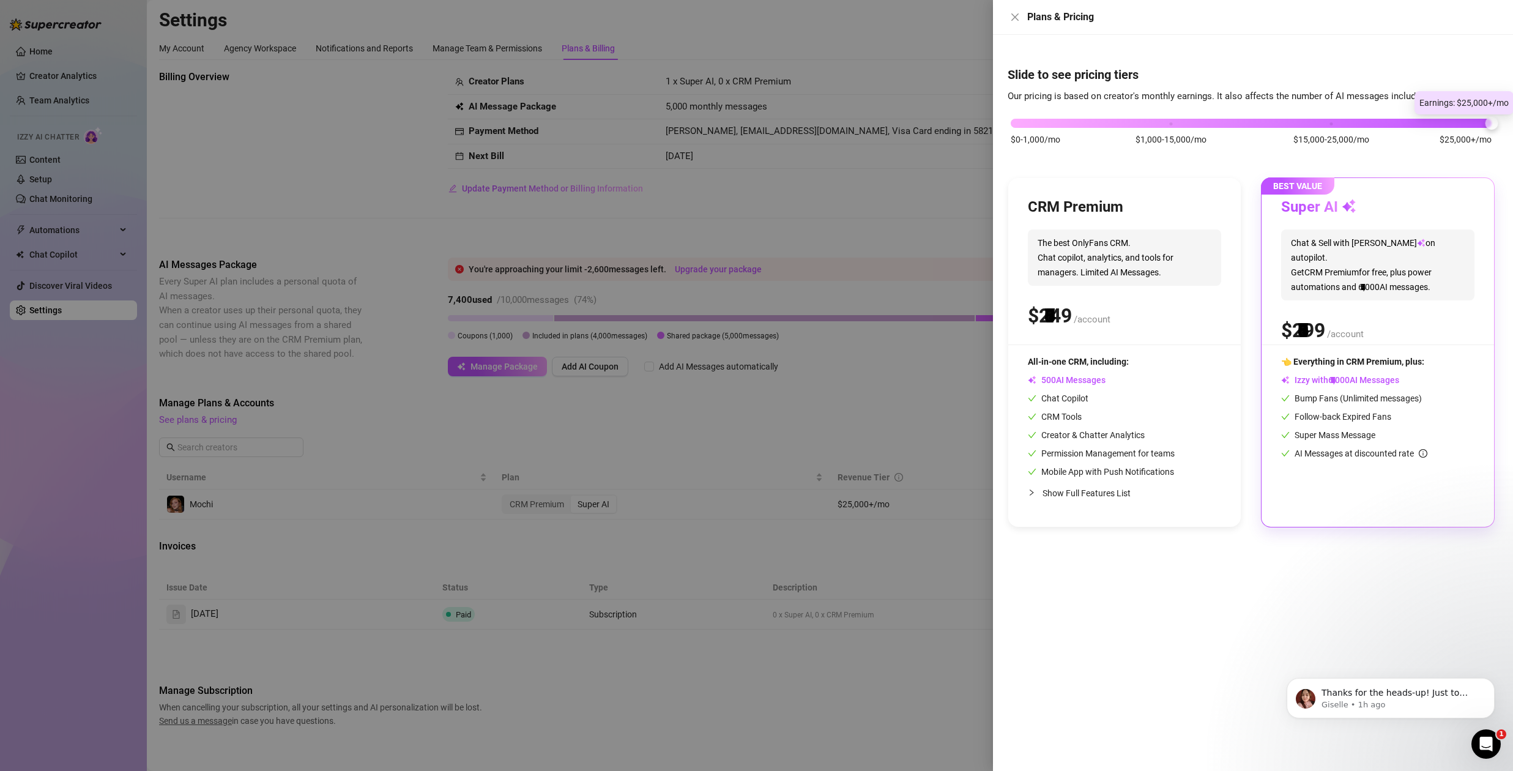
click at [1480, 128] on div "$0-1,000/mo $1,000-15,000/mo $15,000-25,000/mo $25,000+/mo" at bounding box center [1251, 137] width 487 height 69
click at [769, 417] on div at bounding box center [756, 385] width 1513 height 771
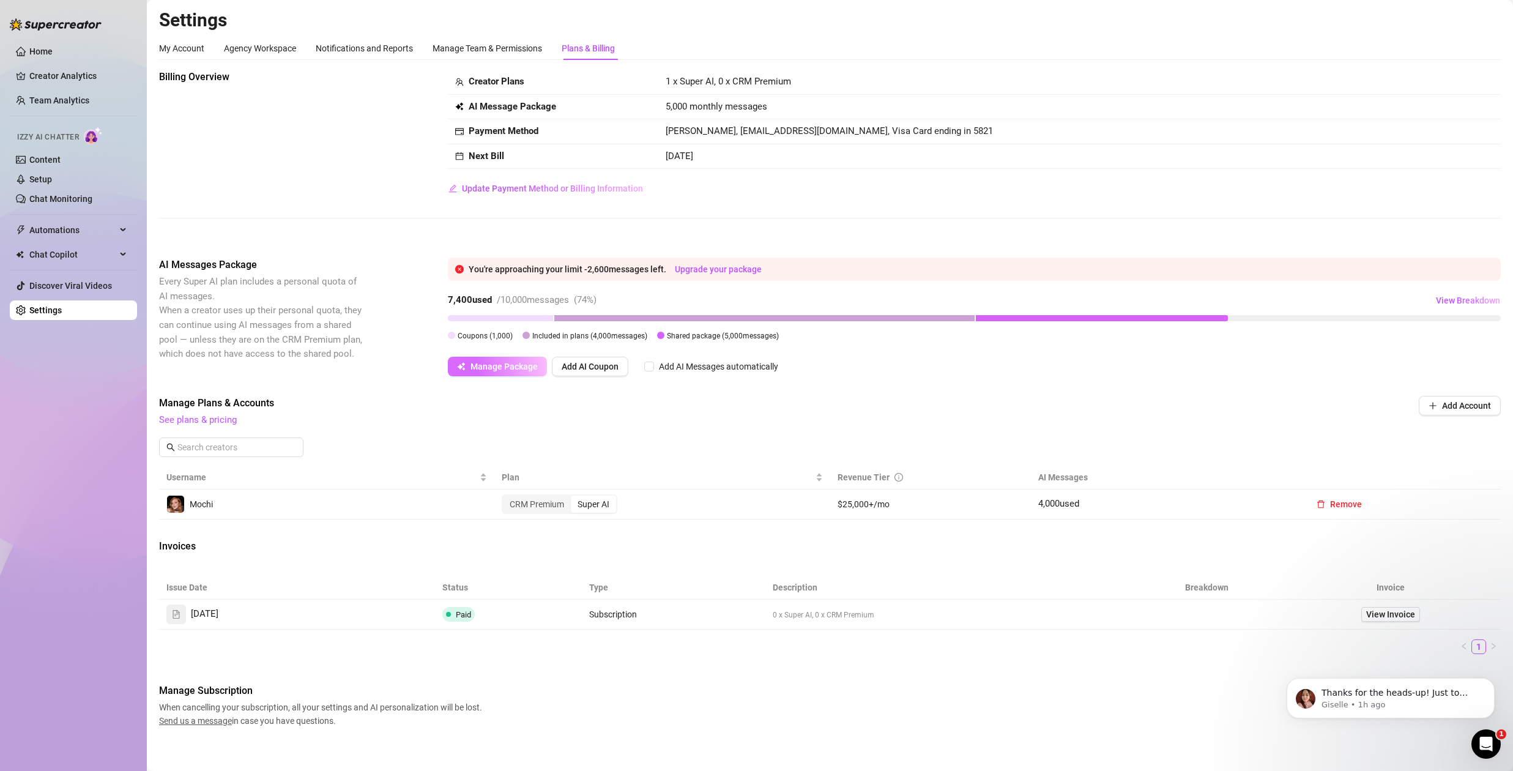
click at [511, 368] on span "Manage Package" at bounding box center [503, 367] width 67 height 10
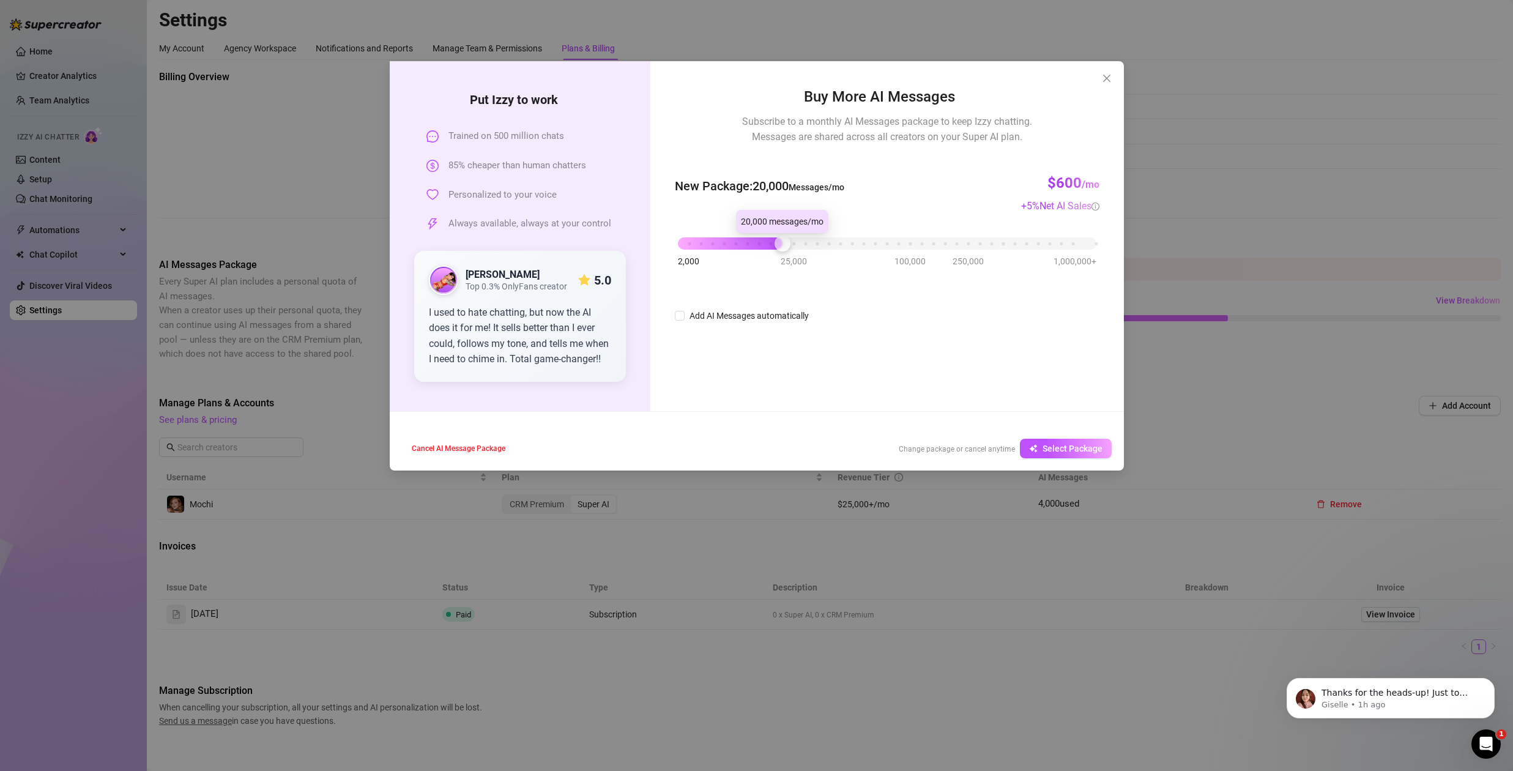
drag, startPoint x: 680, startPoint y: 243, endPoint x: 787, endPoint y: 245, distance: 107.1
click at [787, 245] on div at bounding box center [782, 244] width 16 height 16
drag, startPoint x: 782, startPoint y: 245, endPoint x: 817, endPoint y: 313, distance: 76.6
click at [819, 314] on div "Buy More AI Messages Subscribe to a monthly AI Messages package to keep Izzy ch…" at bounding box center [887, 206] width 424 height 240
click at [789, 242] on div "2,000 25,000 100,000 250,000 1,000,000+" at bounding box center [887, 238] width 418 height 7
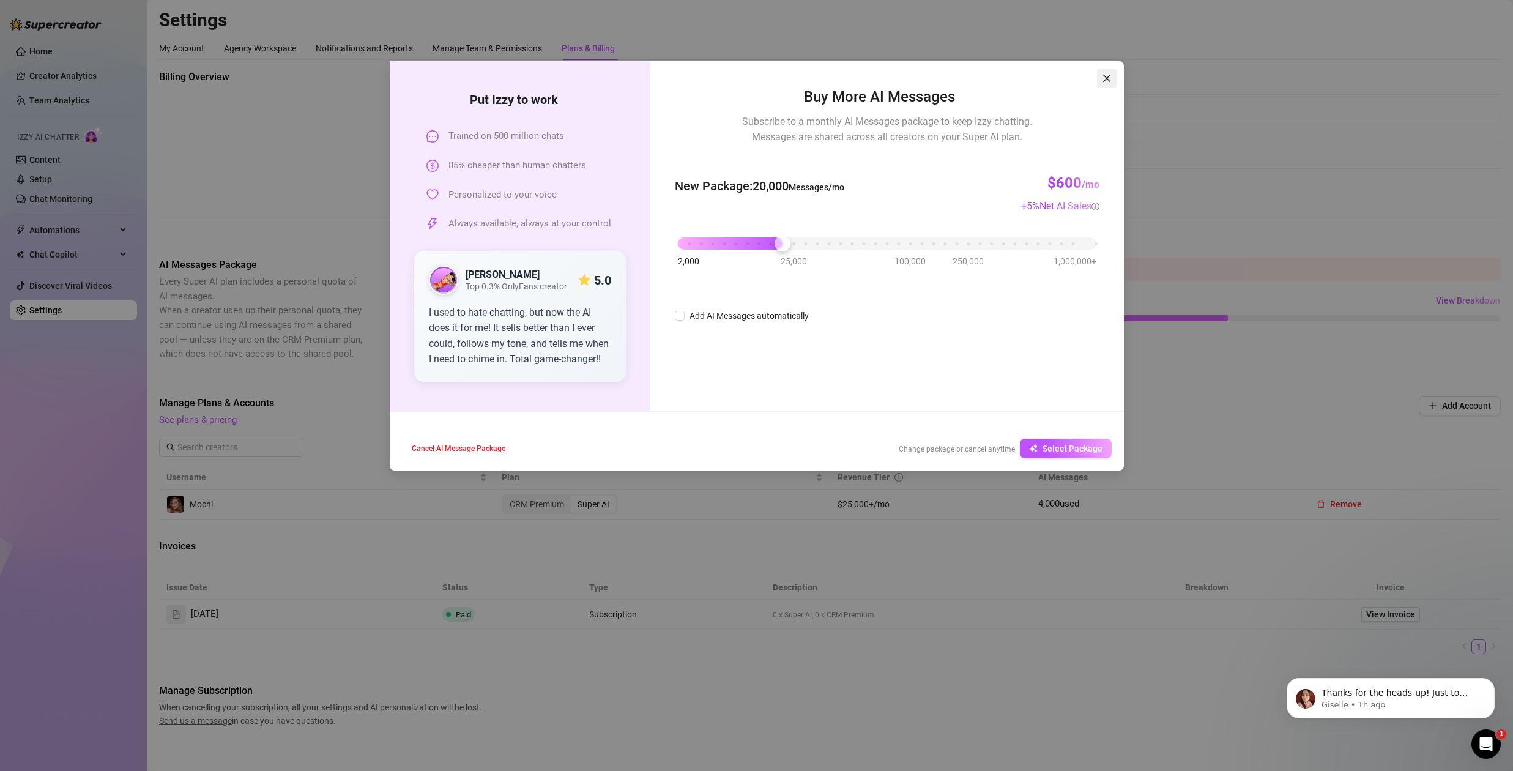
click at [1109, 79] on icon "close" at bounding box center [1107, 78] width 10 height 10
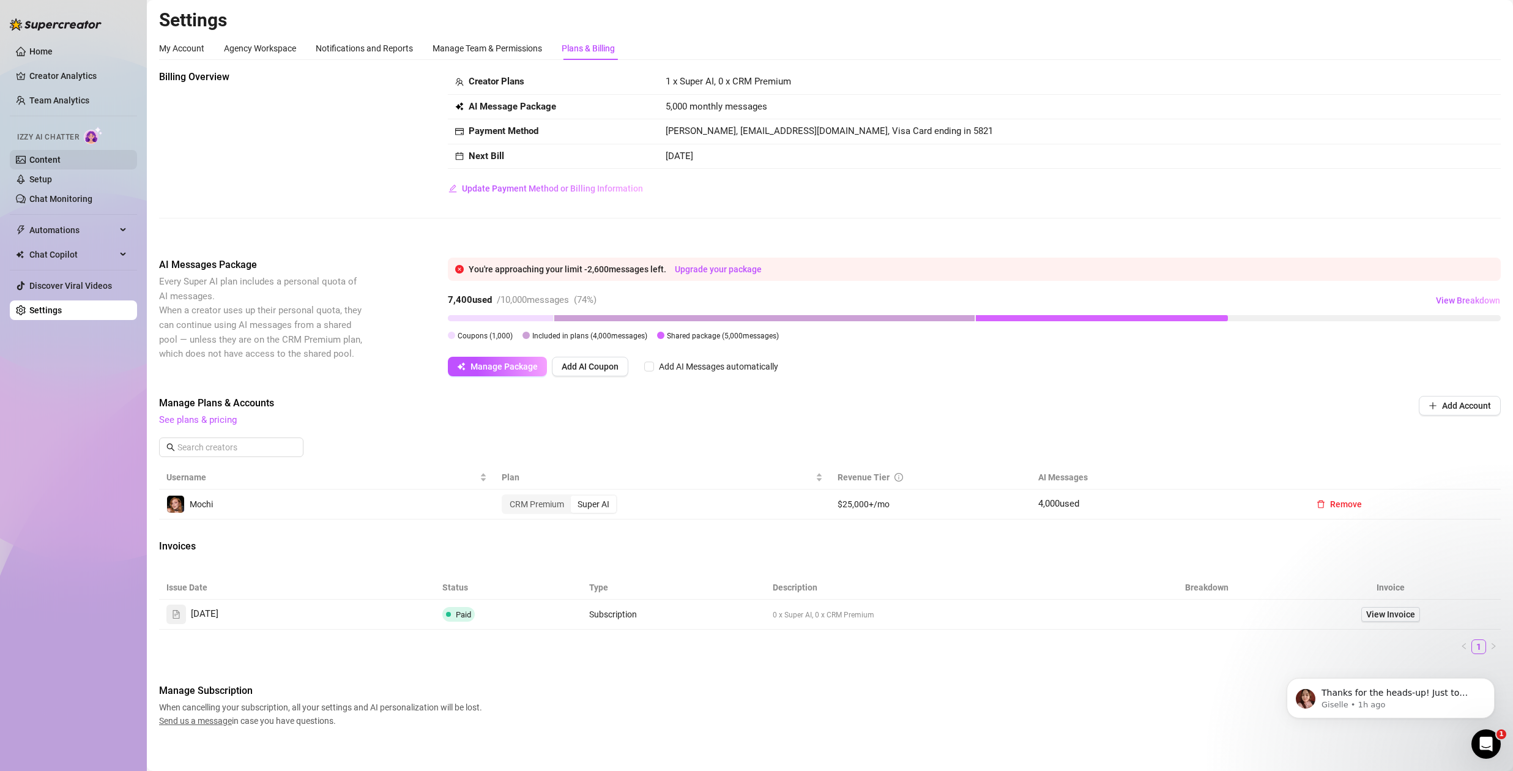
click at [43, 158] on link "Content" at bounding box center [44, 160] width 31 height 10
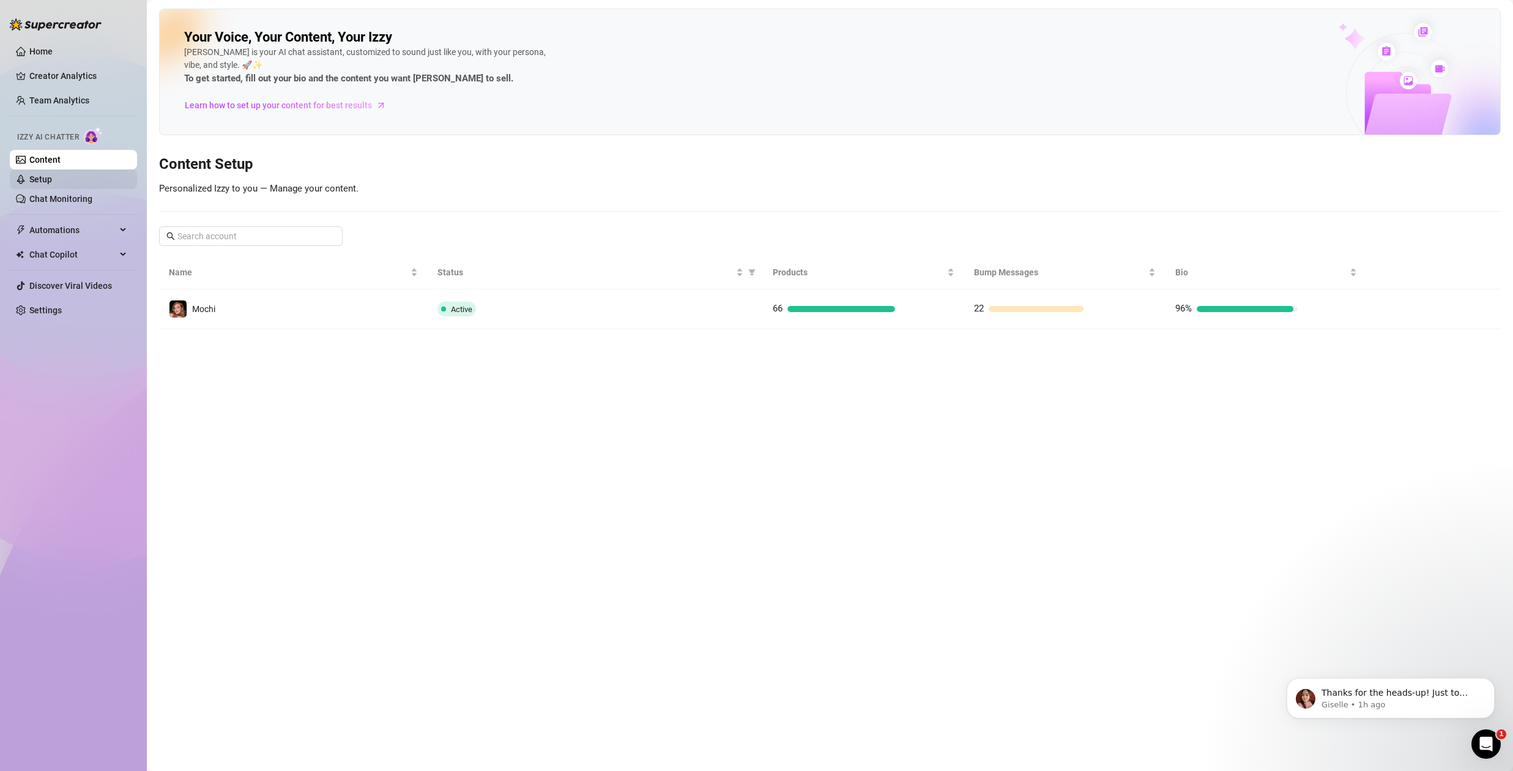
drag, startPoint x: 62, startPoint y: 179, endPoint x: 88, endPoint y: 184, distance: 26.8
click at [52, 179] on link "Setup" at bounding box center [40, 179] width 23 height 10
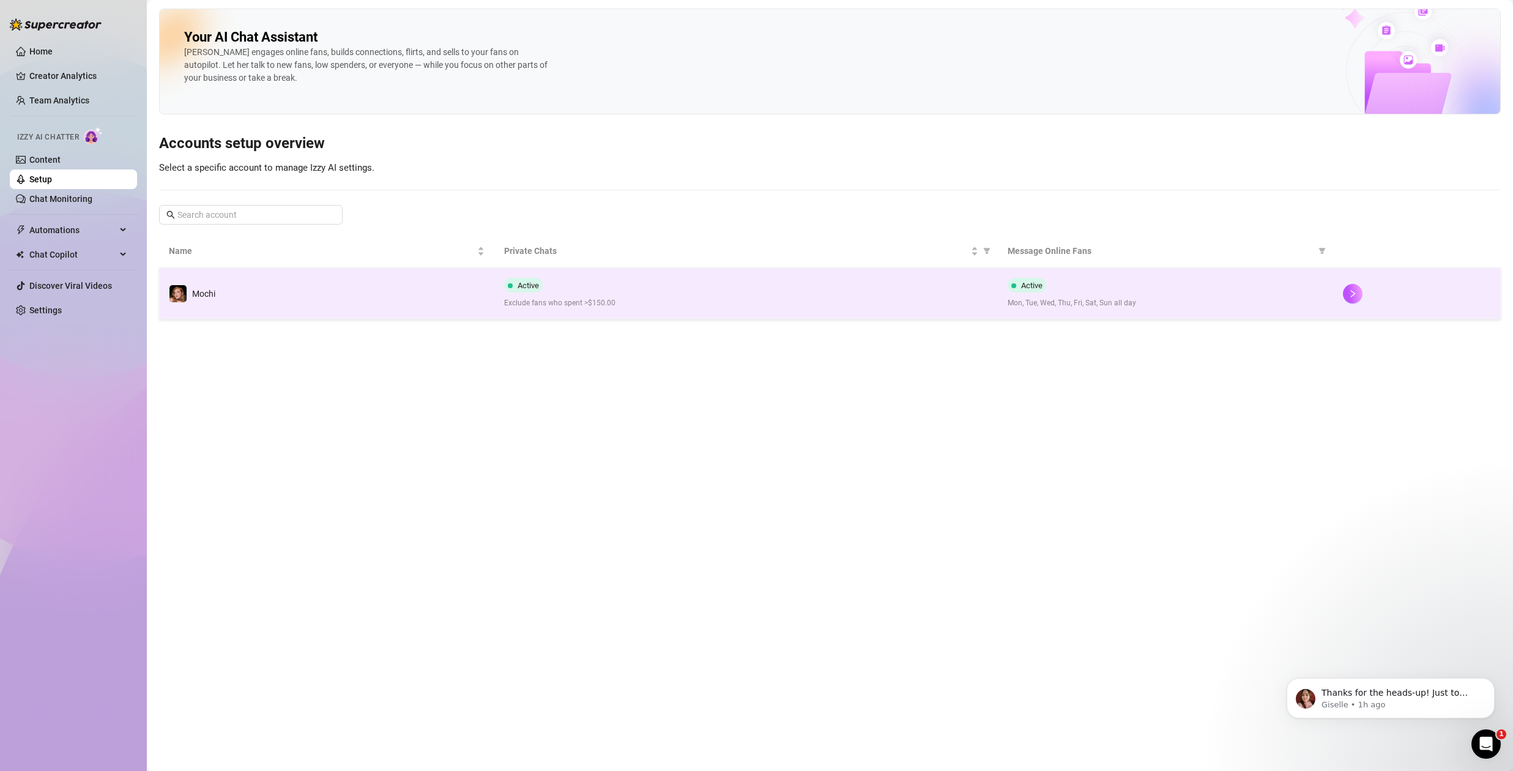
click at [842, 290] on div "Active Exclude fans who spent >$150.00" at bounding box center [745, 293] width 483 height 31
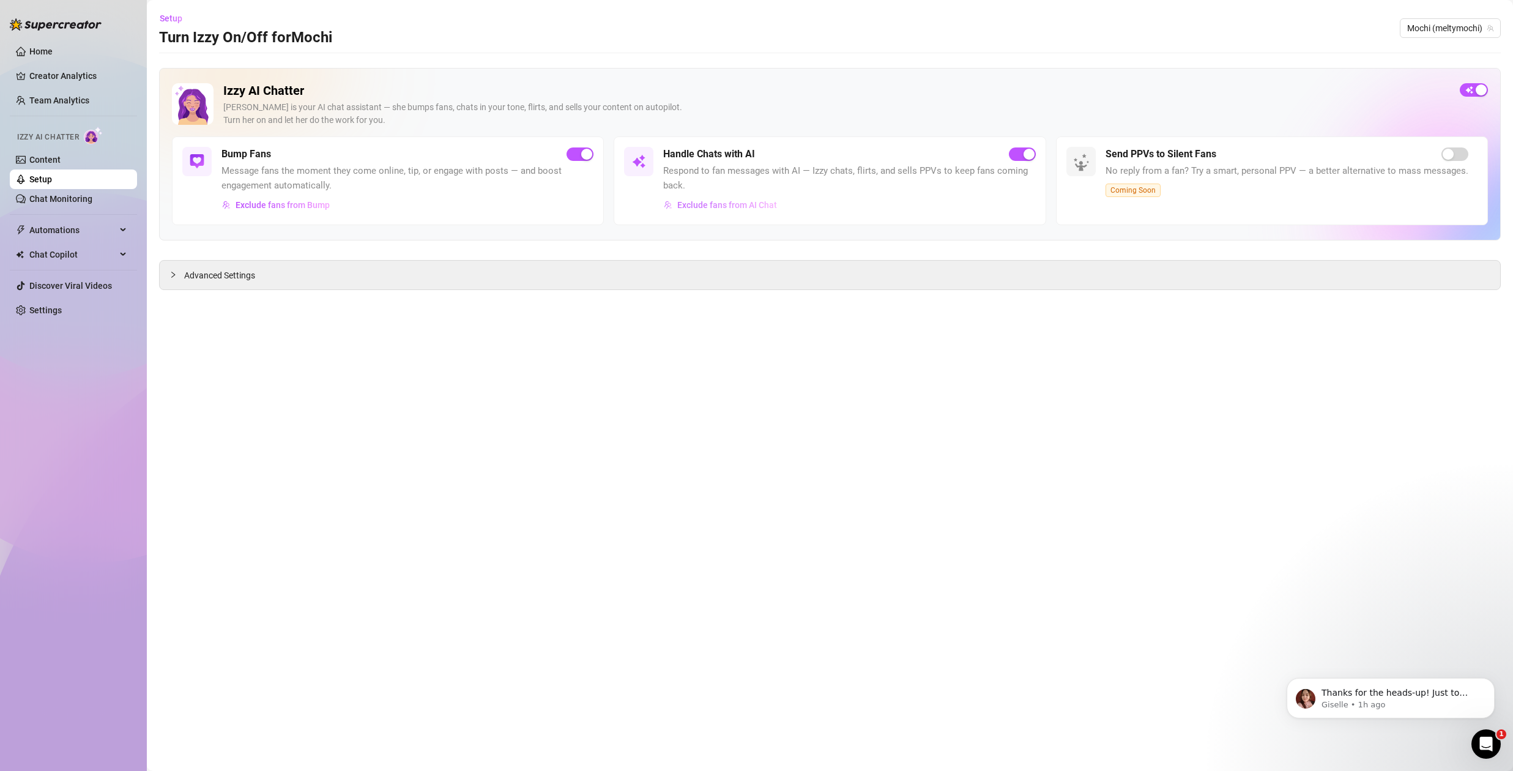
click at [718, 205] on span "Exclude fans from AI Chat" at bounding box center [727, 205] width 100 height 10
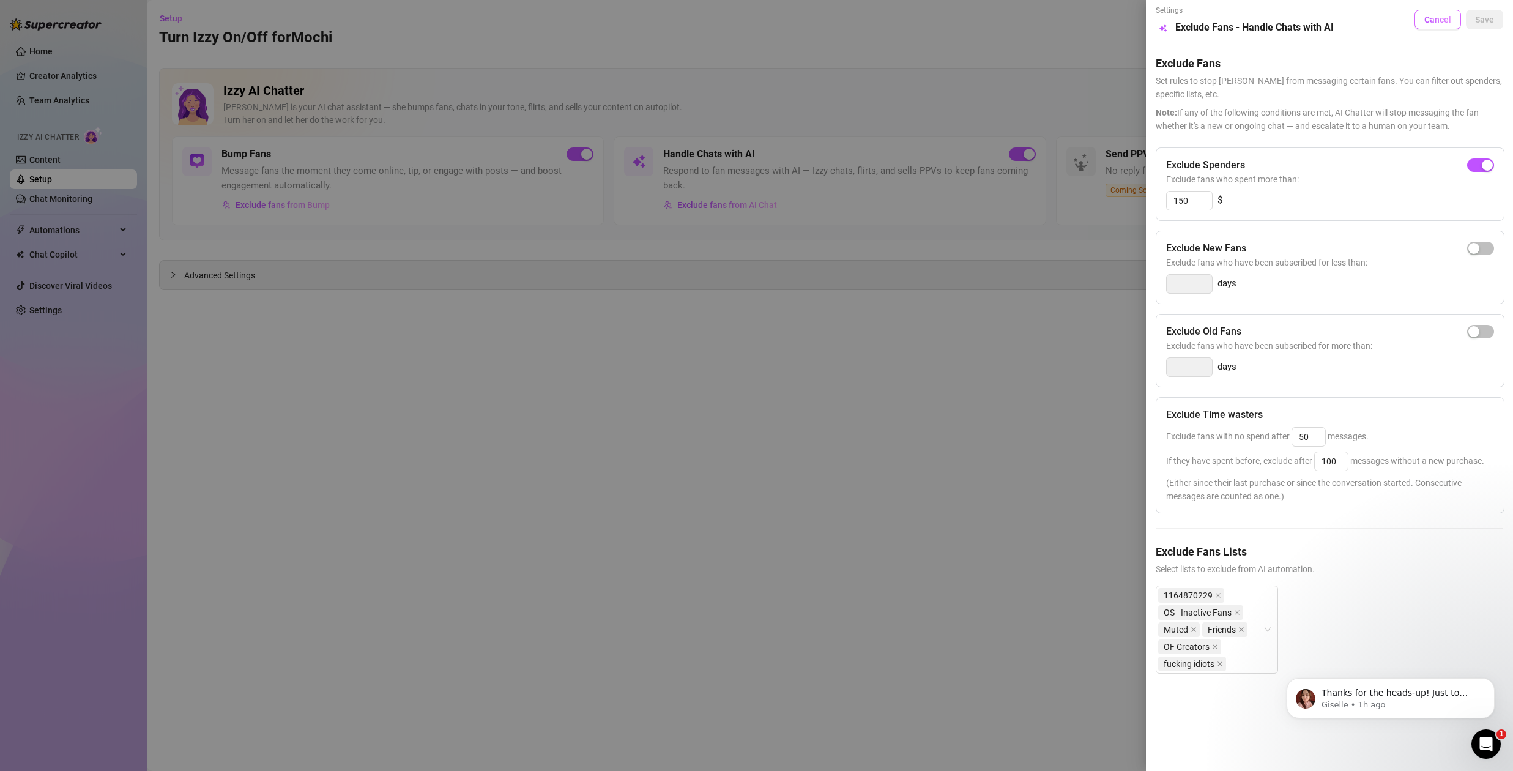
click at [1449, 22] on span "Cancel" at bounding box center [1437, 20] width 27 height 10
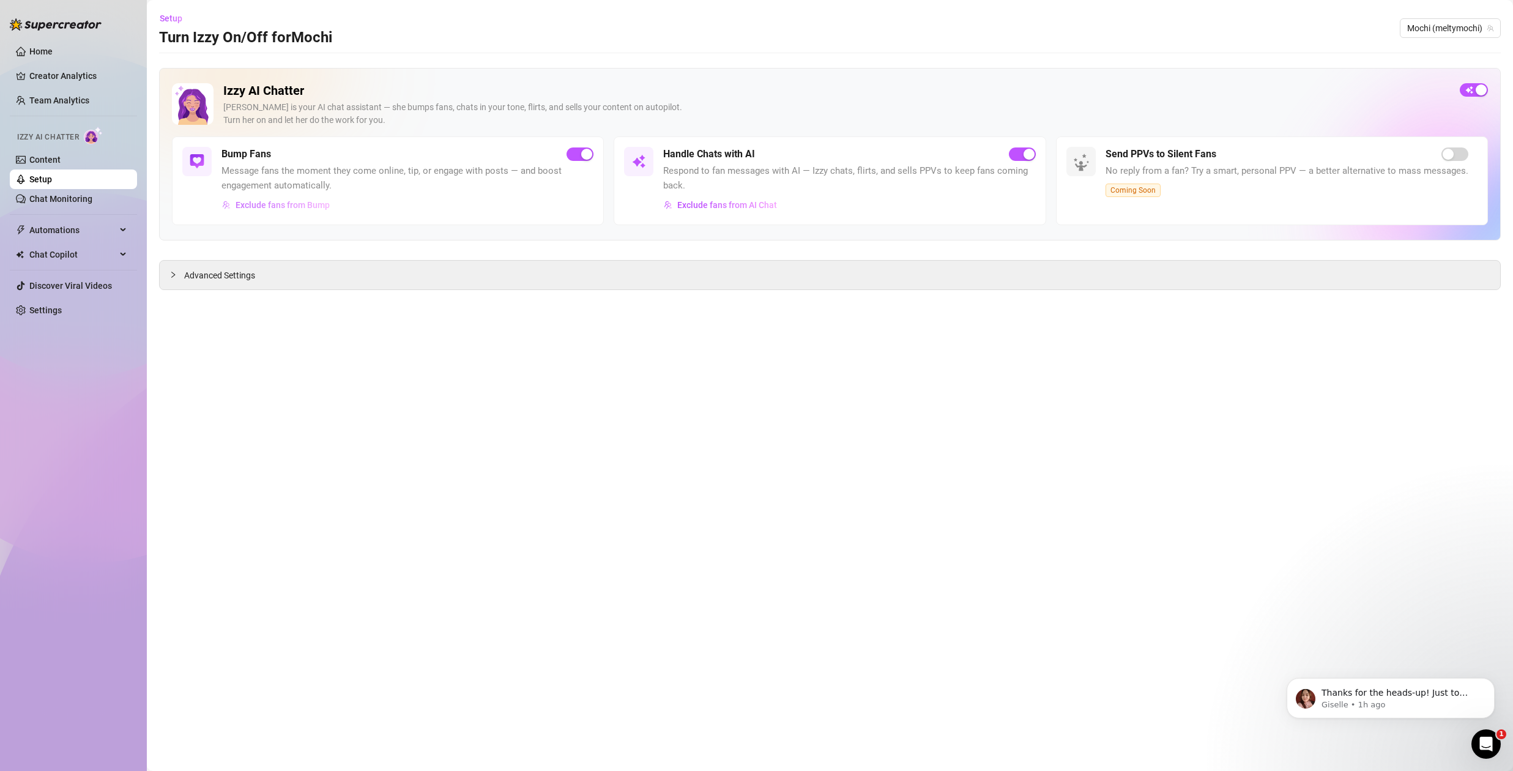
click at [308, 204] on span "Exclude fans from Bump" at bounding box center [283, 205] width 94 height 10
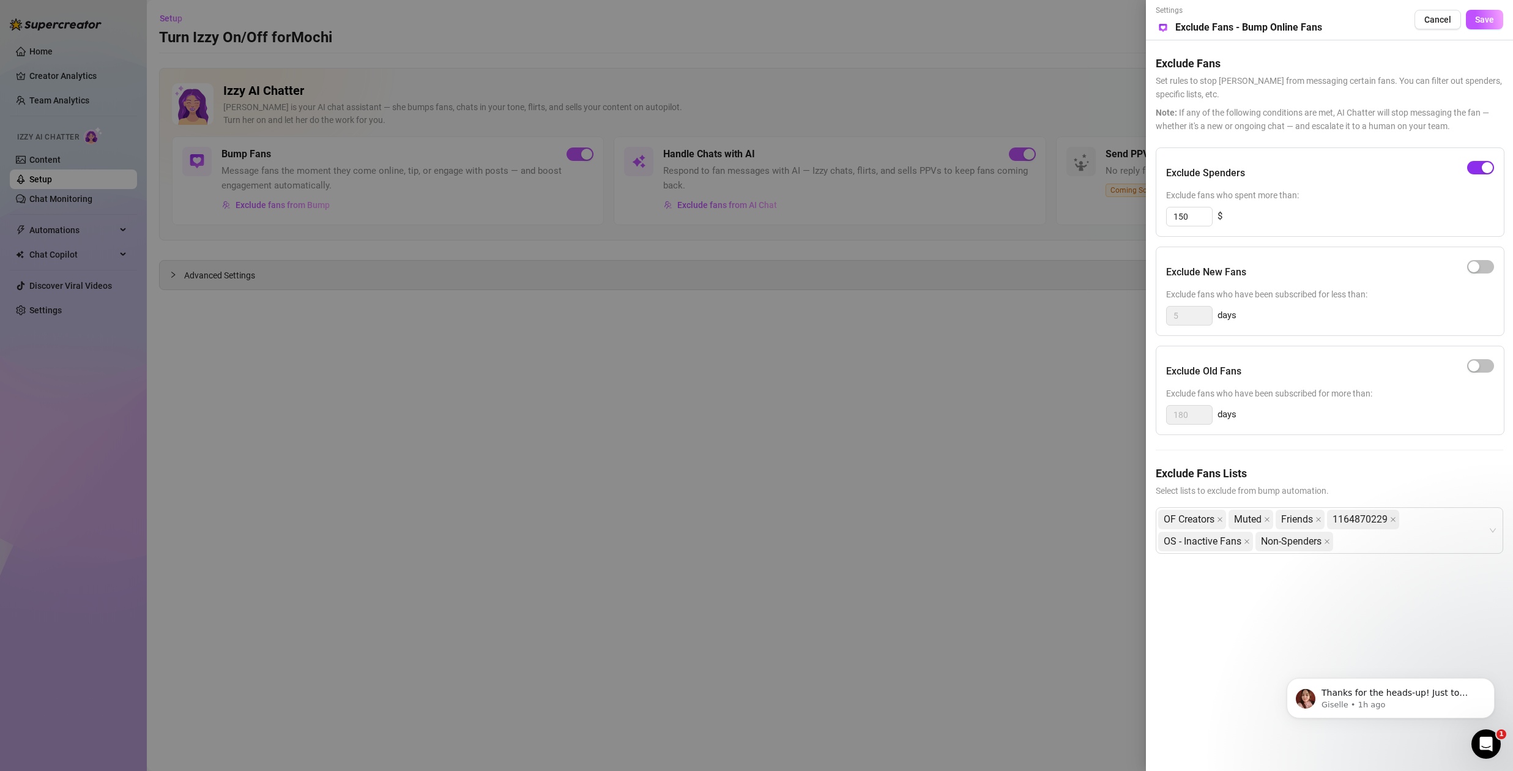
click at [1487, 166] on div "button" at bounding box center [1487, 167] width 11 height 11
click at [960, 387] on div at bounding box center [756, 385] width 1513 height 771
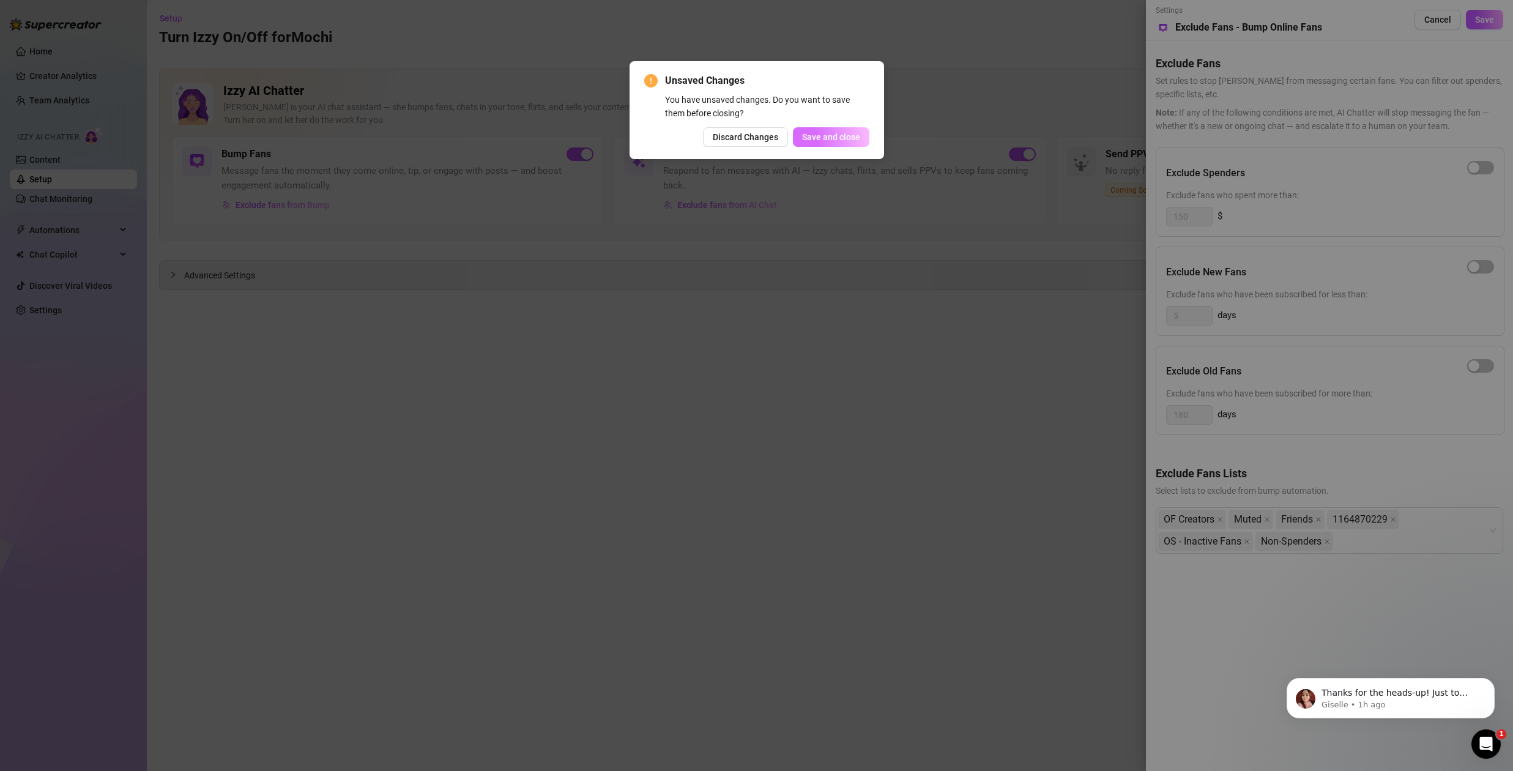
drag, startPoint x: 836, startPoint y: 135, endPoint x: 863, endPoint y: 153, distance: 32.6
click at [836, 135] on span "Save and close" at bounding box center [831, 137] width 58 height 10
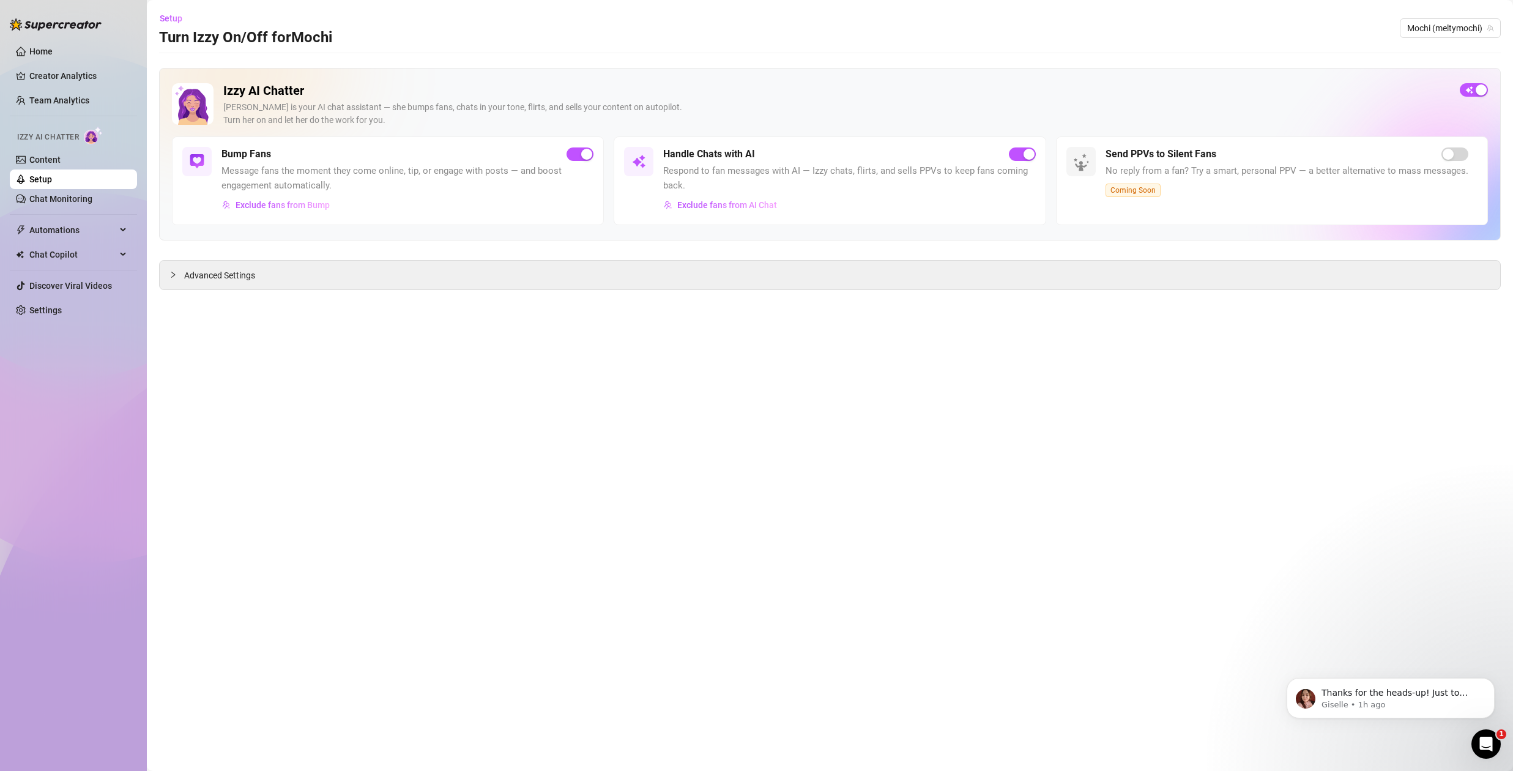
click at [861, 488] on main "Setup Turn Izzy On/Off for Mochi Mochi (meltymochi) Izzy AI Chatter [PERSON_NAM…" at bounding box center [830, 385] width 1366 height 771
click at [1062, 65] on main "Setup Turn Izzy On/Off for Mochi Mochi (meltymochi) Izzy AI Chatter [PERSON_NAM…" at bounding box center [830, 385] width 1366 height 771
click at [42, 160] on link "Content" at bounding box center [44, 160] width 31 height 10
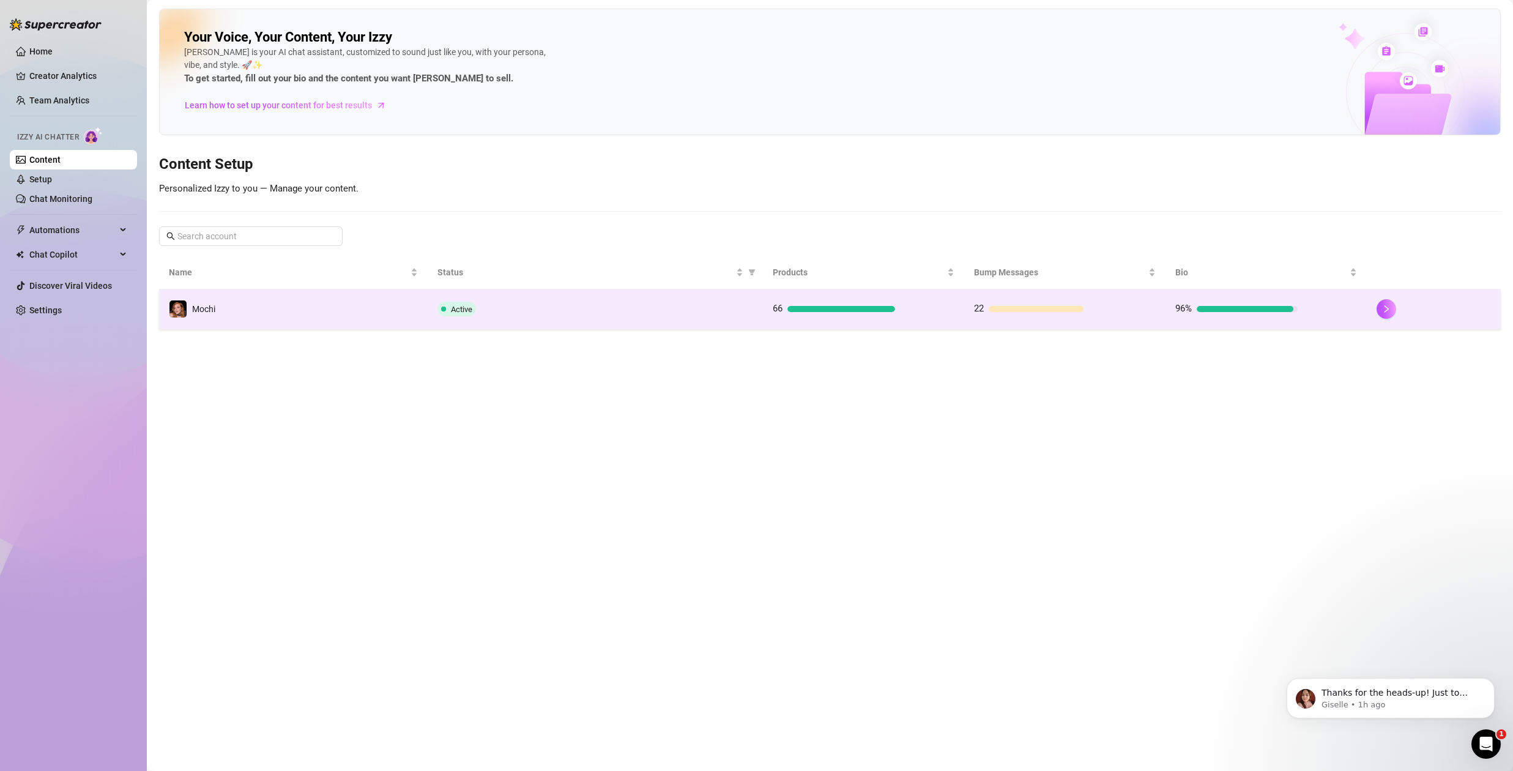
click at [756, 310] on td "Active" at bounding box center [595, 309] width 335 height 40
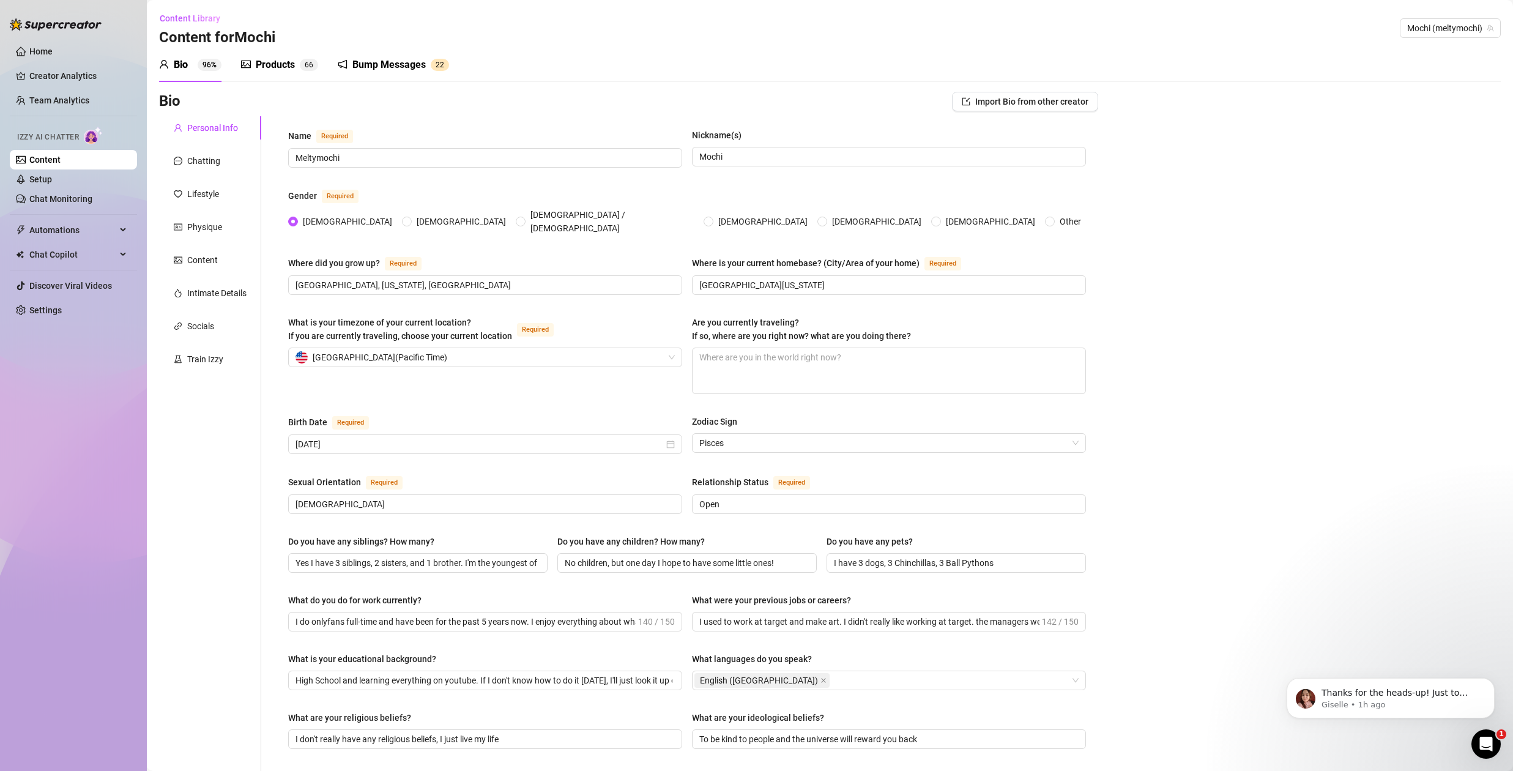
drag, startPoint x: 274, startPoint y: 68, endPoint x: 330, endPoint y: 80, distance: 57.0
click at [275, 67] on div "Products" at bounding box center [275, 65] width 39 height 15
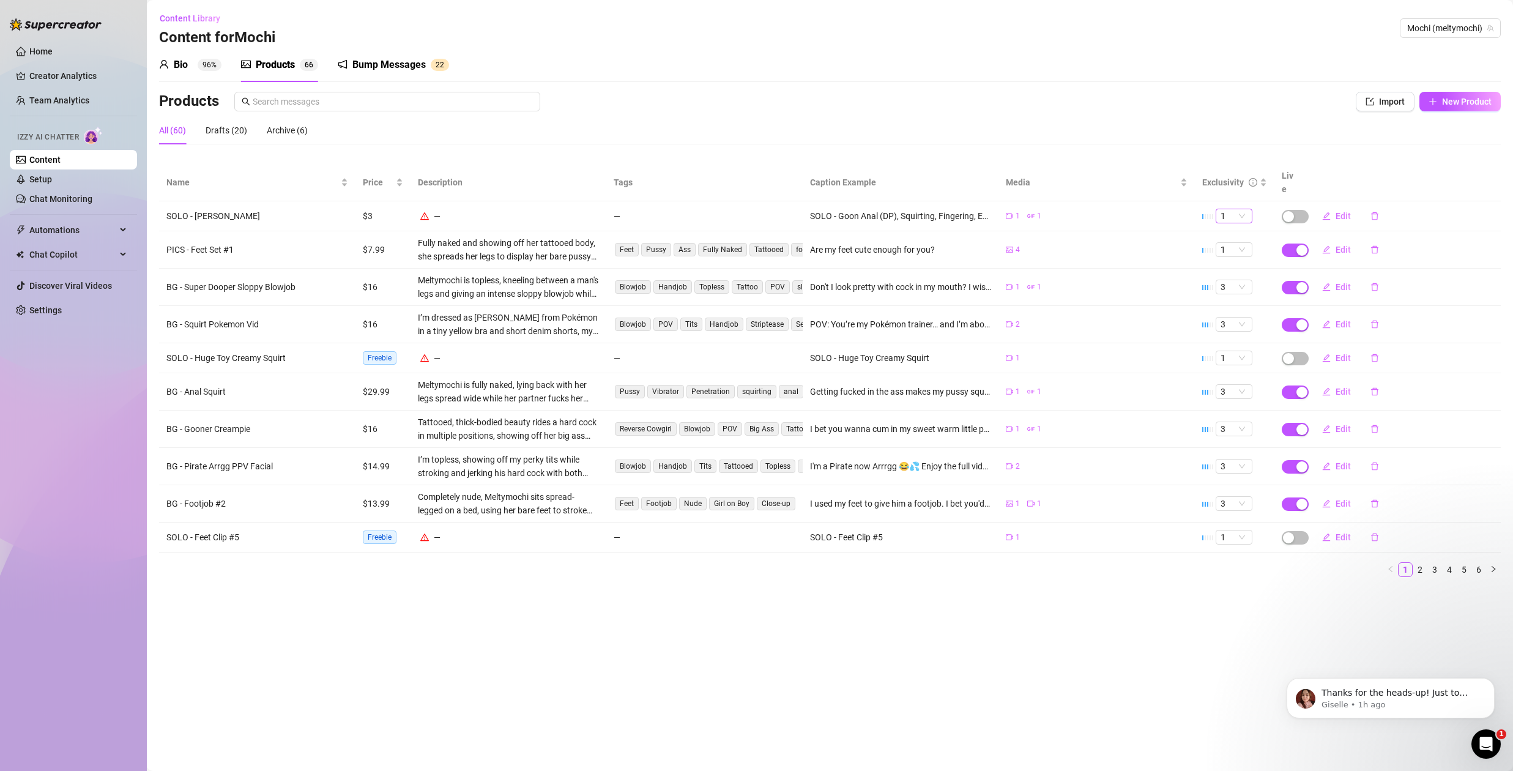
click at [1245, 209] on span "1" at bounding box center [1233, 215] width 27 height 13
drag, startPoint x: 1282, startPoint y: 119, endPoint x: 1310, endPoint y: 127, distance: 29.1
click at [1282, 119] on div "All (60) Drafts (20) Archive (6)" at bounding box center [830, 130] width 1342 height 28
click at [1395, 104] on span "Import" at bounding box center [1392, 102] width 26 height 10
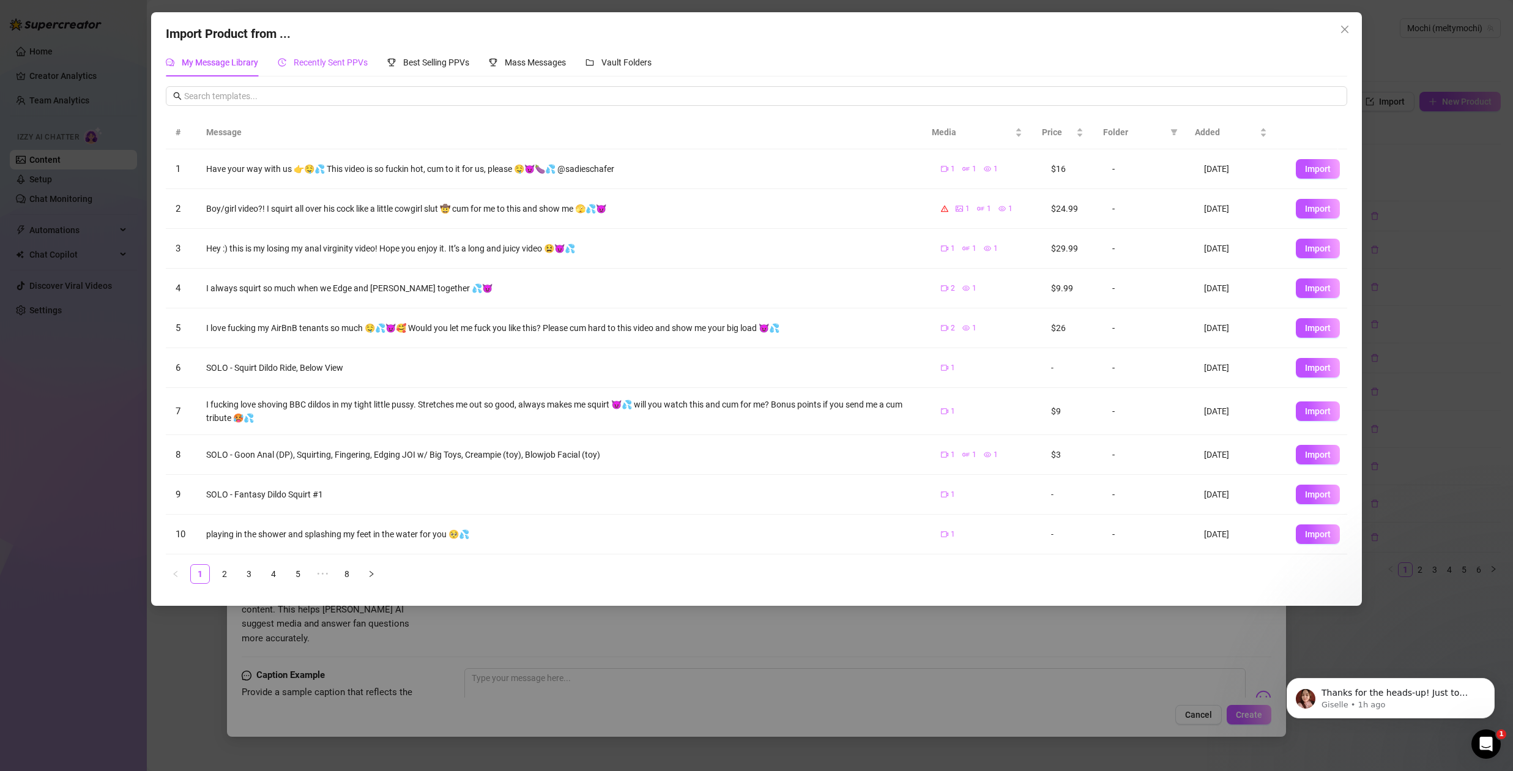
click at [327, 65] on span "Recently Sent PPVs" at bounding box center [331, 63] width 74 height 10
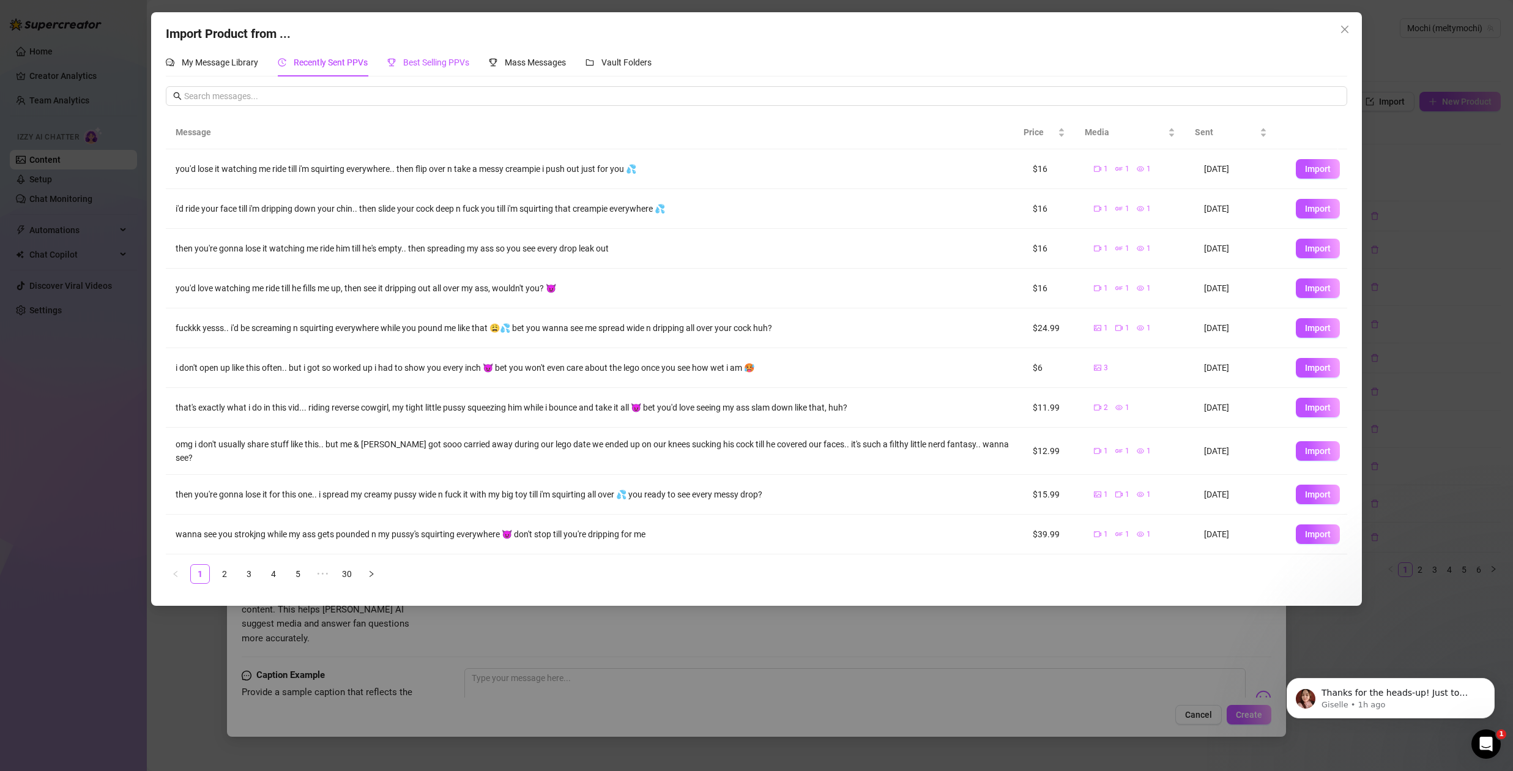
click at [440, 62] on span "Best Selling PPVs" at bounding box center [436, 63] width 66 height 10
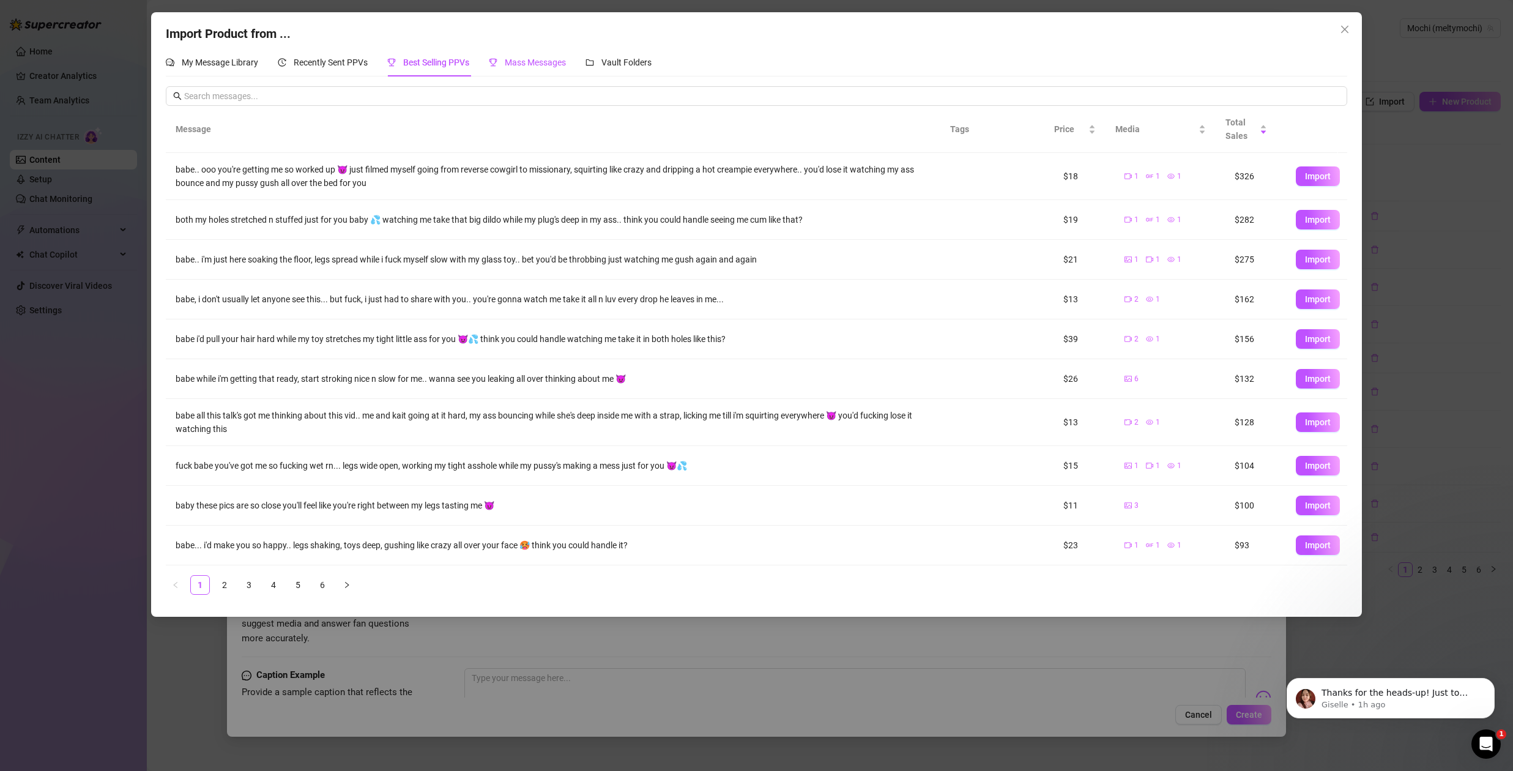
click at [540, 64] on span "Mass Messages" at bounding box center [535, 63] width 61 height 10
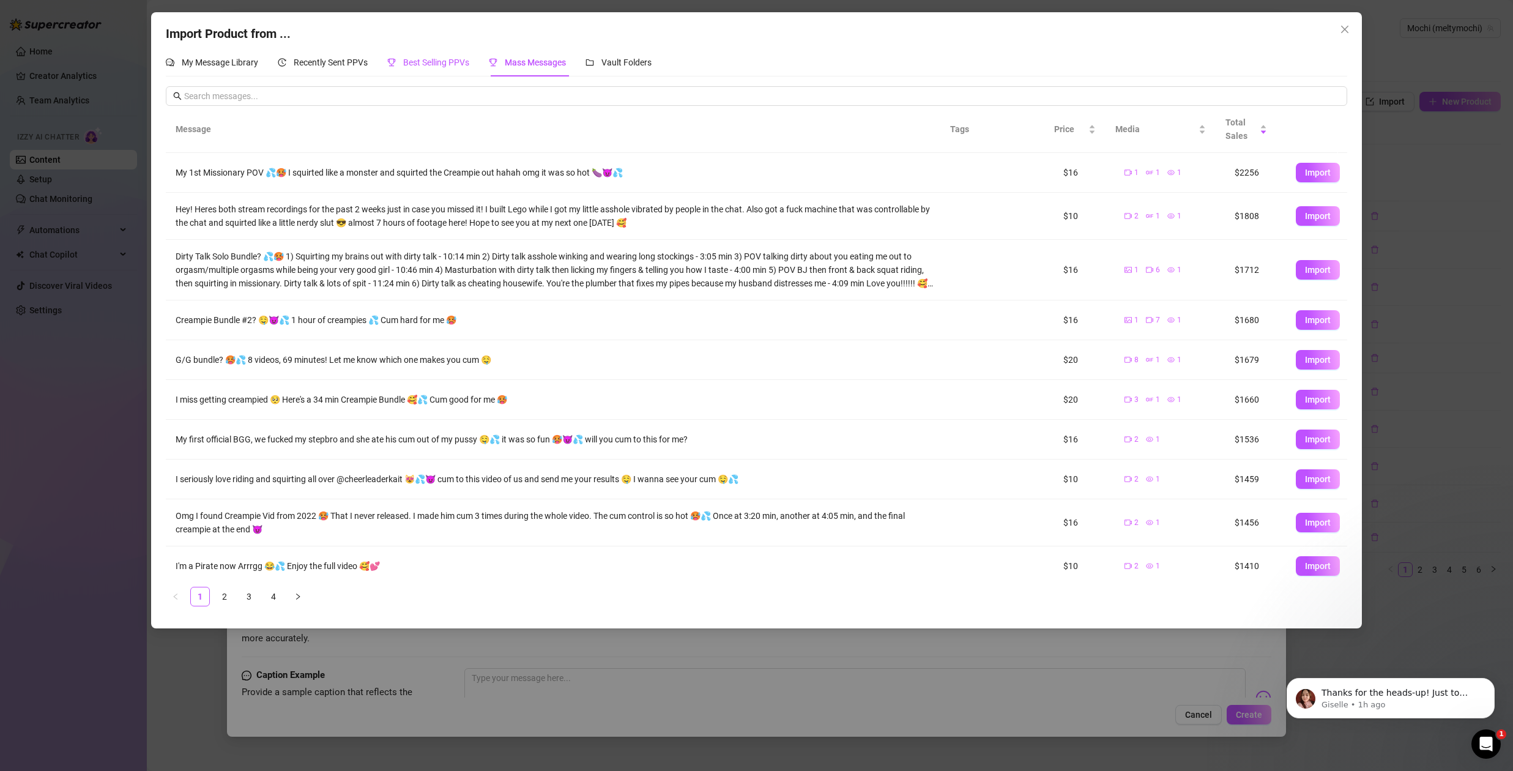
click at [424, 61] on span "Best Selling PPVs" at bounding box center [436, 63] width 66 height 10
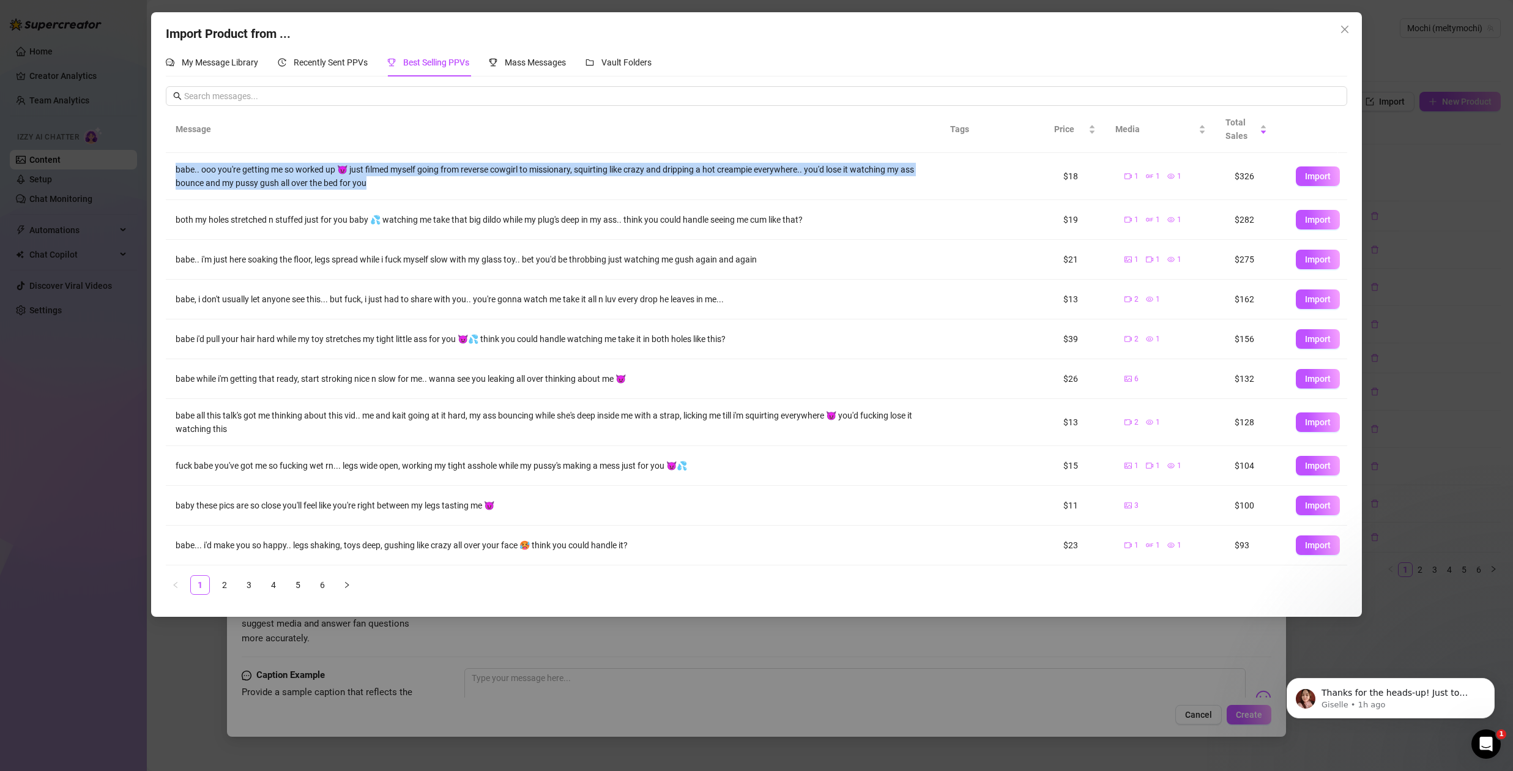
drag, startPoint x: 176, startPoint y: 171, endPoint x: 393, endPoint y: 195, distance: 218.5
click at [393, 195] on td "babe.. ooo you're getting me so worked up 😈 just filmed myself going from rever…" at bounding box center [557, 176] width 783 height 47
click at [803, 189] on div "babe.. ooo you're getting me so worked up 😈 just filmed myself going from rever…" at bounding box center [557, 176] width 763 height 27
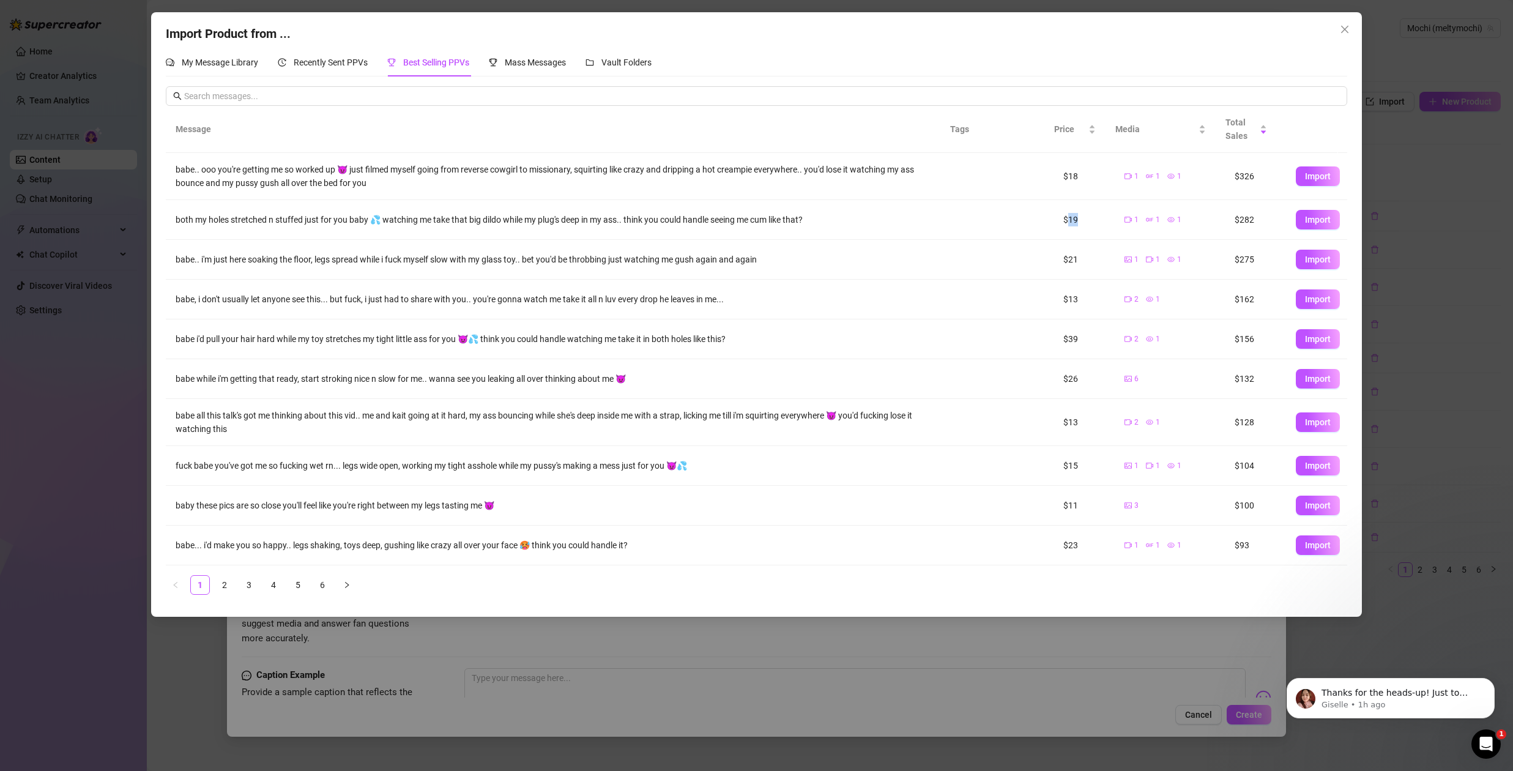
drag, startPoint x: 1058, startPoint y: 221, endPoint x: 1079, endPoint y: 222, distance: 21.4
click at [1078, 221] on td "$19" at bounding box center [1083, 220] width 61 height 40
drag, startPoint x: 1049, startPoint y: 262, endPoint x: 1083, endPoint y: 264, distance: 35.0
click at [1083, 264] on td "$21" at bounding box center [1083, 260] width 61 height 40
click at [467, 259] on div "babe.. i'm just here soaking the floor, legs spread while i fuck myself slow wi…" at bounding box center [557, 259] width 763 height 13
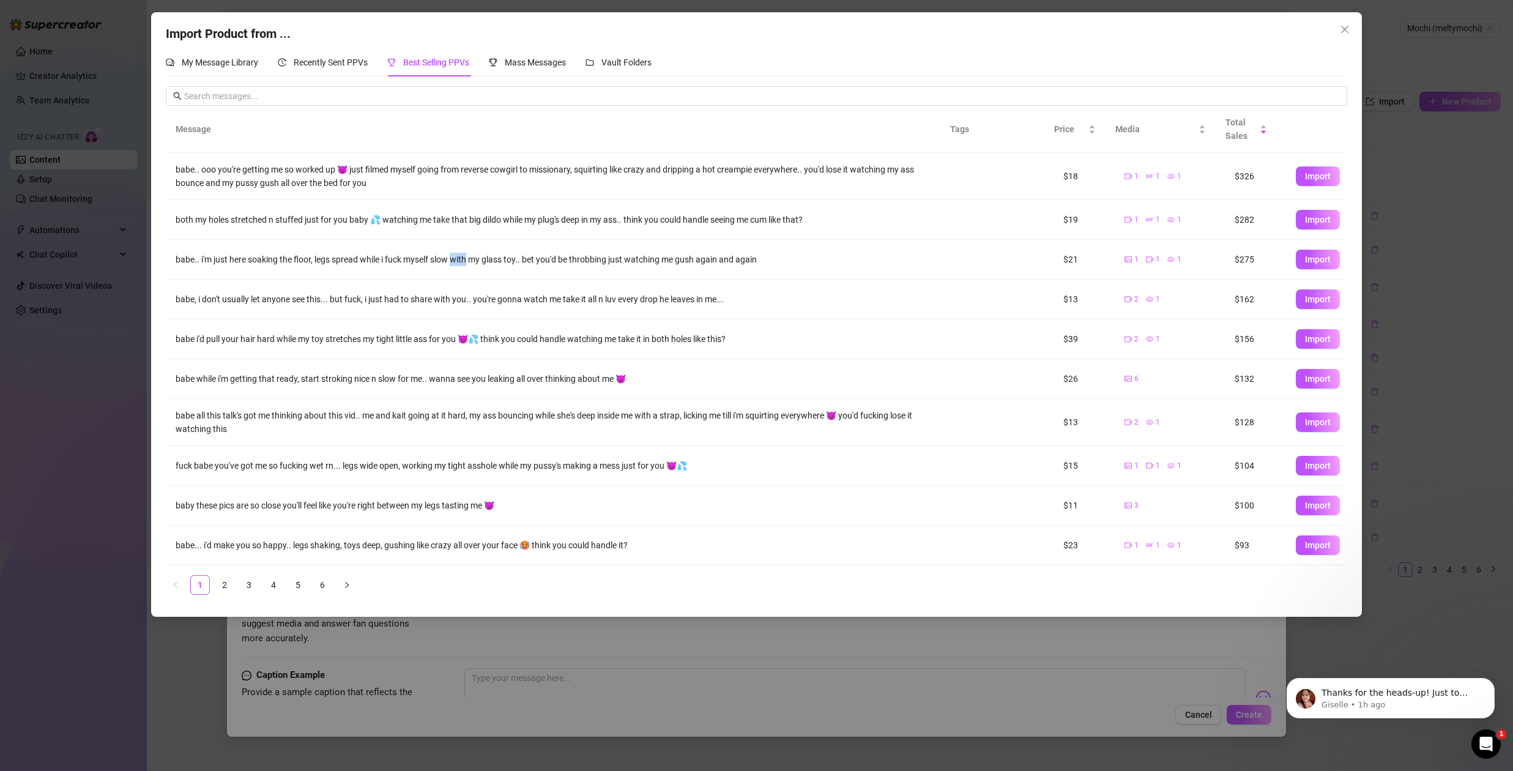
click at [467, 259] on div "babe.. i'm just here soaking the floor, legs spread while i fuck myself slow wi…" at bounding box center [557, 259] width 763 height 13
click at [228, 62] on span "My Message Library" at bounding box center [220, 63] width 76 height 10
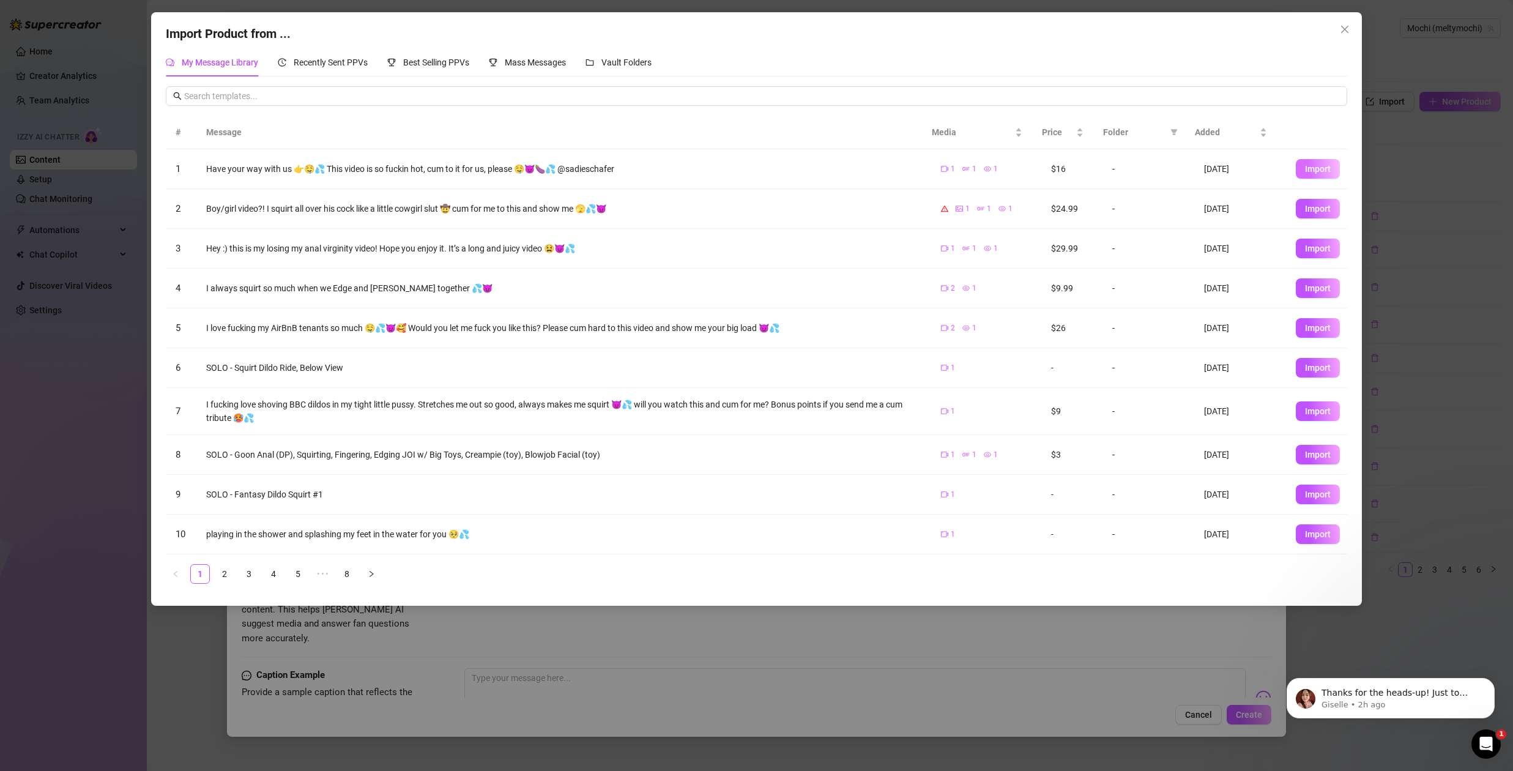
click at [1314, 171] on span "Import" at bounding box center [1318, 169] width 26 height 10
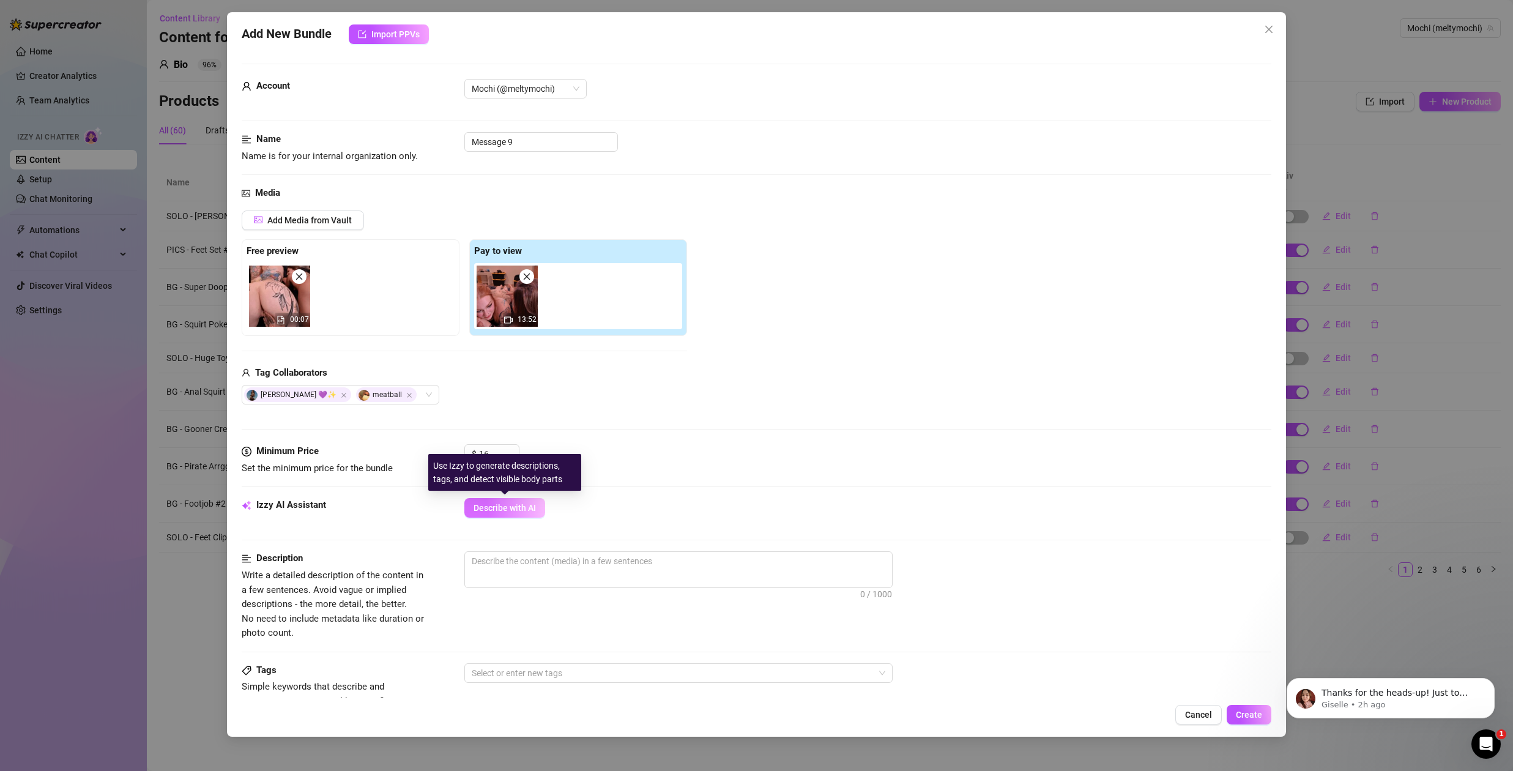
click at [516, 509] on span "Describe with AI" at bounding box center [504, 508] width 62 height 10
type textarea "Tattooed"
type textarea "Tattooed beauty"
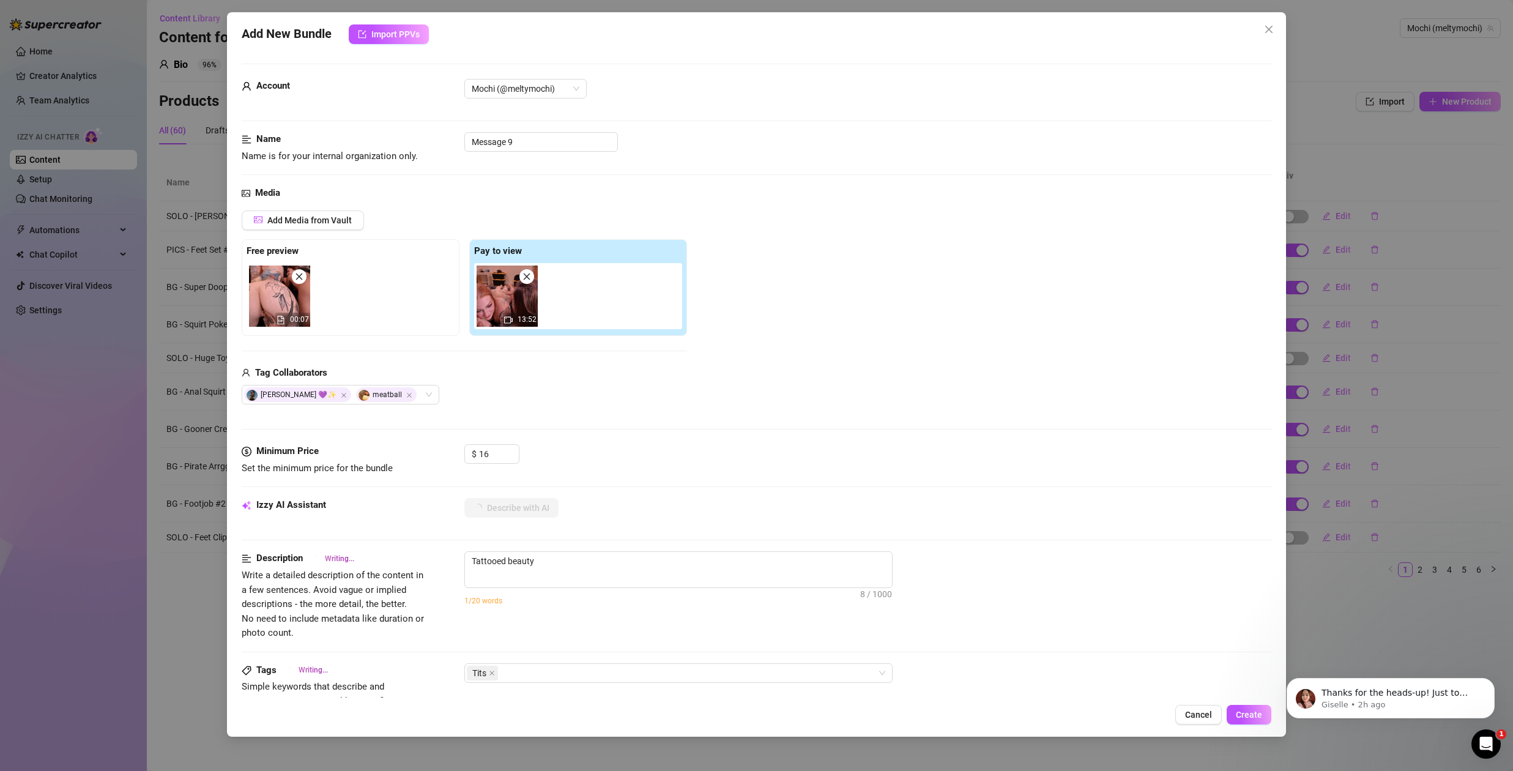
type textarea "Tattooed beauty gets"
type textarea "Tattooed beauty gets fully"
type textarea "Tattooed beauty gets fully naked"
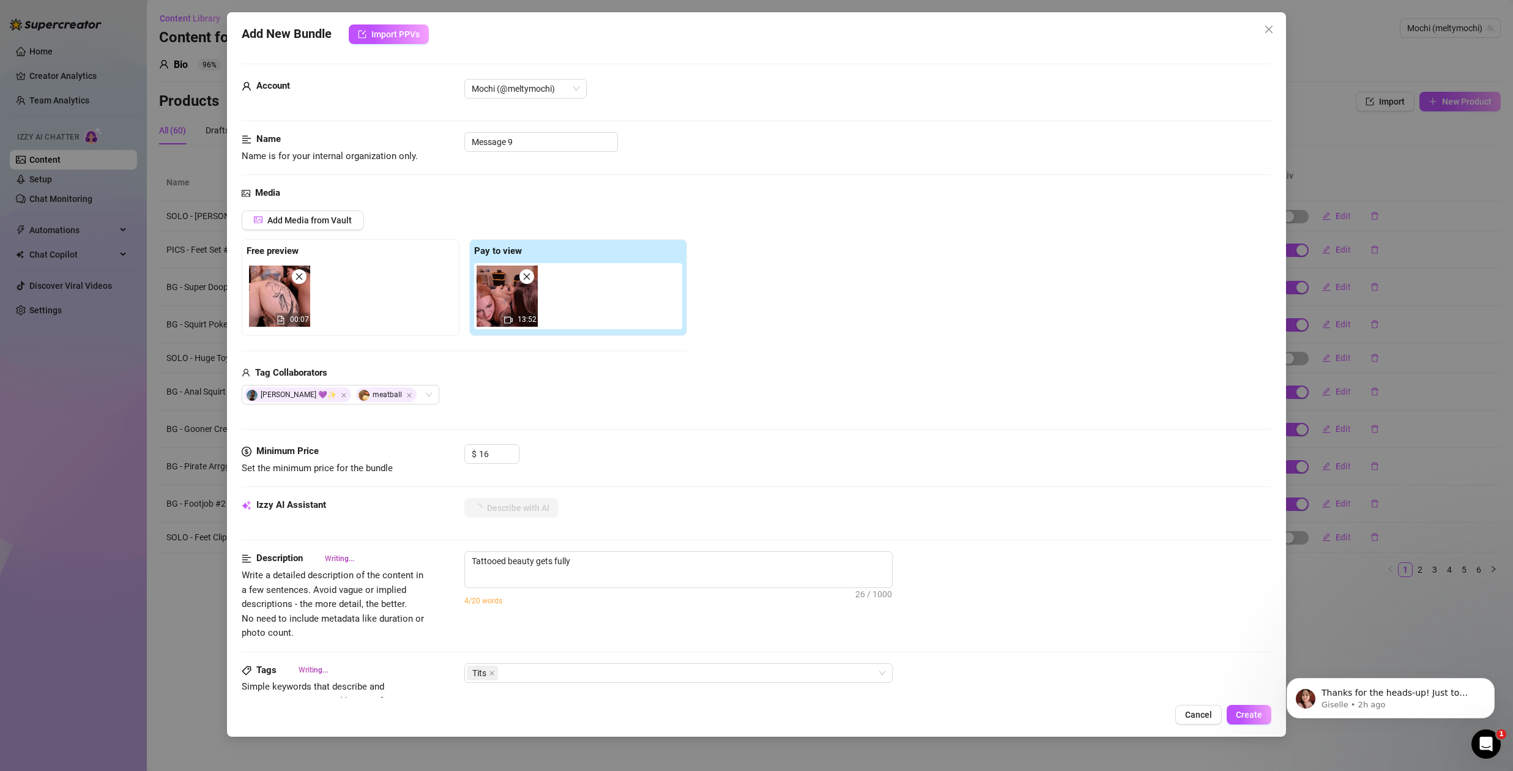
type textarea "Tattooed beauty gets fully naked"
type textarea "Tattooed beauty gets fully naked and"
type textarea "Tattooed beauty gets fully naked and rides"
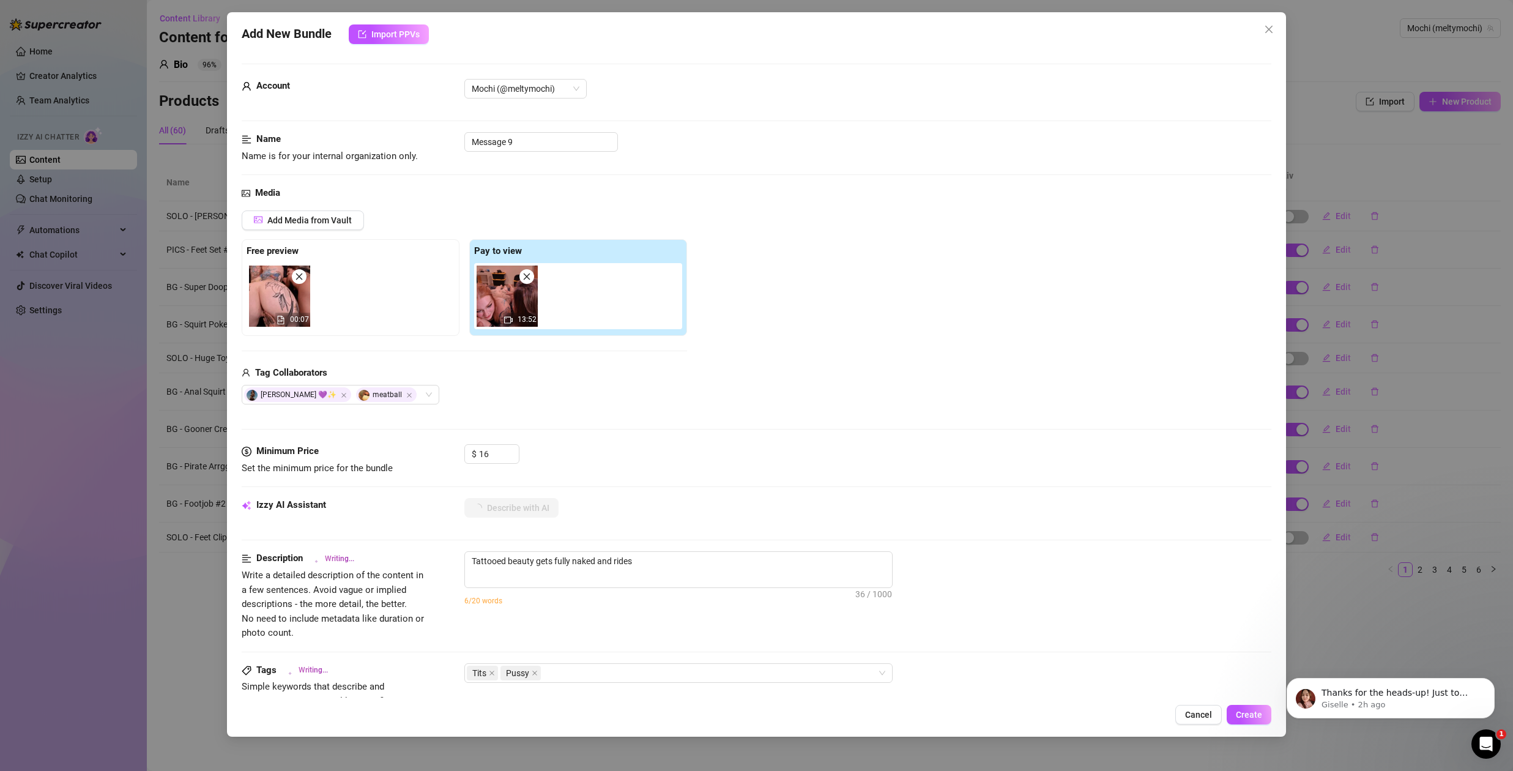
type textarea "Tattooed beauty gets fully naked and rides a"
type textarea "Tattooed beauty gets fully naked and rides a hard"
type textarea "Tattooed beauty gets fully naked and rides a hard cock,"
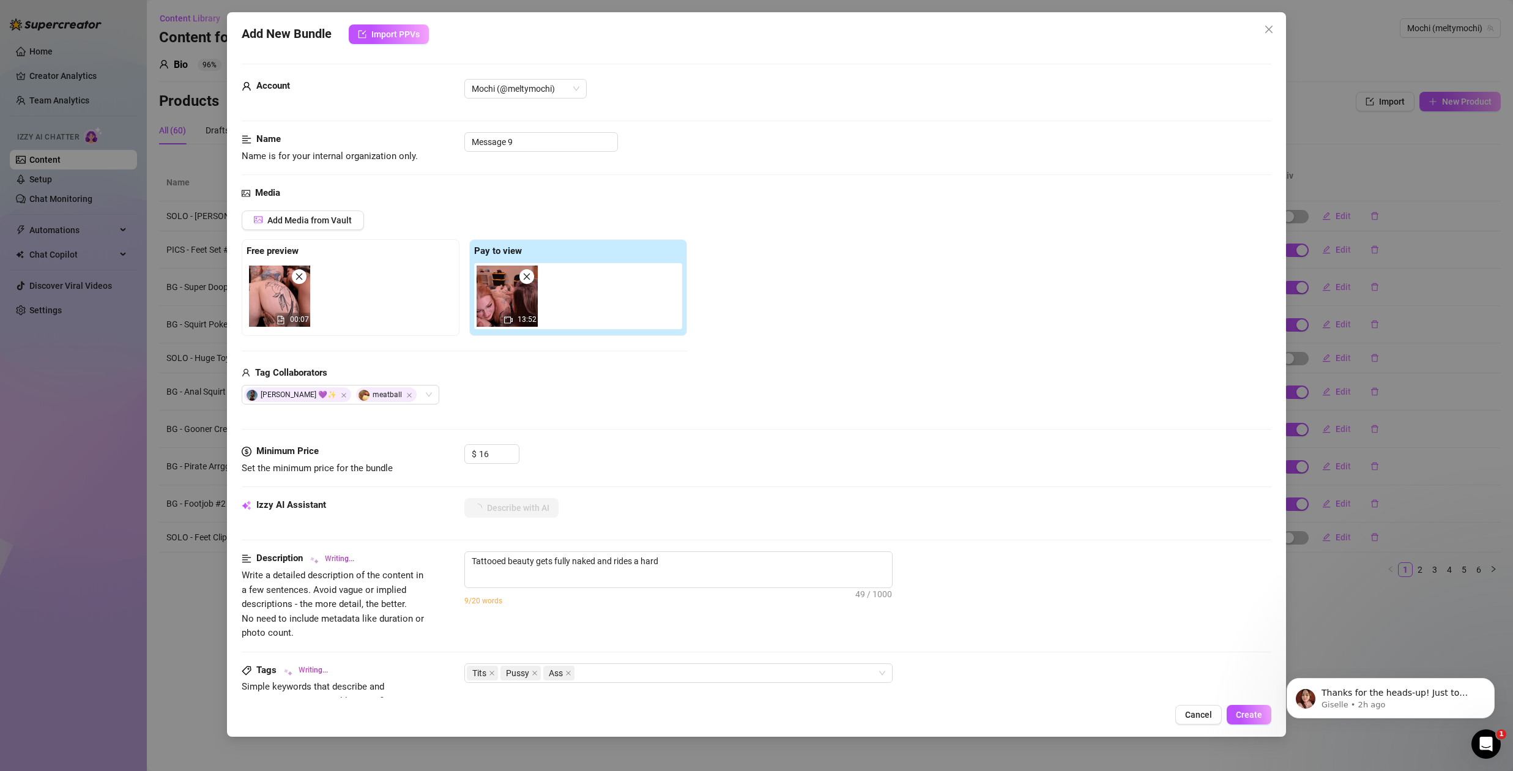
type textarea "Tattooed beauty gets fully naked and rides a hard cock,"
type textarea "Tattooed beauty gets fully naked and rides a hard cock, showing"
type textarea "Tattooed beauty gets fully naked and rides a hard cock, showing off"
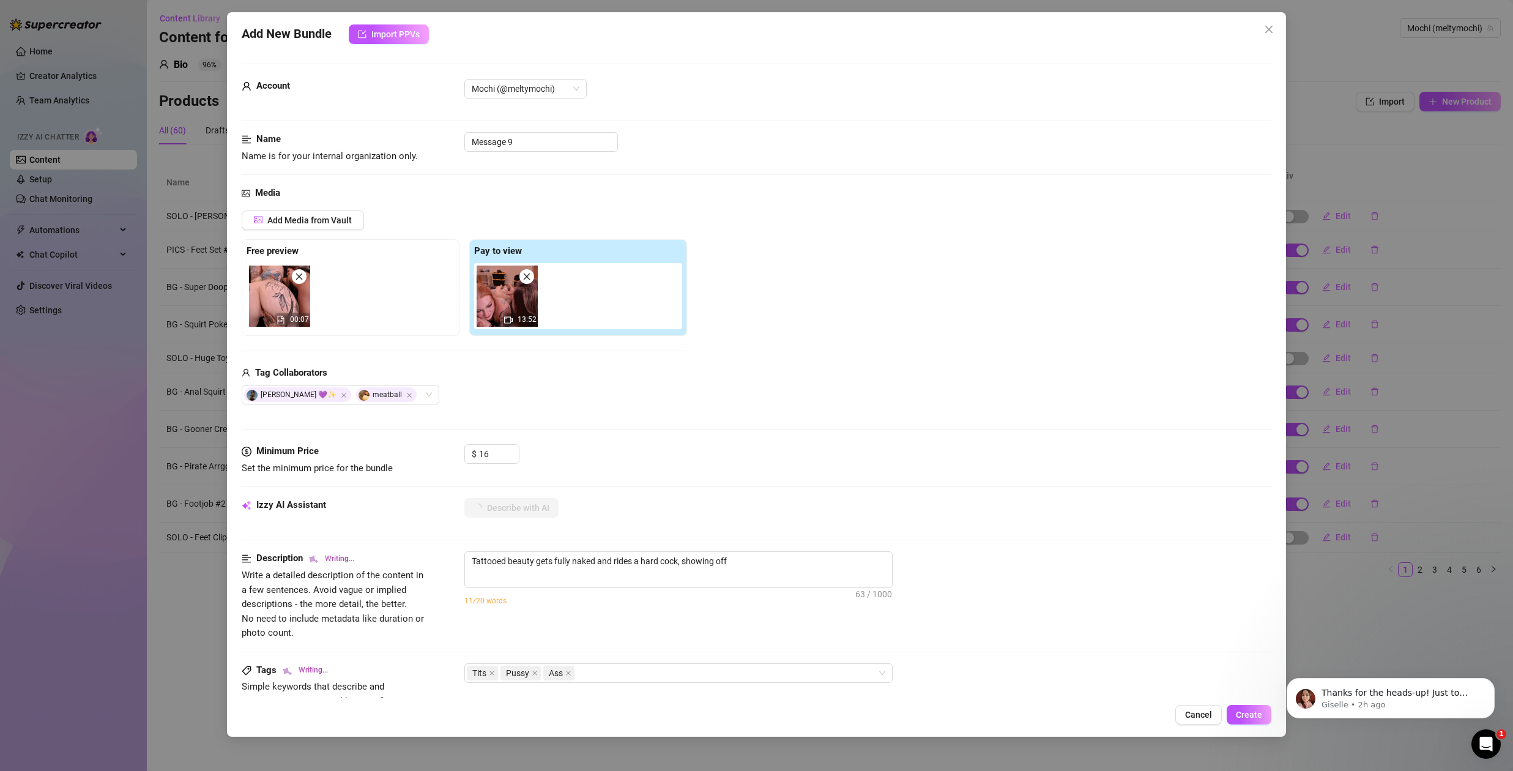
type textarea "Tattooed beauty gets fully naked and rides a hard cock, showing off her"
type textarea "Tattooed beauty gets fully naked and rides a hard cock, showing off her big"
type textarea "Tattooed beauty gets fully naked and rides a hard cock, showing off her big tits"
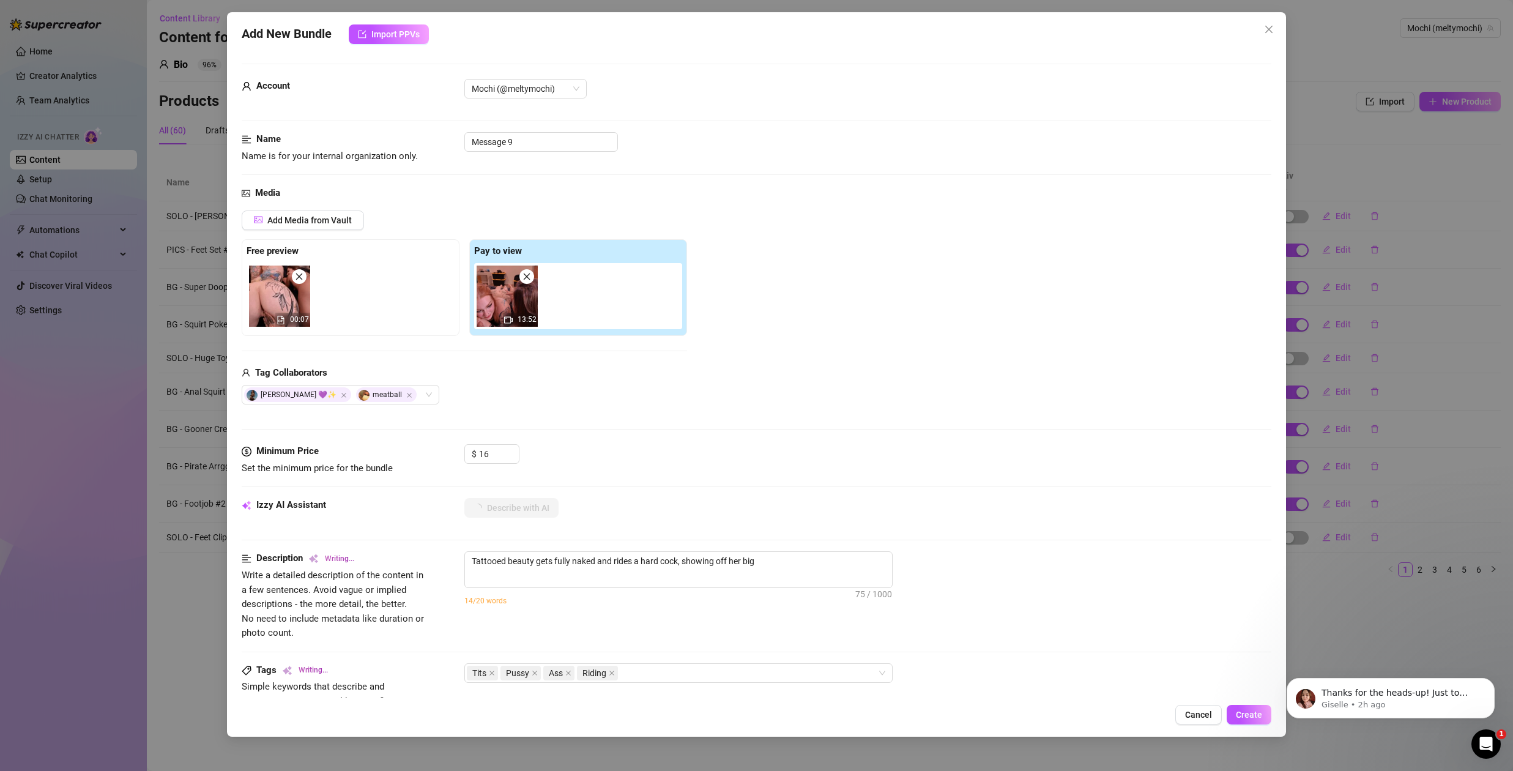
type textarea "Tattooed beauty gets fully naked and rides a hard cock, showing off her big tits"
type textarea "Tattooed beauty gets fully naked and rides a hard cock, showing off her big tit…"
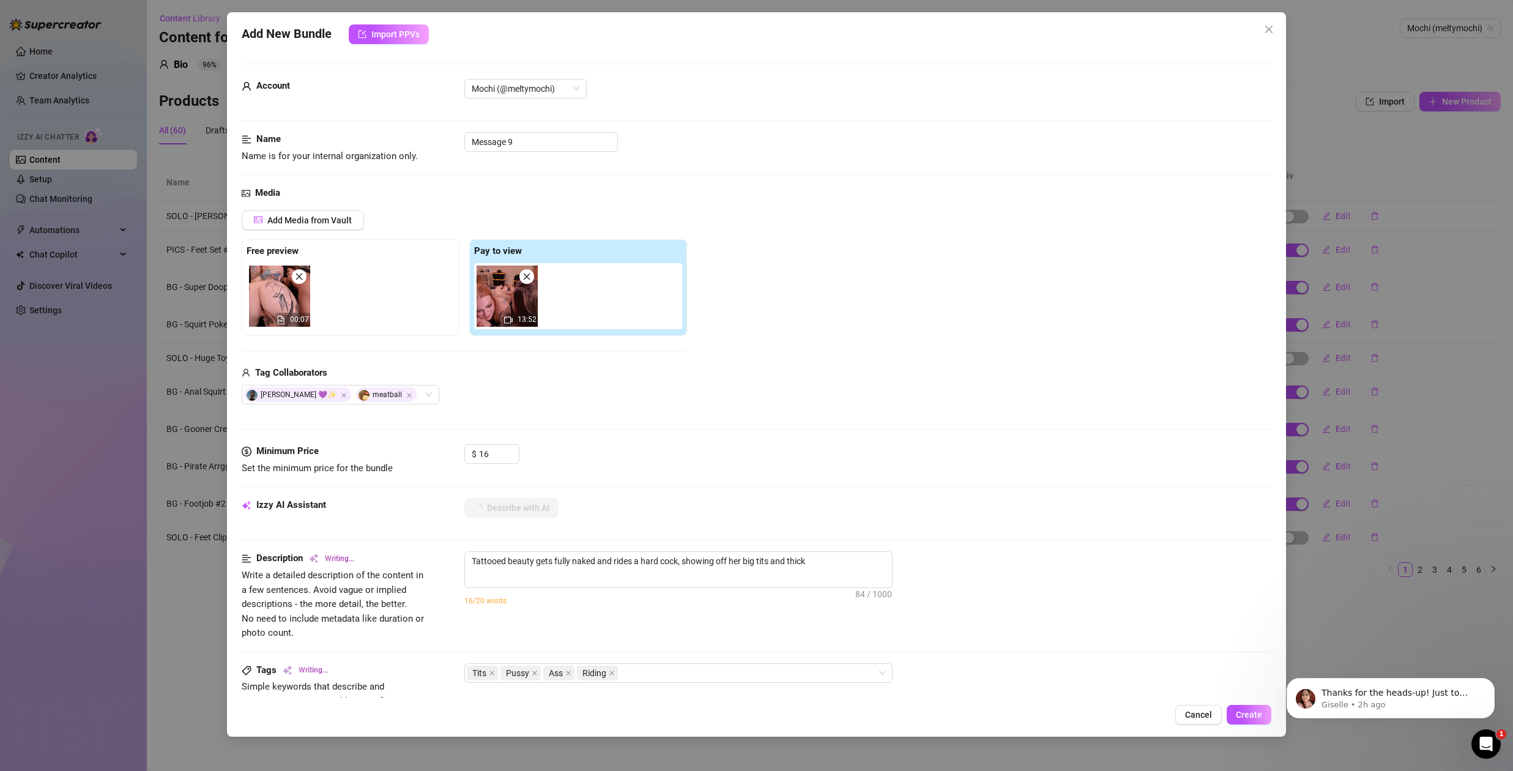
type textarea "Tattooed beauty gets fully naked and rides a hard cock, showing off her big tit…"
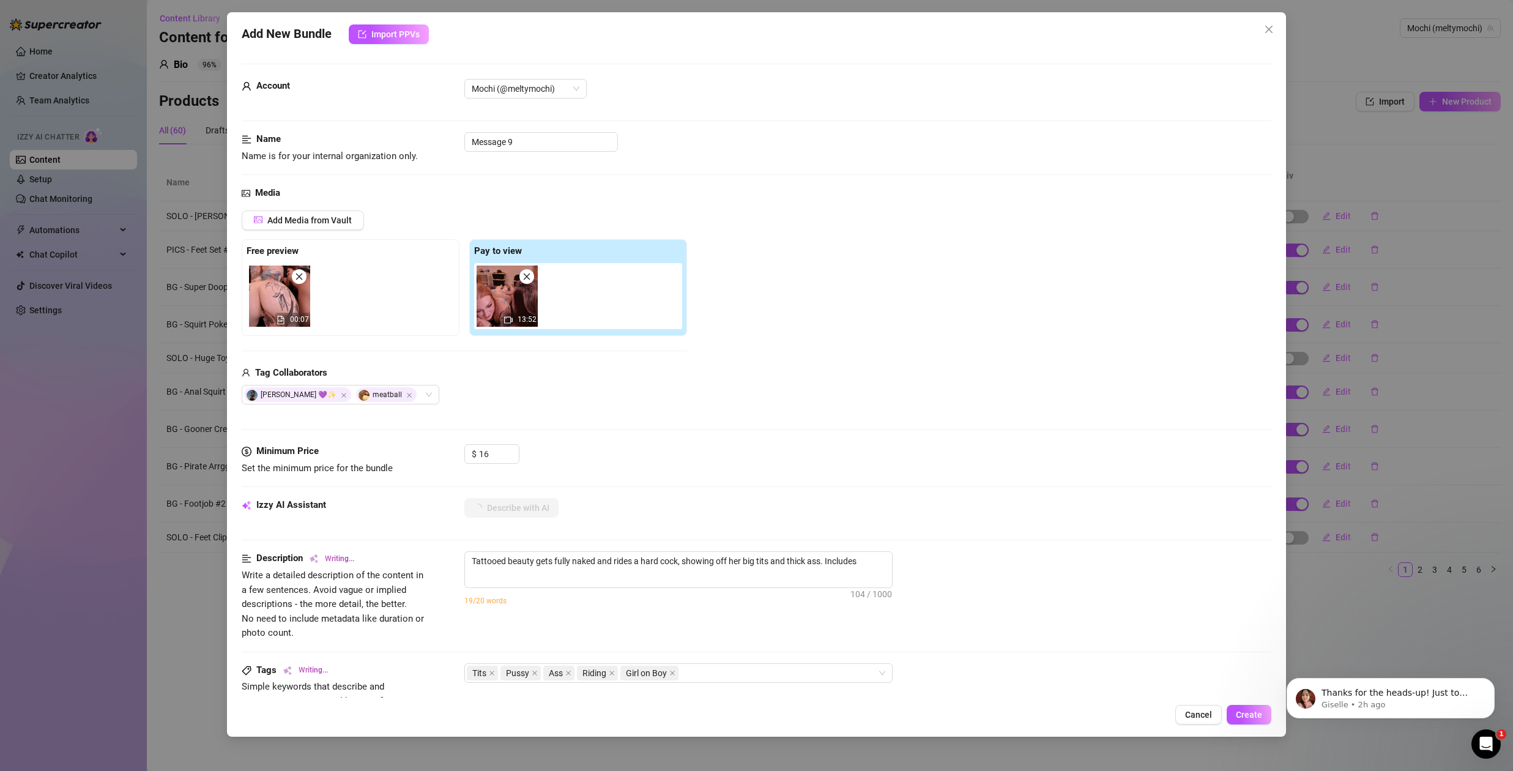
type textarea "Tattooed beauty gets fully naked and rides a hard cock, showing off her big tit…"
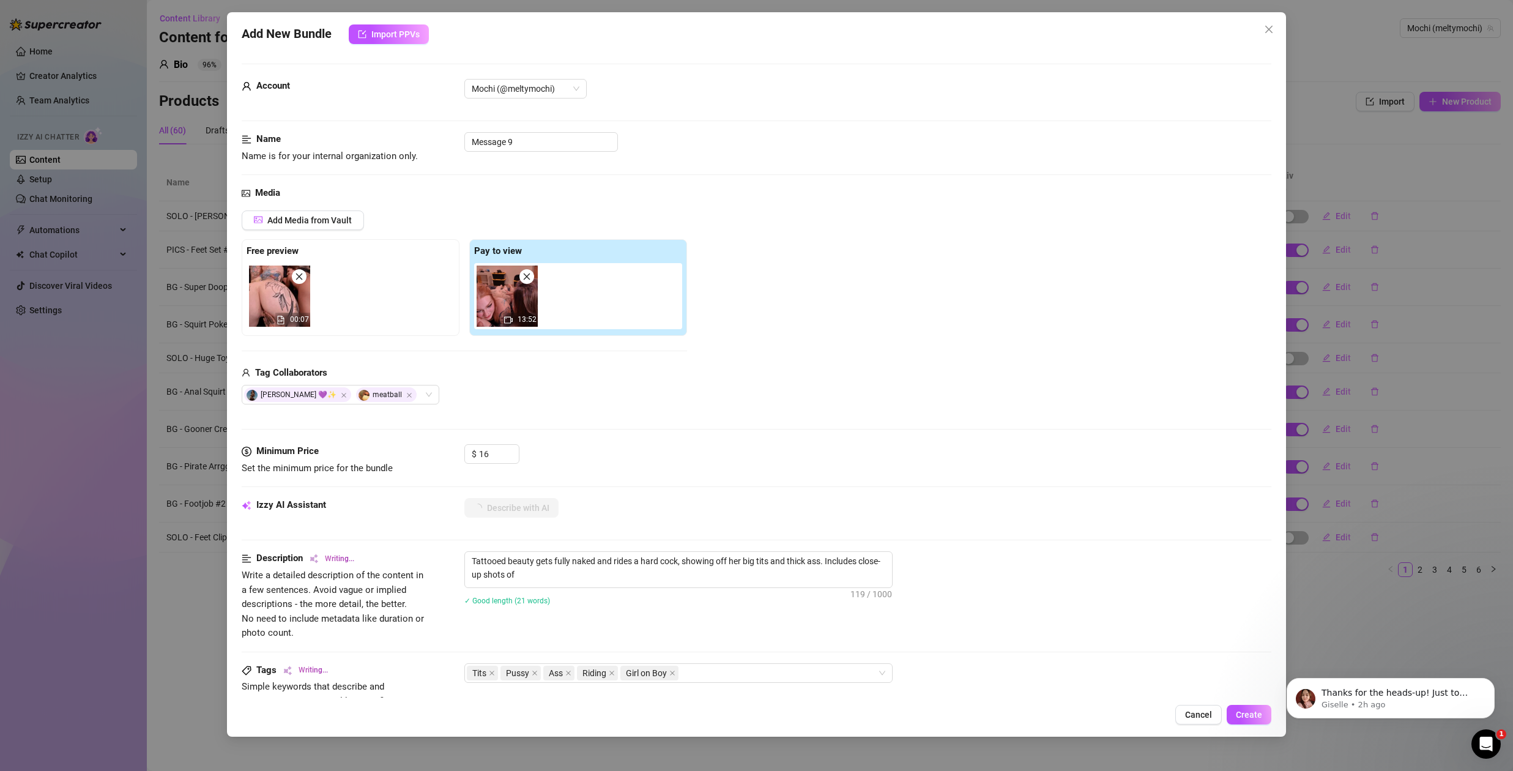
type textarea "Tattooed beauty gets fully naked and rides a hard cock, showing off her big tit…"
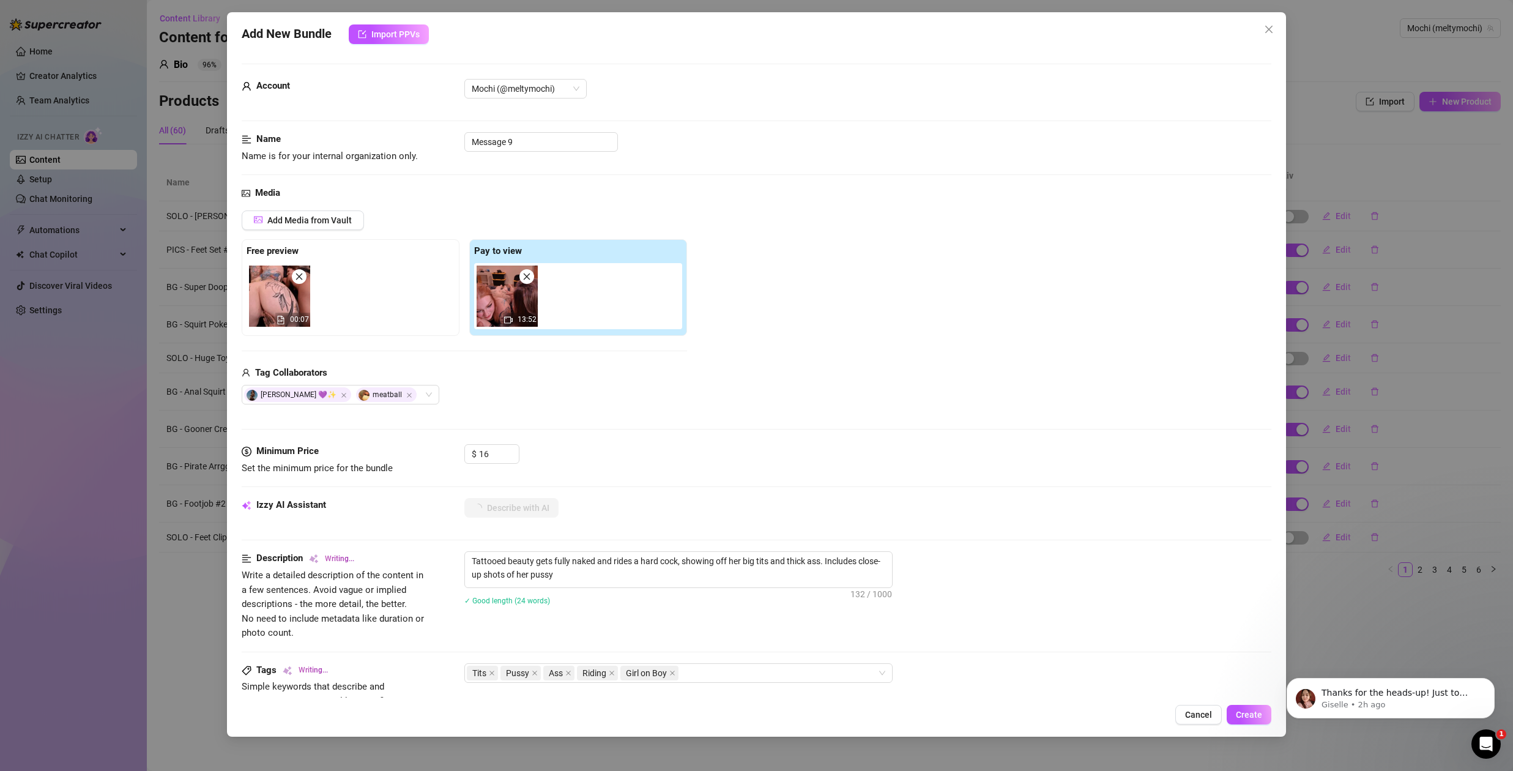
type textarea "Tattooed beauty gets fully naked and rides a hard cock, showing off her big tit…"
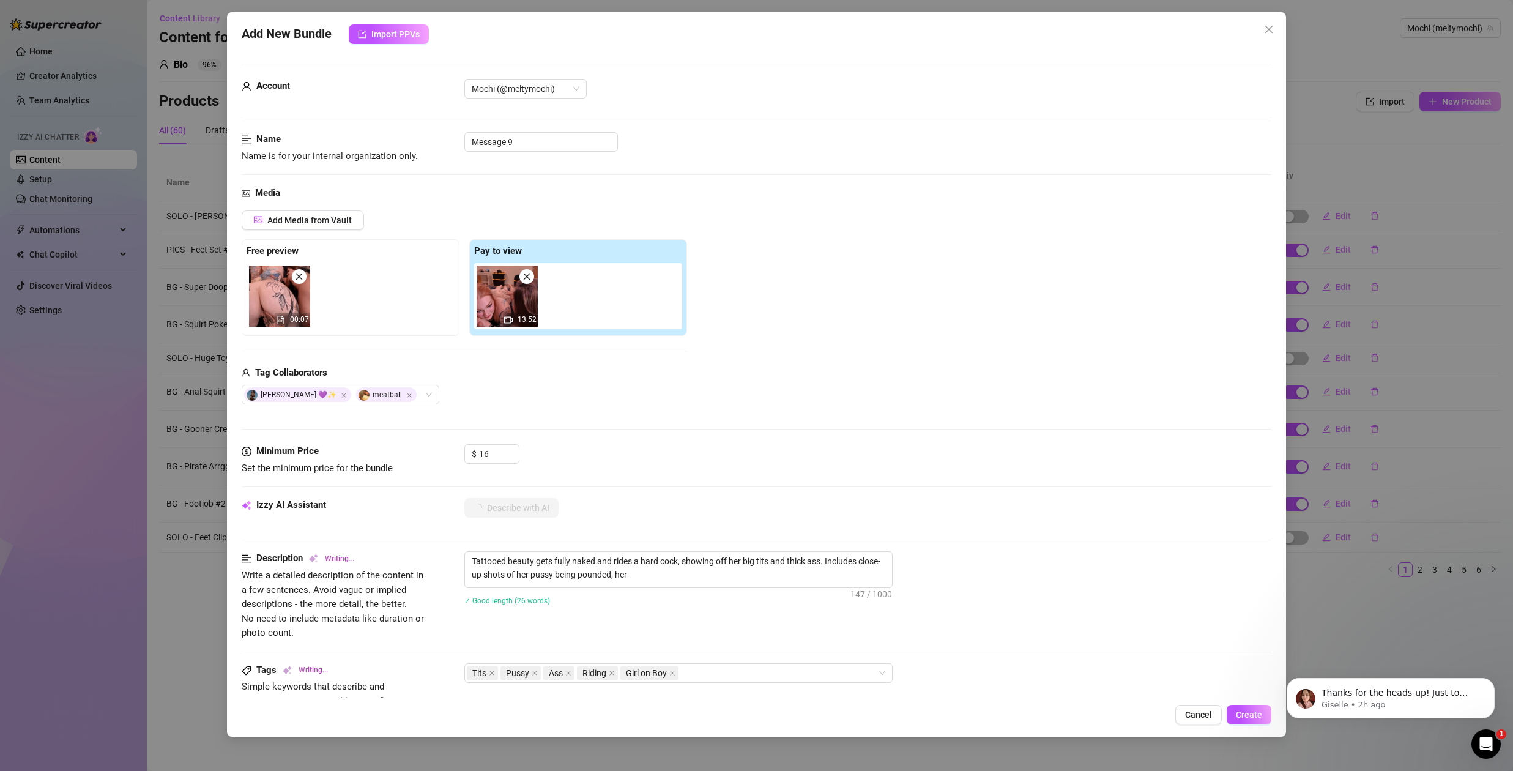
type textarea "Tattooed beauty gets fully naked and rides a hard cock, showing off her big tit…"
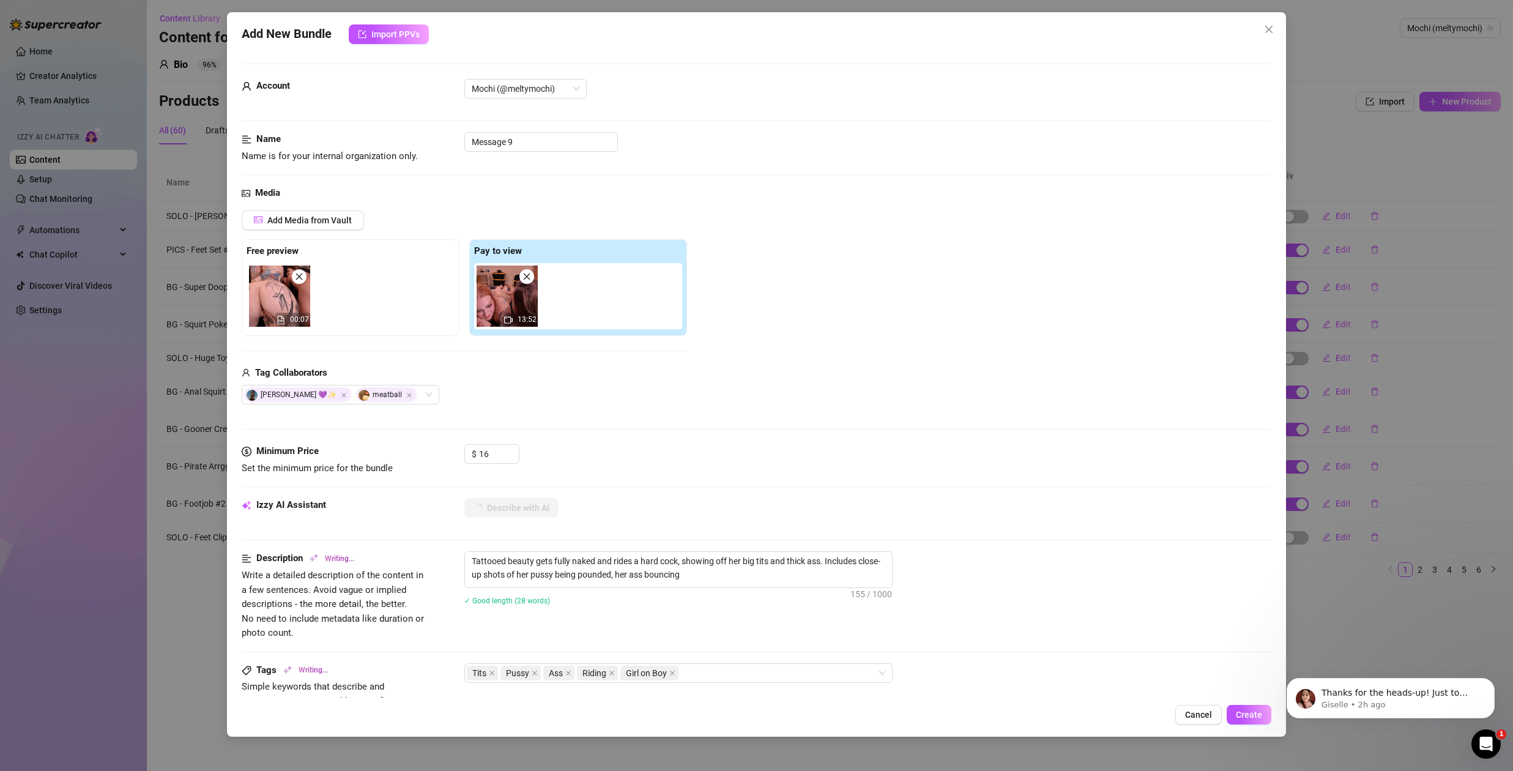
type textarea "Tattooed beauty gets fully naked and rides a hard cock, showing off her big tit…"
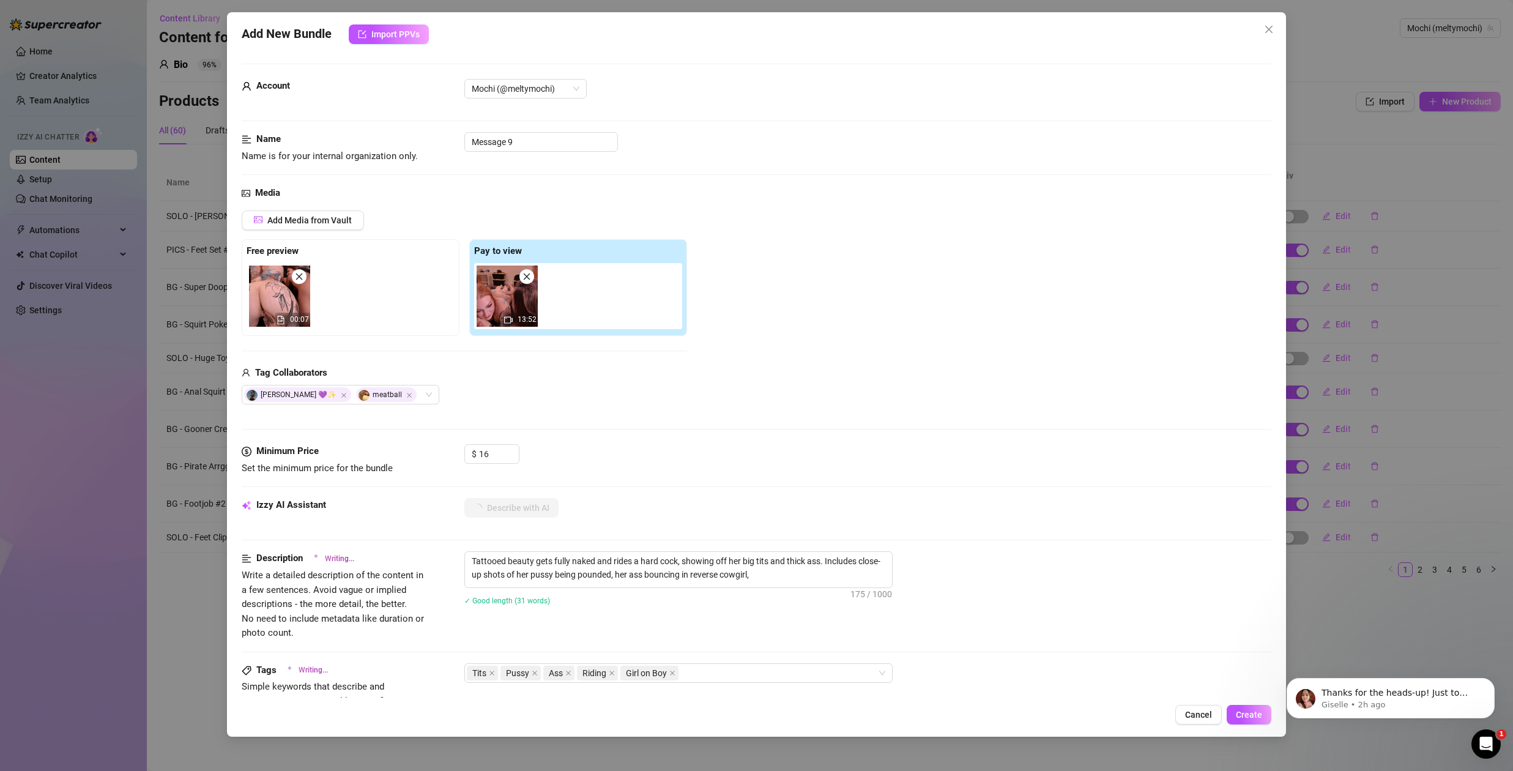
type textarea "Tattooed beauty gets fully naked and rides a hard cock, showing off her big tit…"
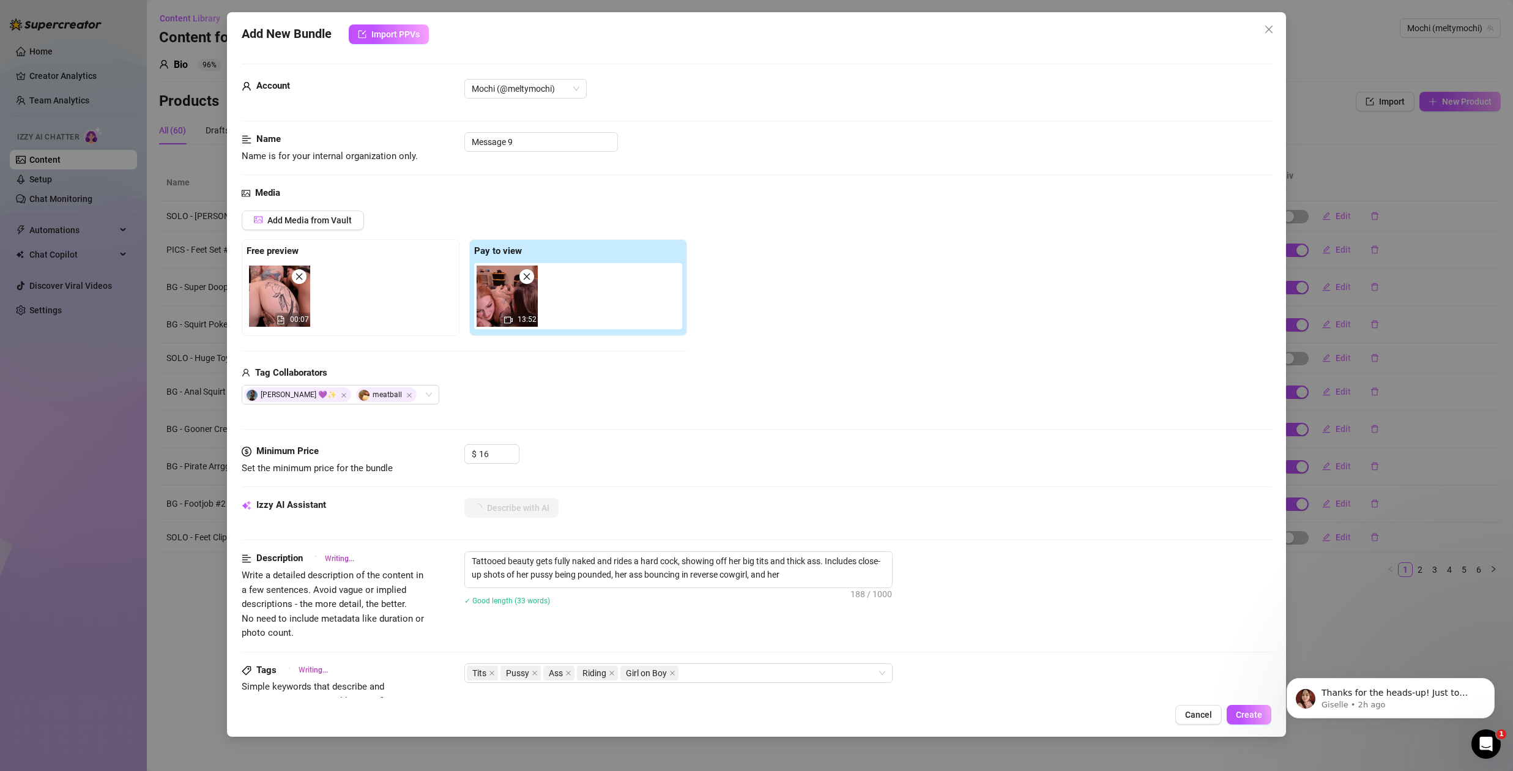
type textarea "Tattooed beauty gets fully naked and rides a hard cock, showing off her big tit…"
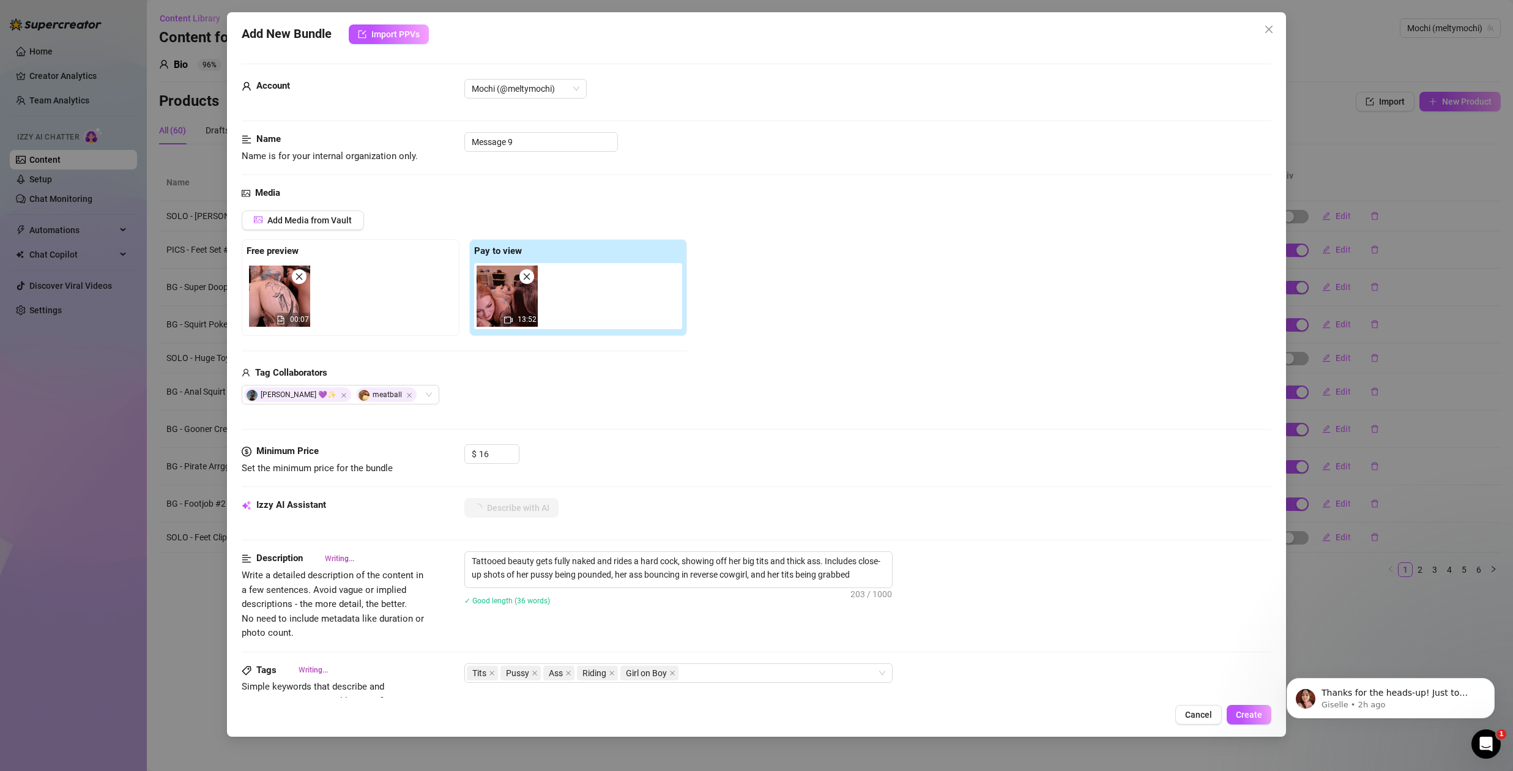
type textarea "Tattooed beauty gets fully naked and rides a hard cock, showing off her big tit…"
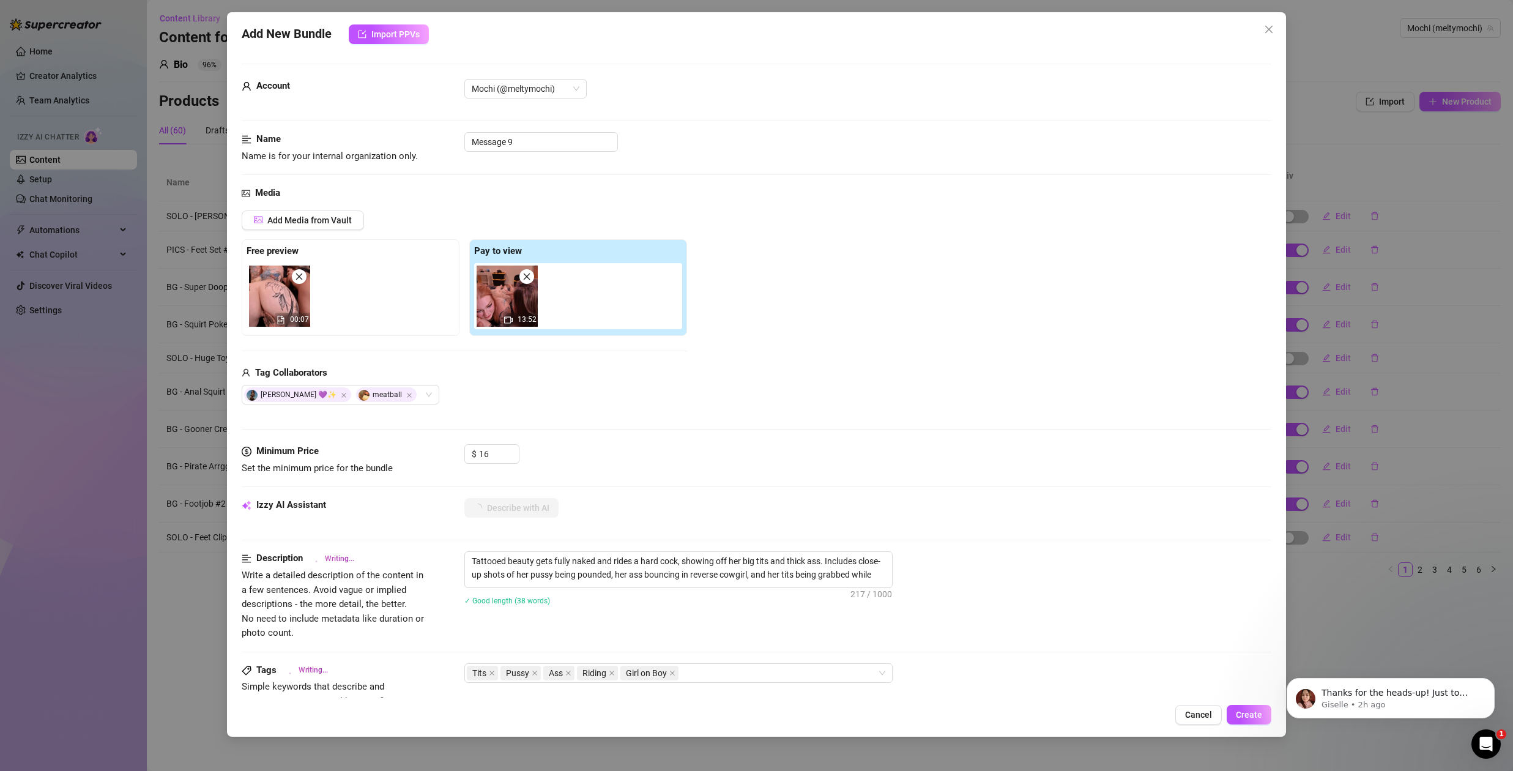
type textarea "Tattooed beauty gets fully naked and rides a hard cock, showing off her big tit…"
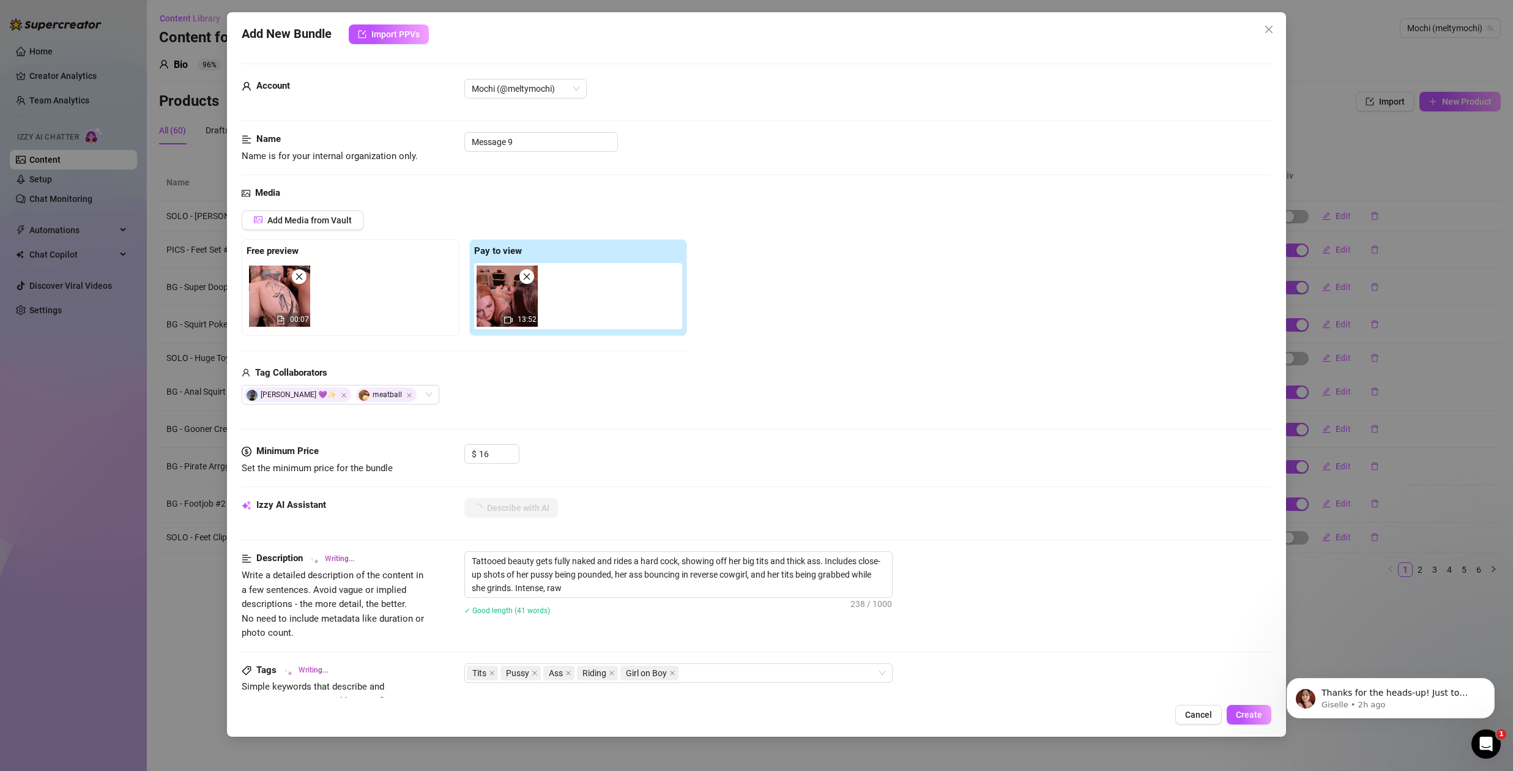
type textarea "Tattooed beauty gets fully naked and rides a hard cock, showing off her big tit…"
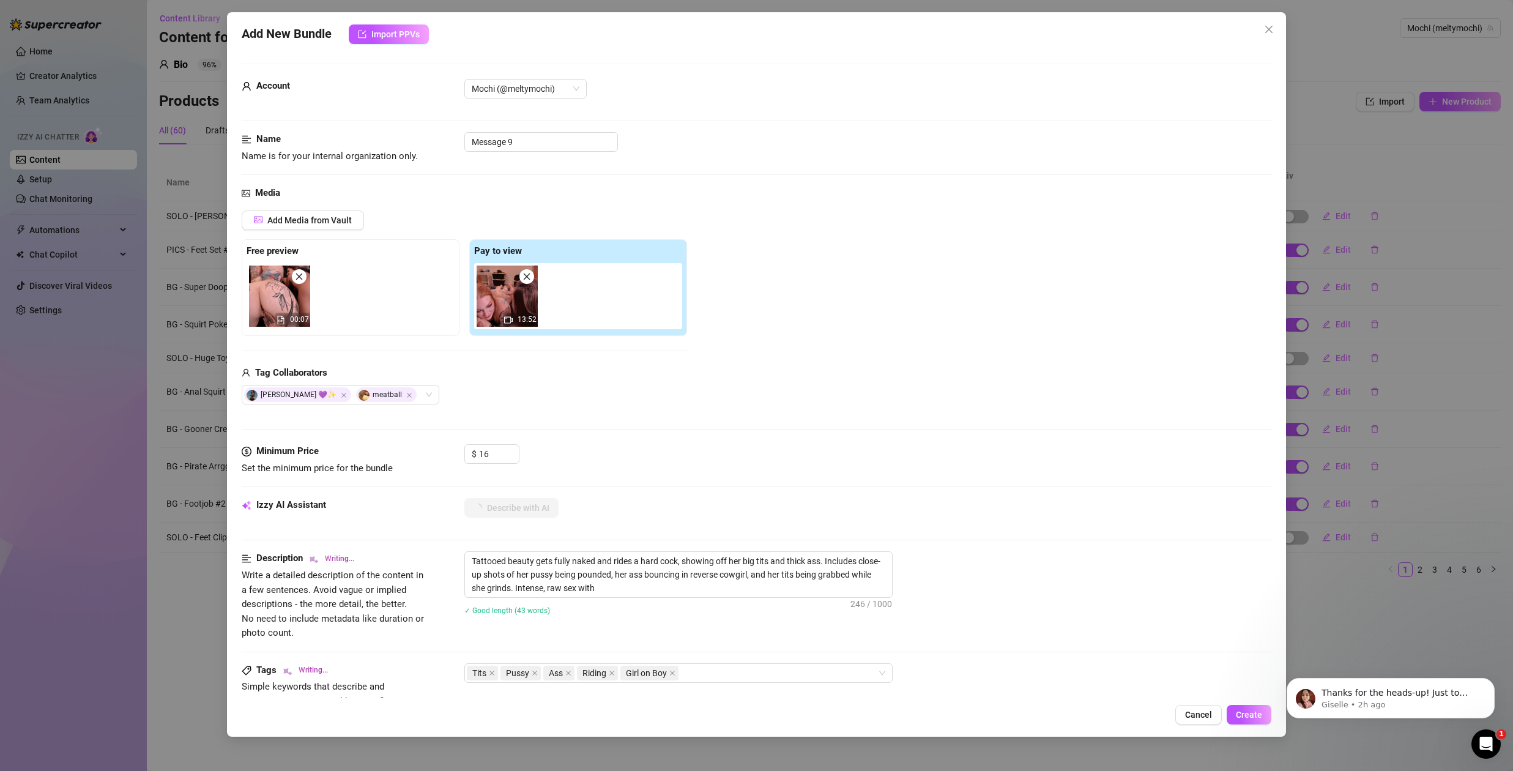
type textarea "Tattooed beauty gets fully naked and rides a hard cock, showing off her big tit…"
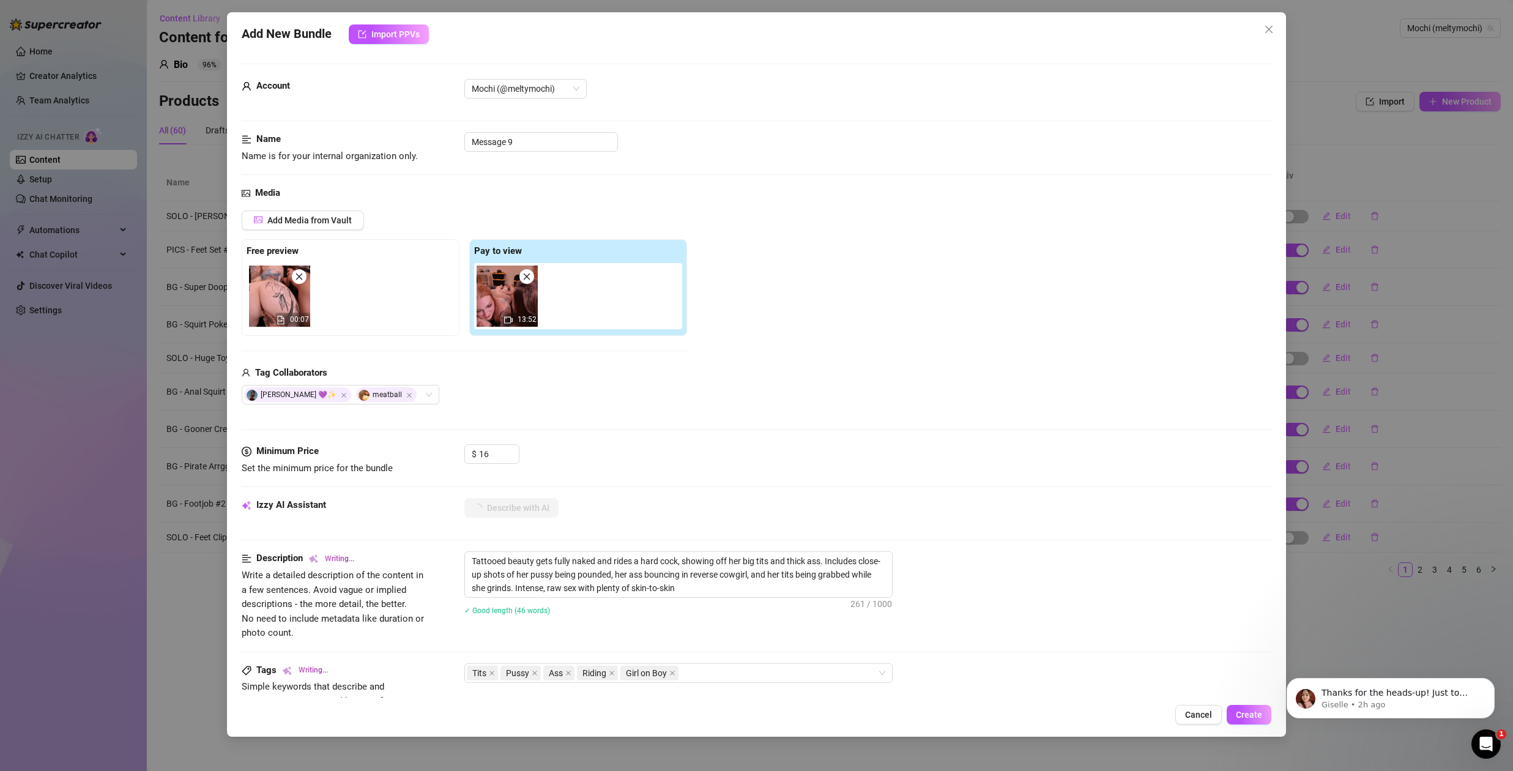
type textarea "Tattooed beauty gets fully naked and rides a hard cock, showing off her big tit…"
click at [740, 596] on textarea "Tattooed beauty gets fully naked and rides a hard cock, showing off her big tit…" at bounding box center [678, 574] width 427 height 45
